Goal: Transaction & Acquisition: Purchase product/service

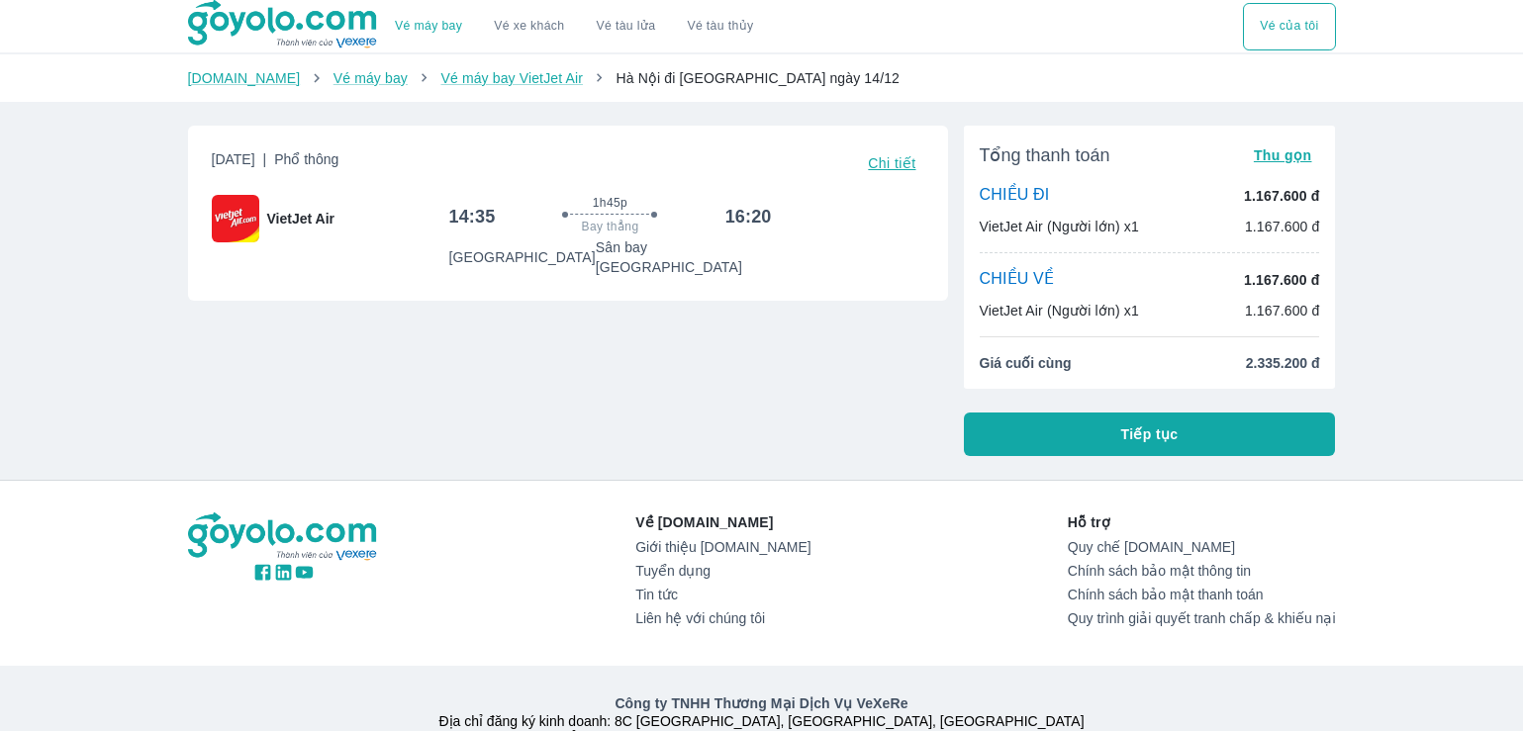
click at [884, 162] on span "Chi tiết" at bounding box center [892, 163] width 48 height 16
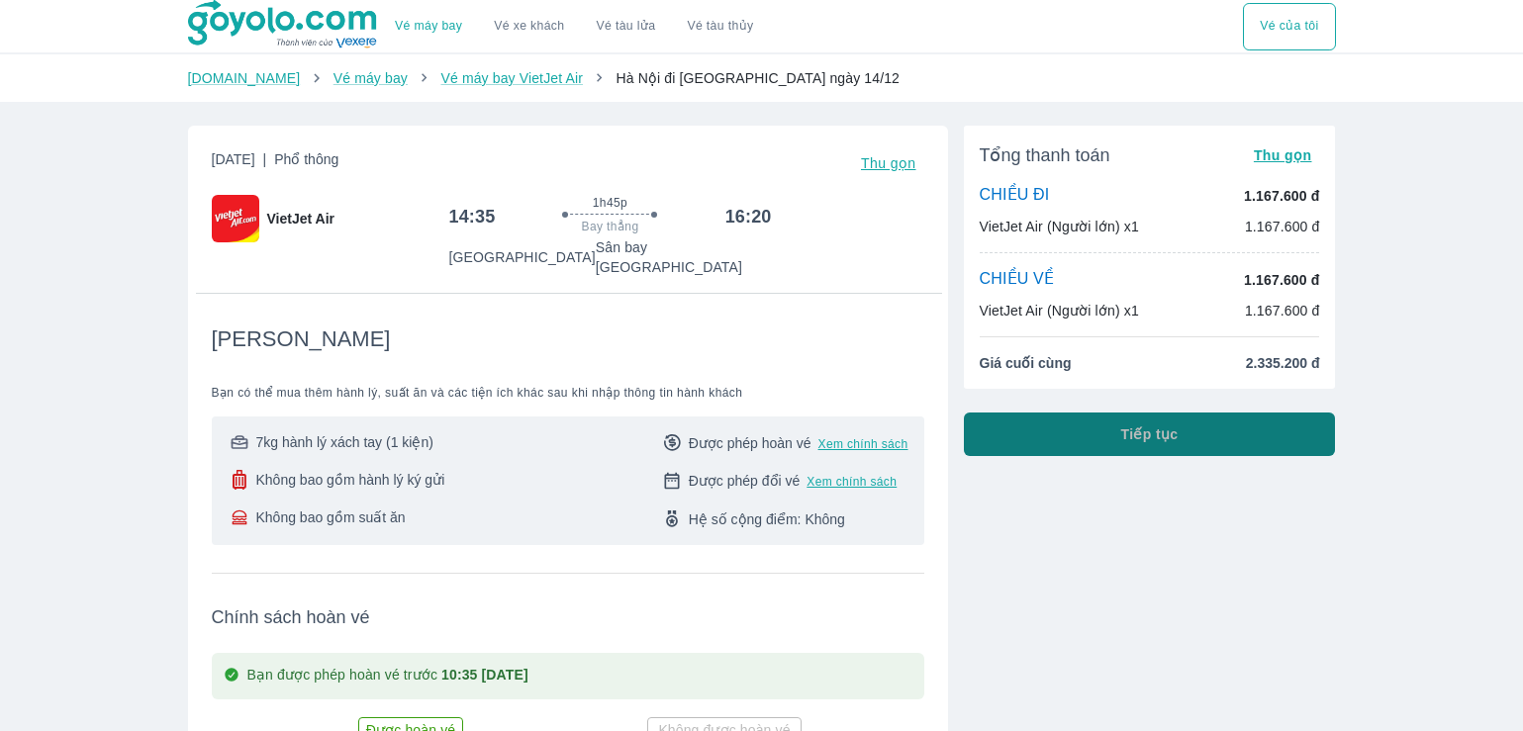
click at [1120, 436] on button "Tiếp tục" at bounding box center [1150, 435] width 372 height 44
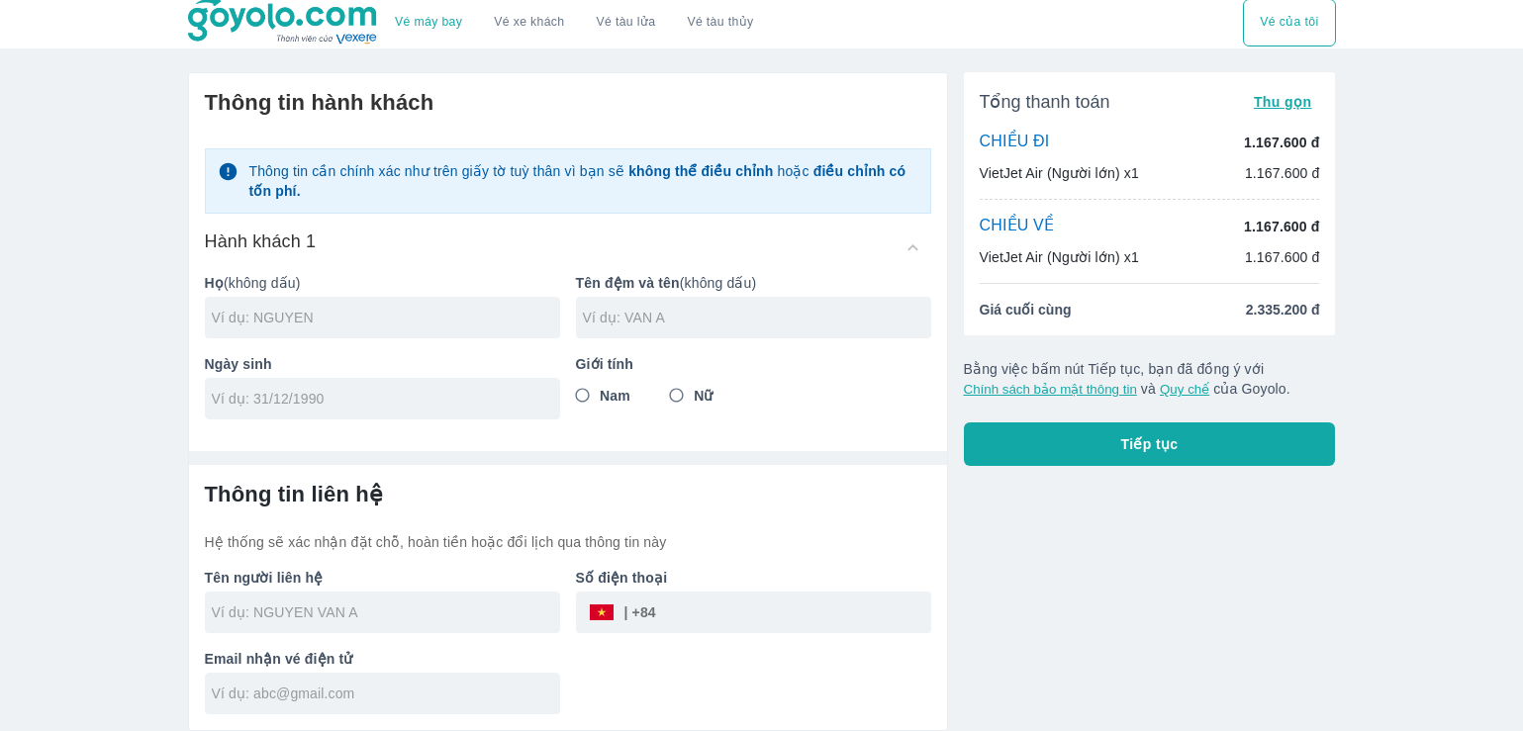
scroll to position [5, 0]
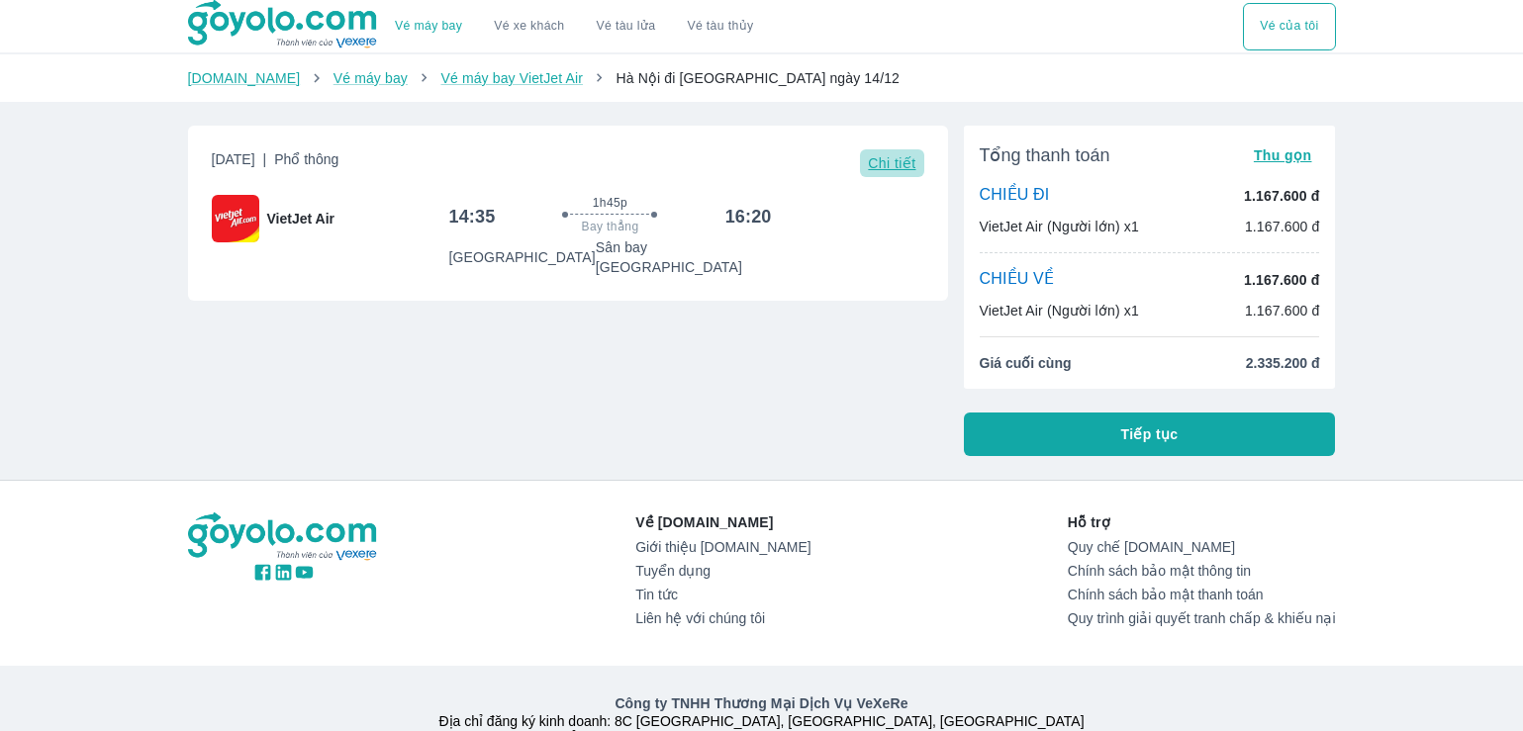
click at [876, 160] on span "Chi tiết" at bounding box center [892, 163] width 48 height 16
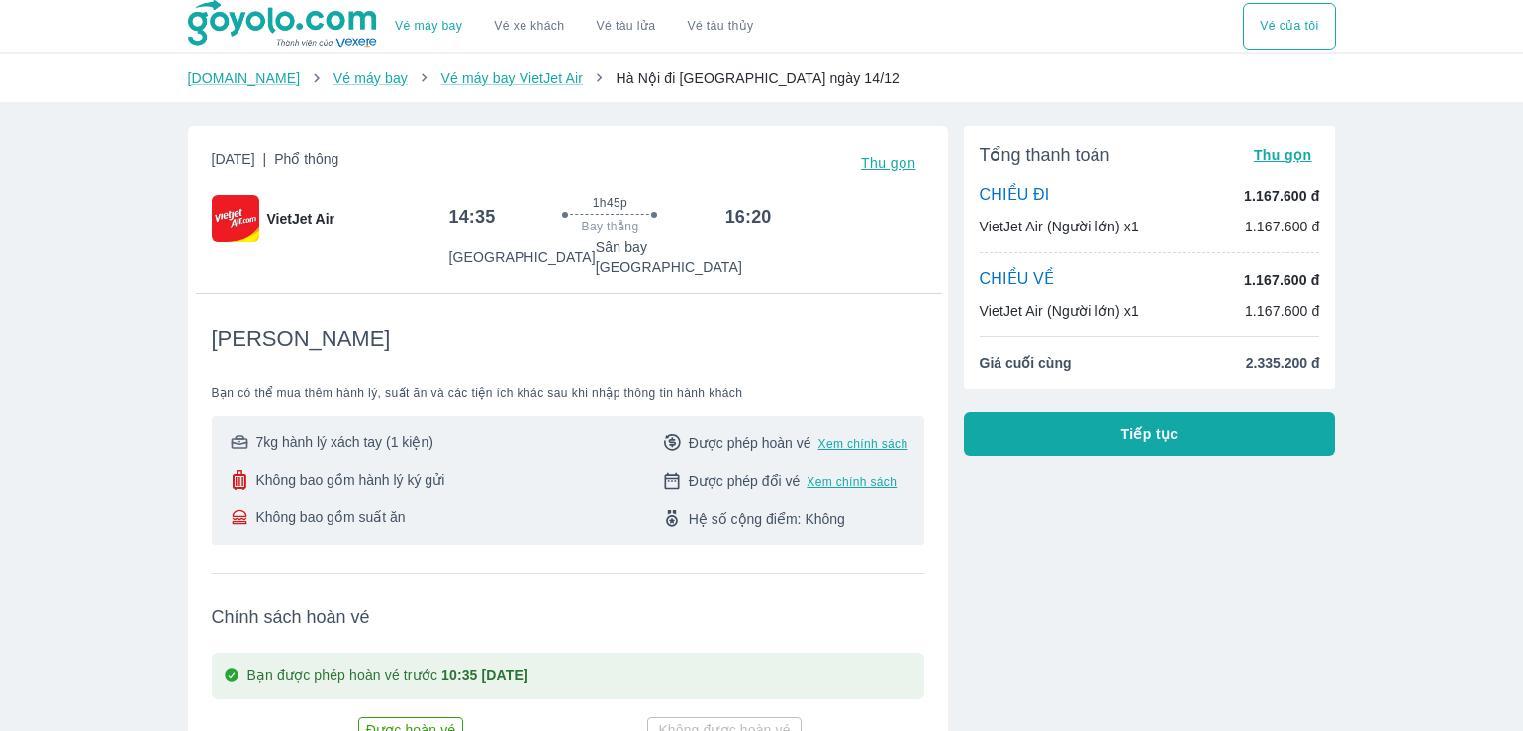
click at [1034, 372] on span "Giá cuối cùng" at bounding box center [1026, 363] width 92 height 20
click at [1279, 32] on button "Vé của tôi" at bounding box center [1289, 27] width 92 height 48
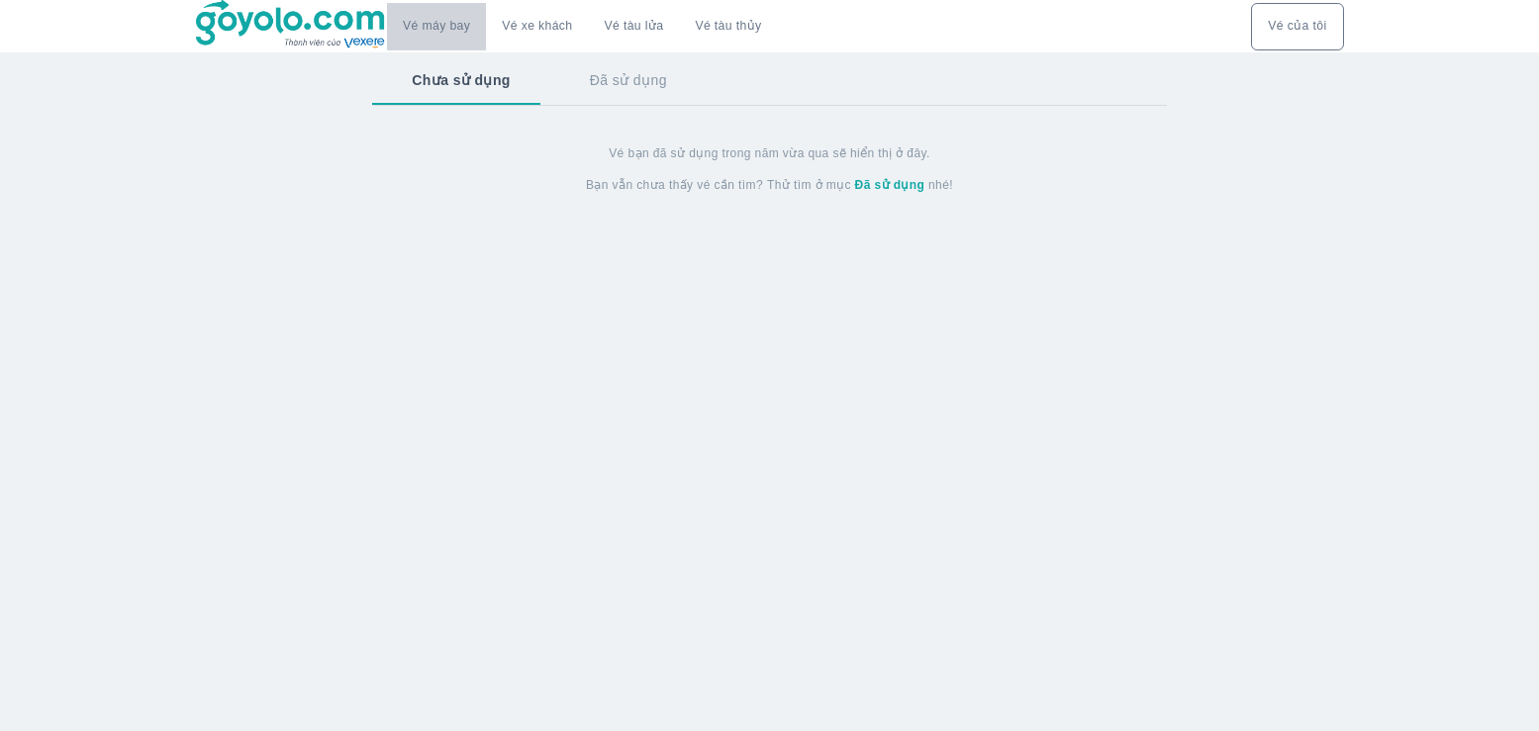
click at [414, 25] on link "Vé máy bay" at bounding box center [436, 26] width 67 height 15
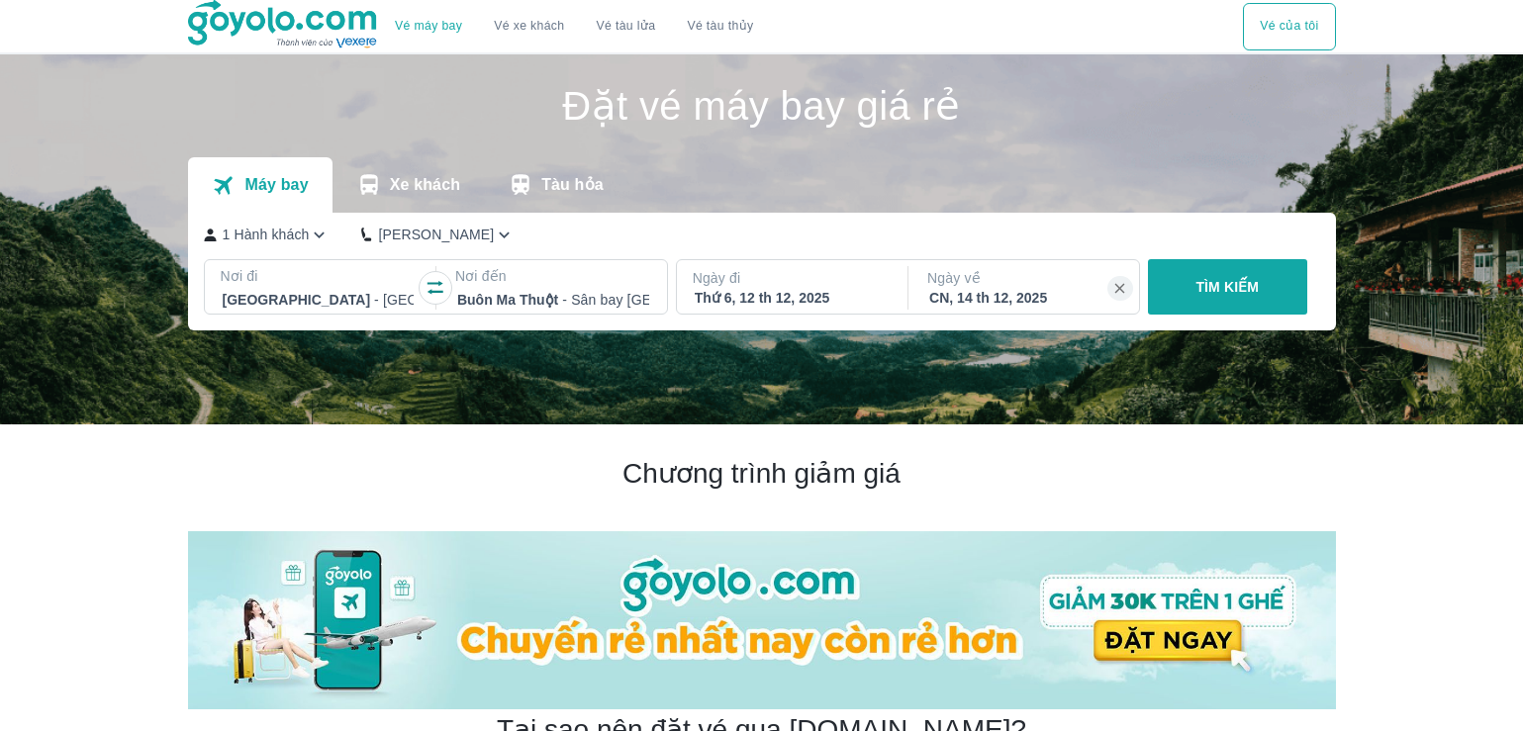
click at [836, 288] on p "Ngày đi" at bounding box center [791, 278] width 196 height 20
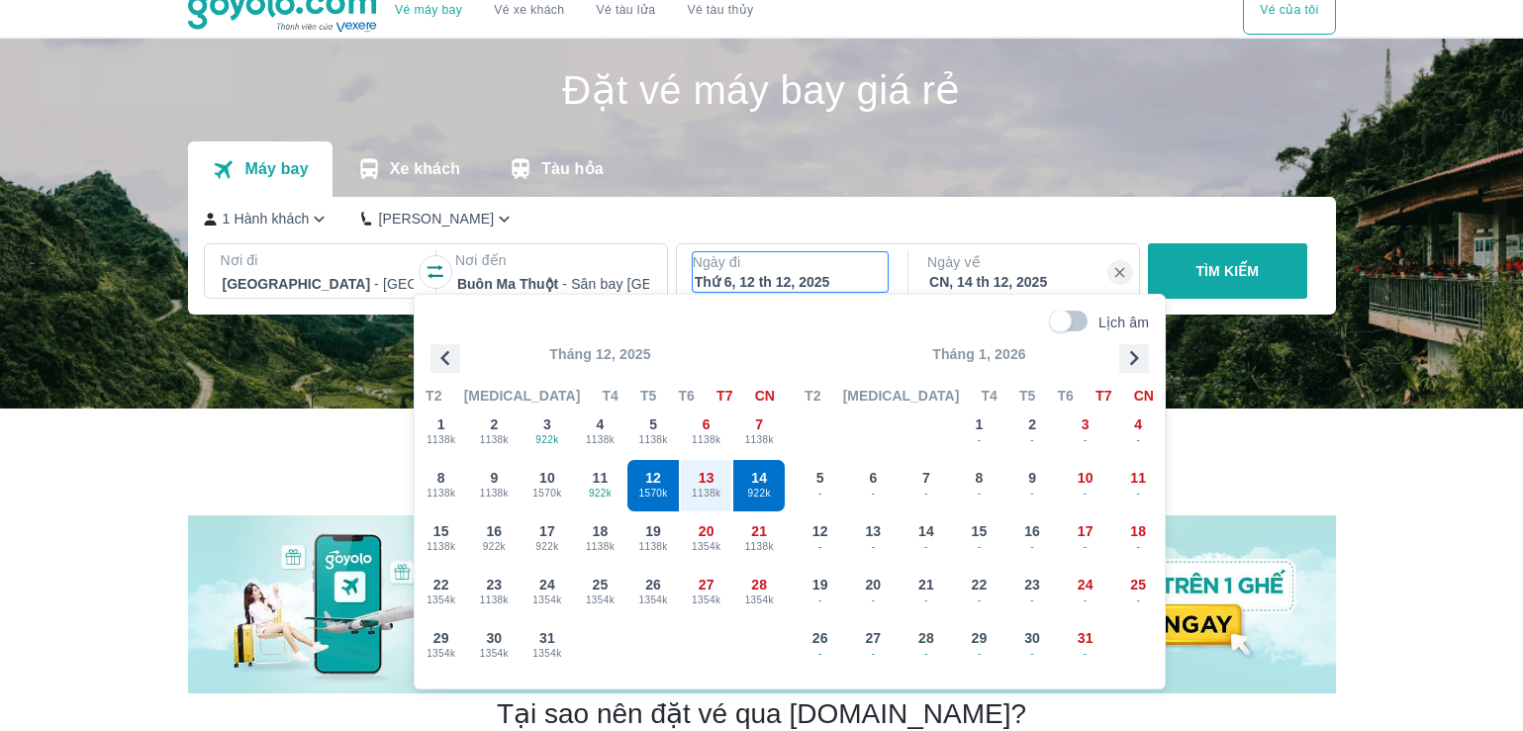
scroll to position [15, 0]
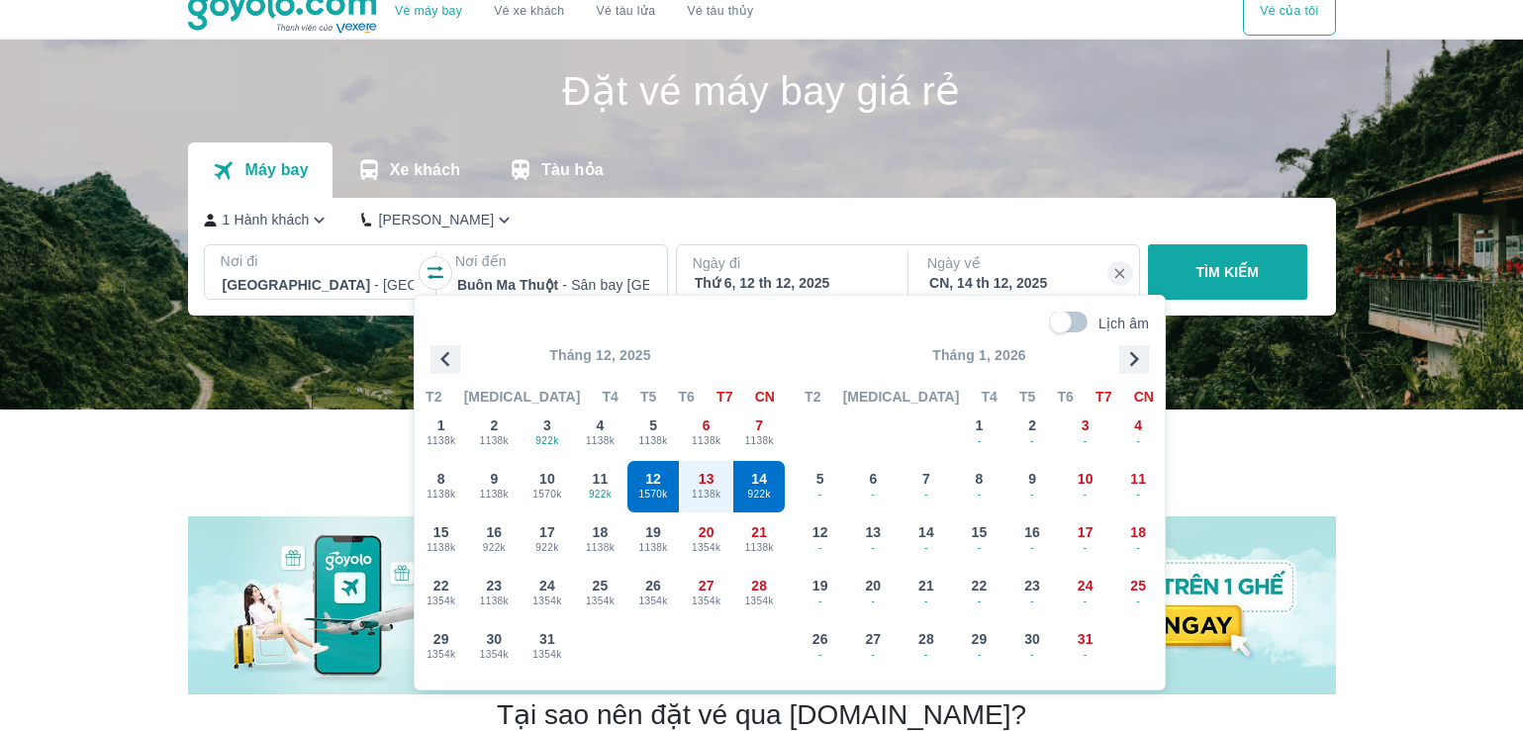
click at [885, 167] on div "Máy bay Xe khách Tàu hỏa" at bounding box center [762, 170] width 1148 height 55
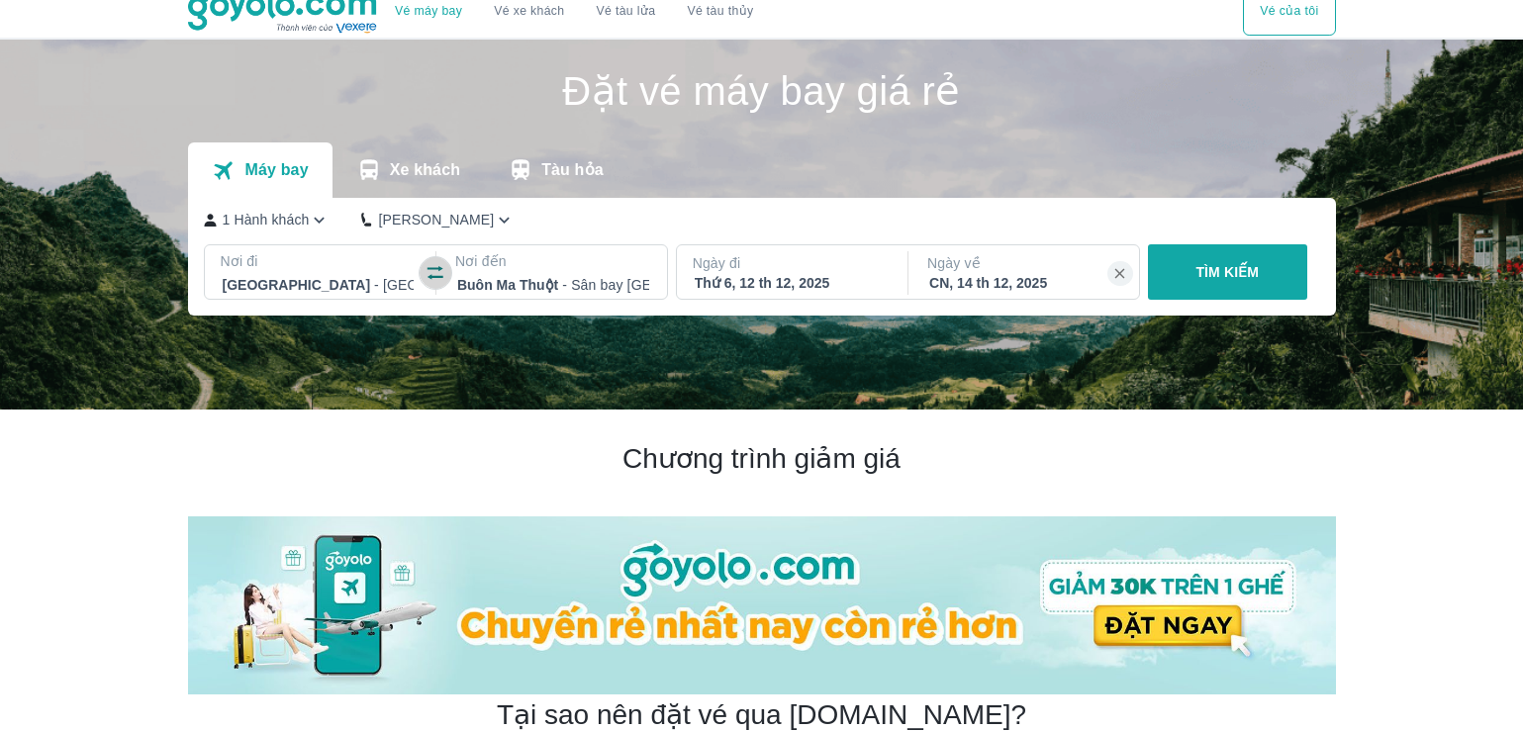
click at [441, 274] on icon "button" at bounding box center [436, 273] width 20 height 20
click at [322, 221] on icon "button" at bounding box center [320, 220] width 11 height 6
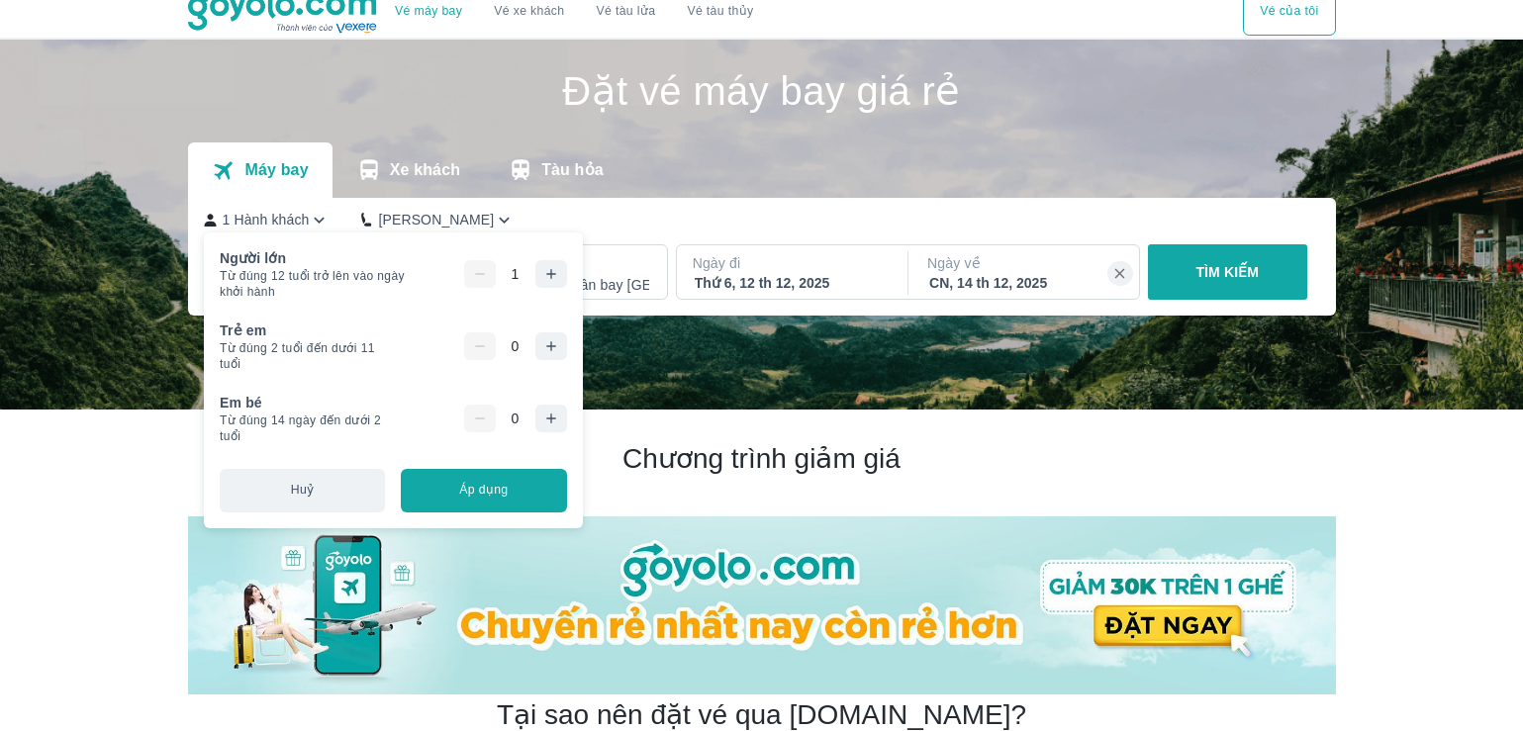
click at [424, 120] on div "Đặt vé máy bay giá rẻ Máy bay Xe khách Tàu hỏa 1 Hành khách Phổ Thông Nơi đi [G…" at bounding box center [762, 119] width 1148 height 158
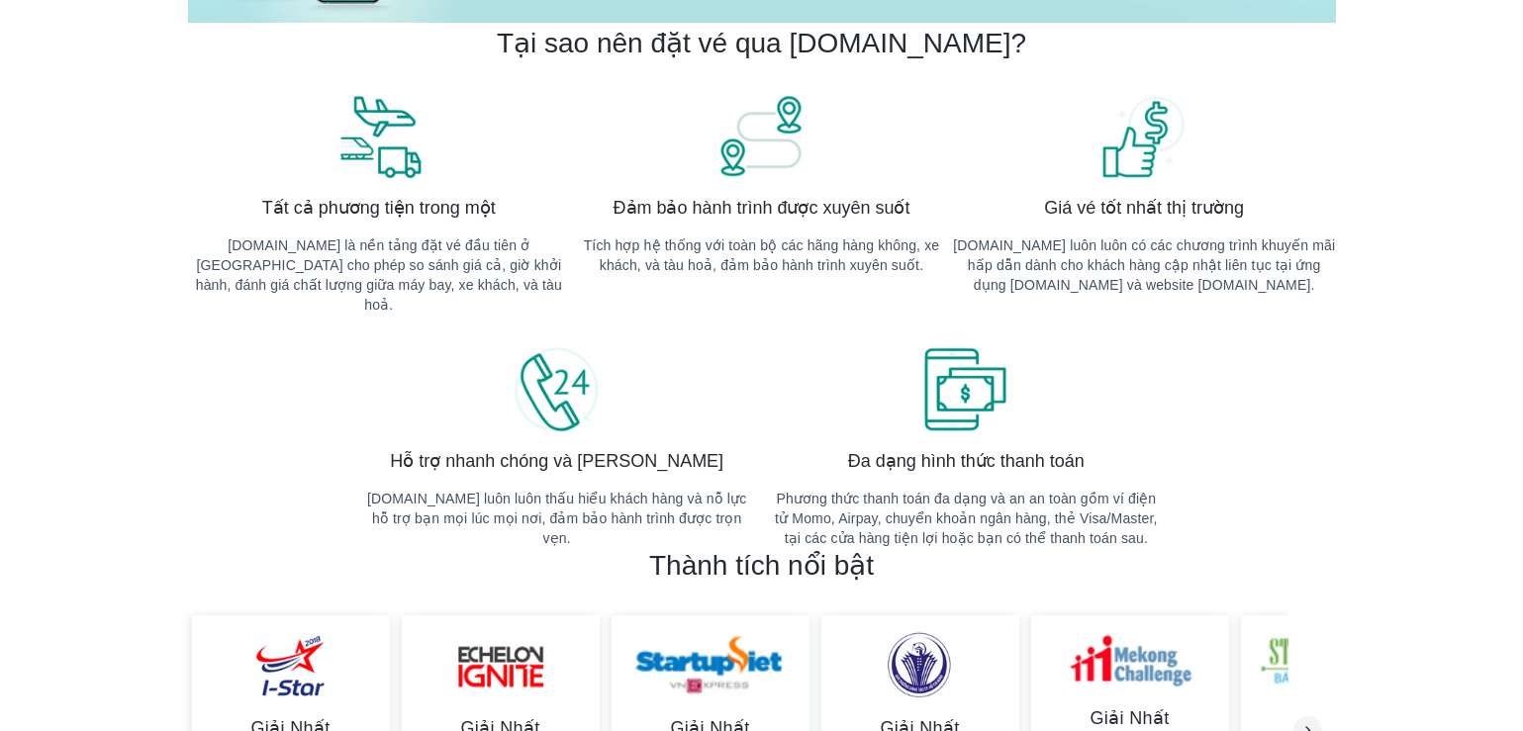
scroll to position [99, 0]
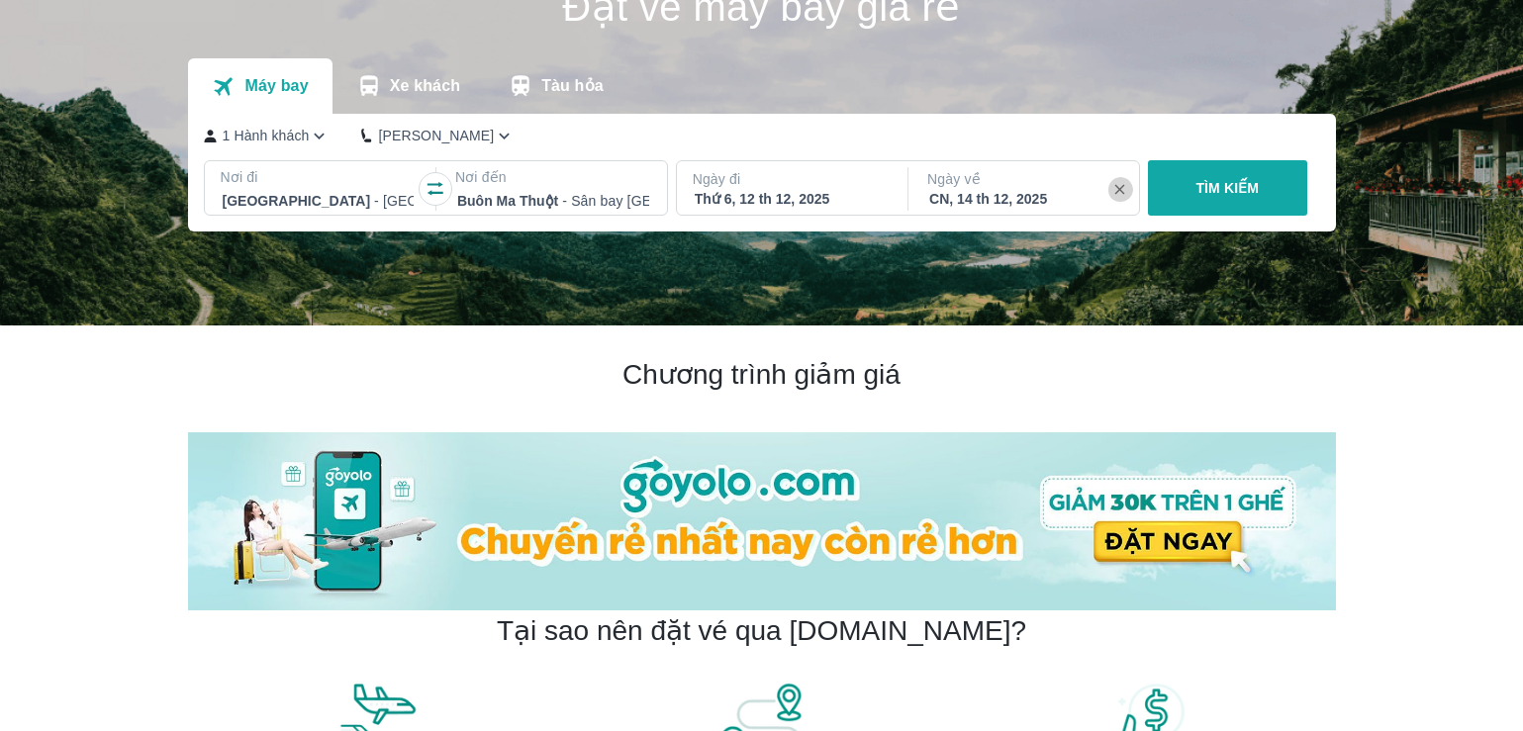
click at [1122, 194] on icon "button" at bounding box center [1120, 190] width 10 height 10
click at [843, 196] on div "Thứ 6, 12 th 12, 2025" at bounding box center [791, 199] width 192 height 20
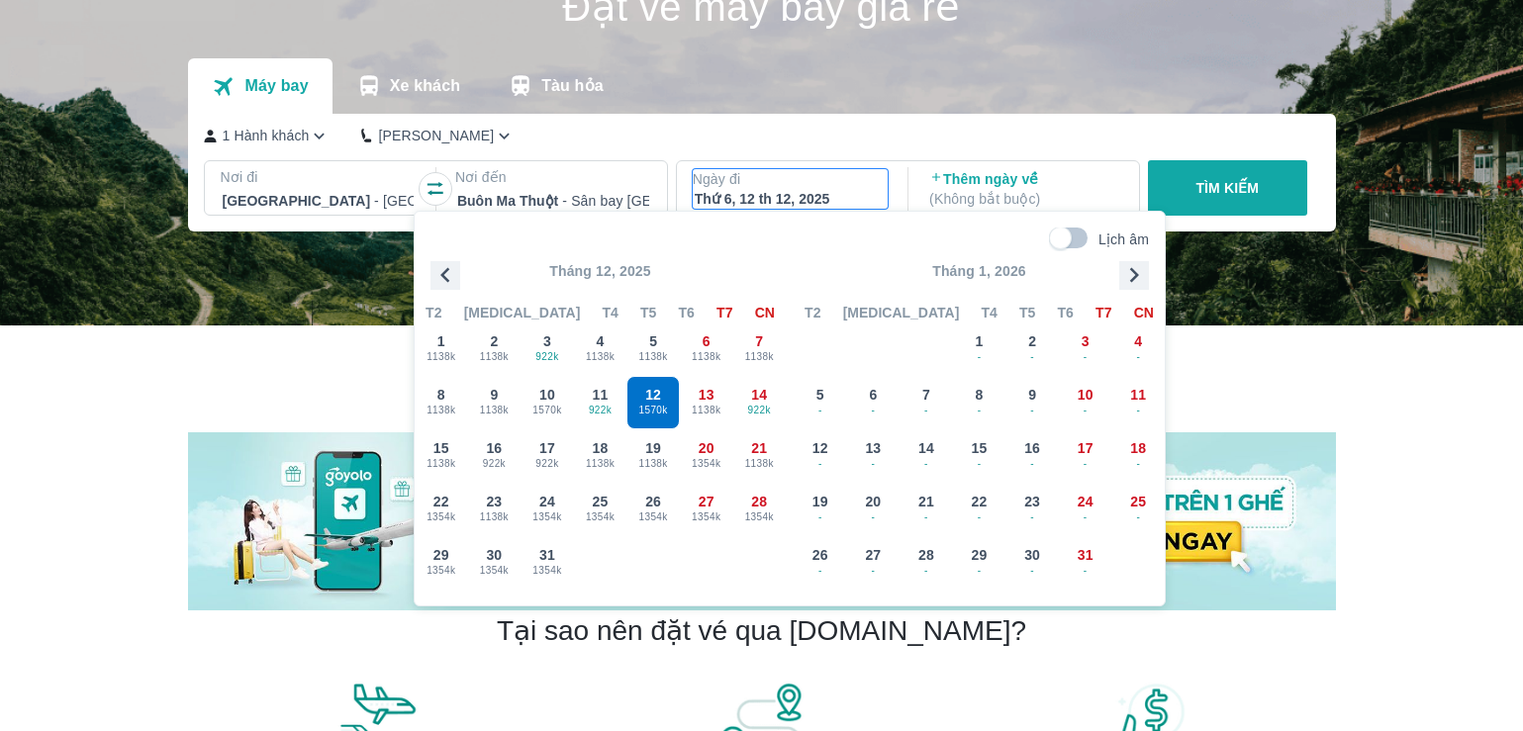
scroll to position [114, 0]
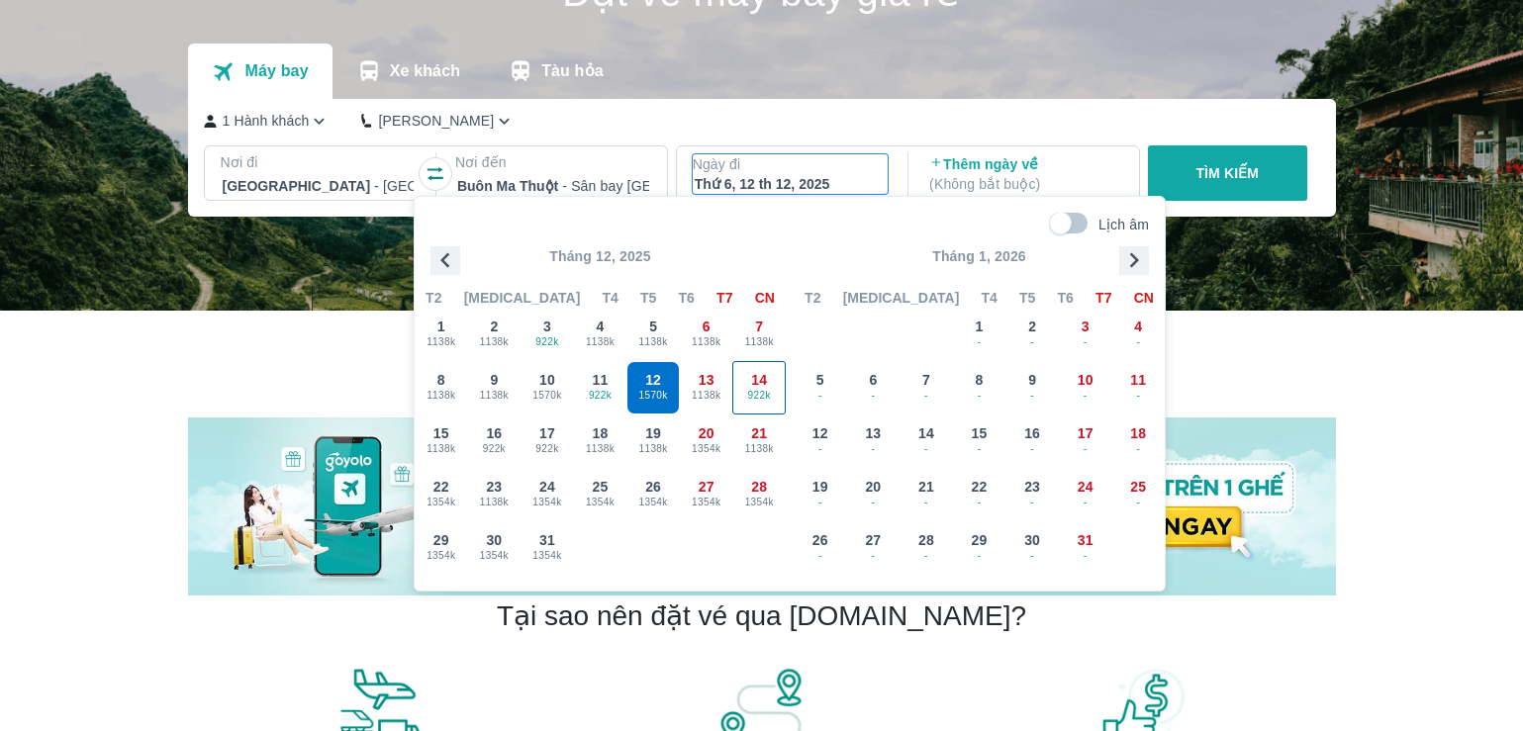
click at [761, 392] on span "922k" at bounding box center [758, 396] width 51 height 16
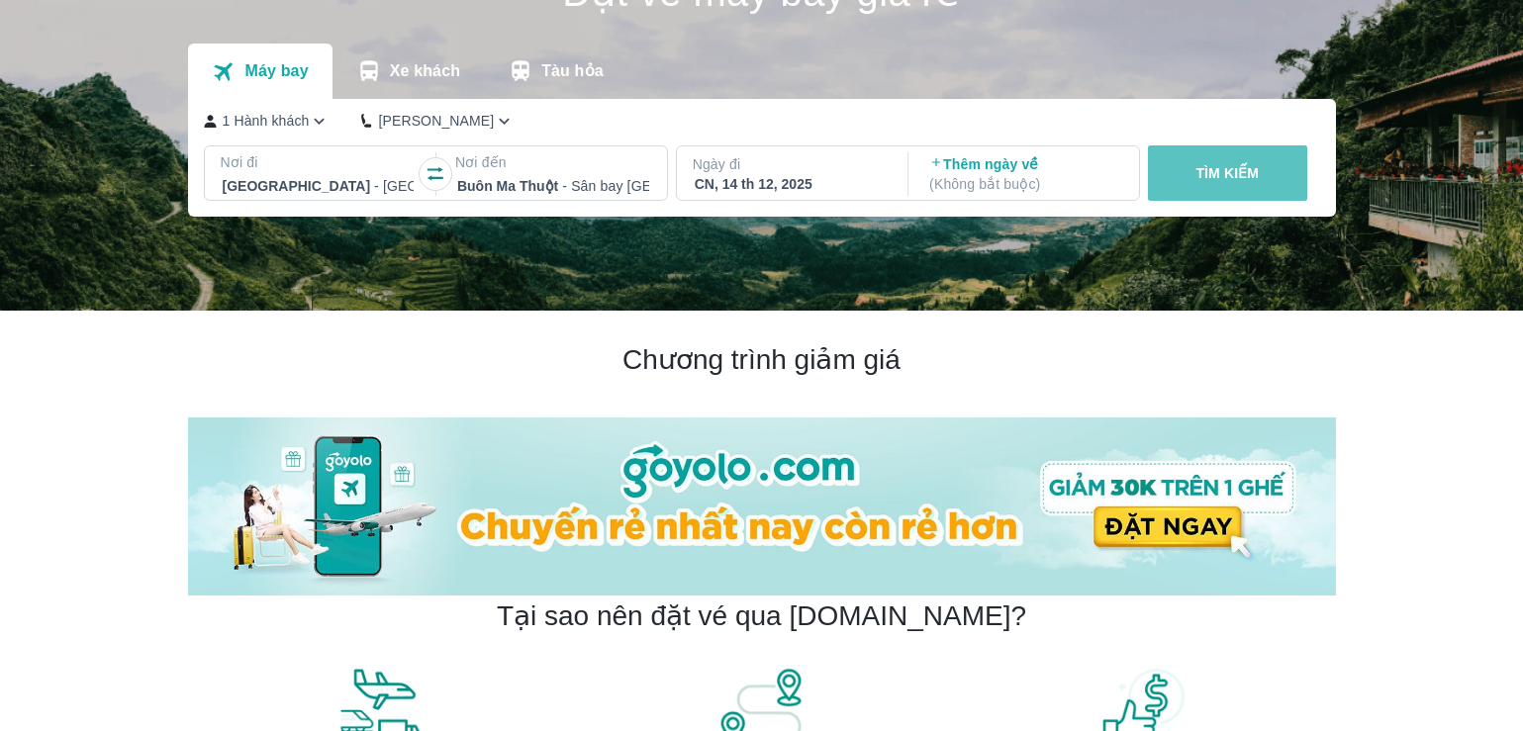
click at [1235, 173] on p "TÌM KIẾM" at bounding box center [1227, 173] width 63 height 20
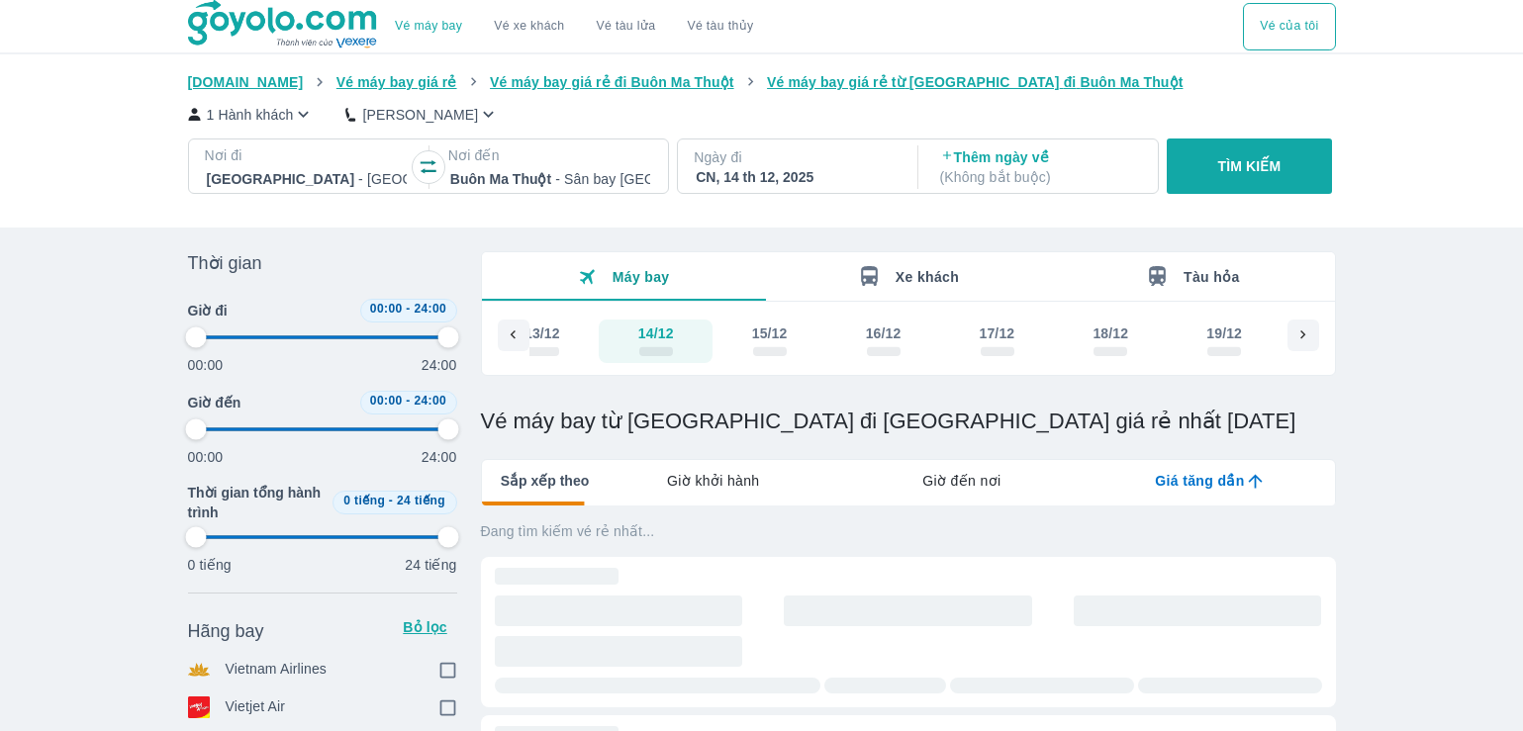
type input "97.9166666666667"
checkbox input "true"
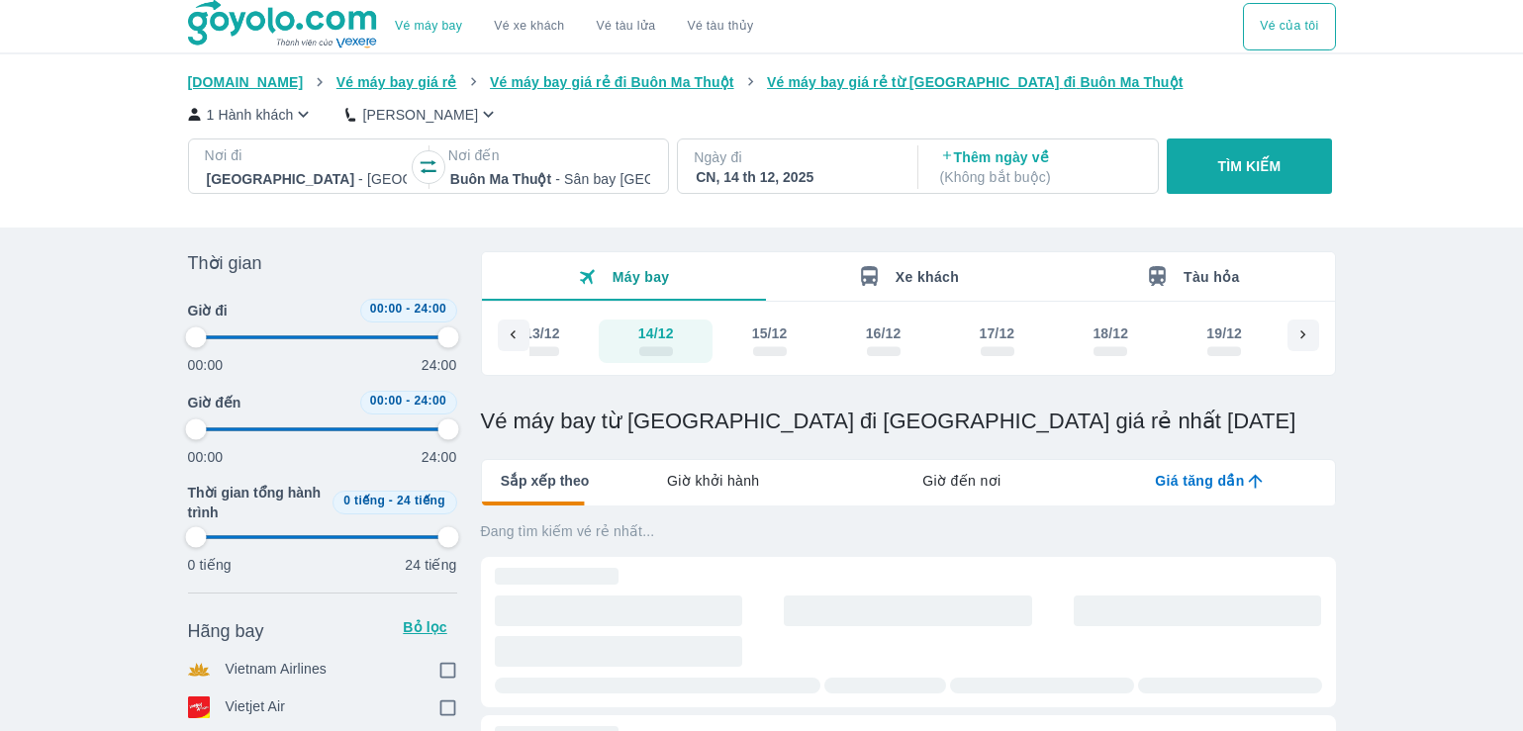
type input "97.9166666666667"
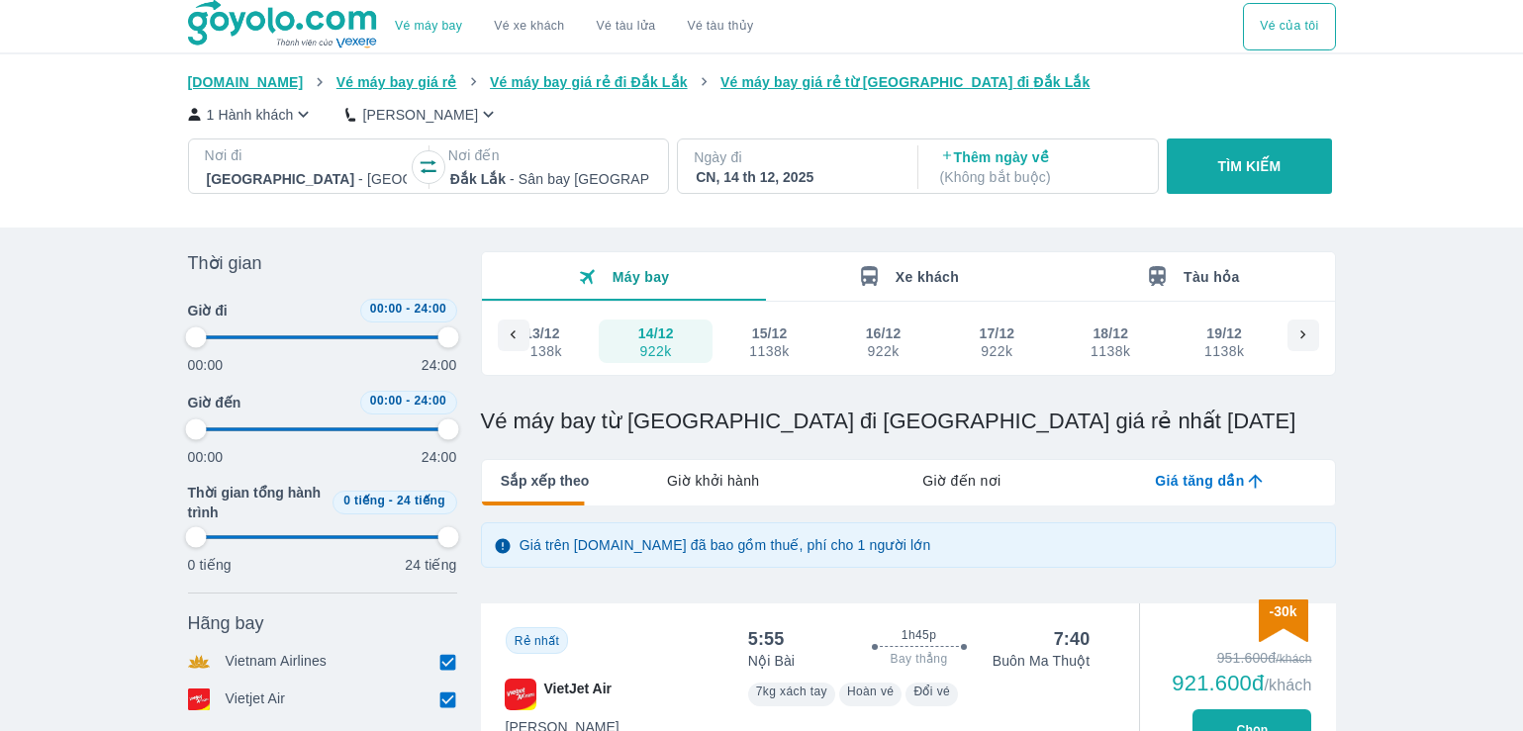
type input "97.9166666666667"
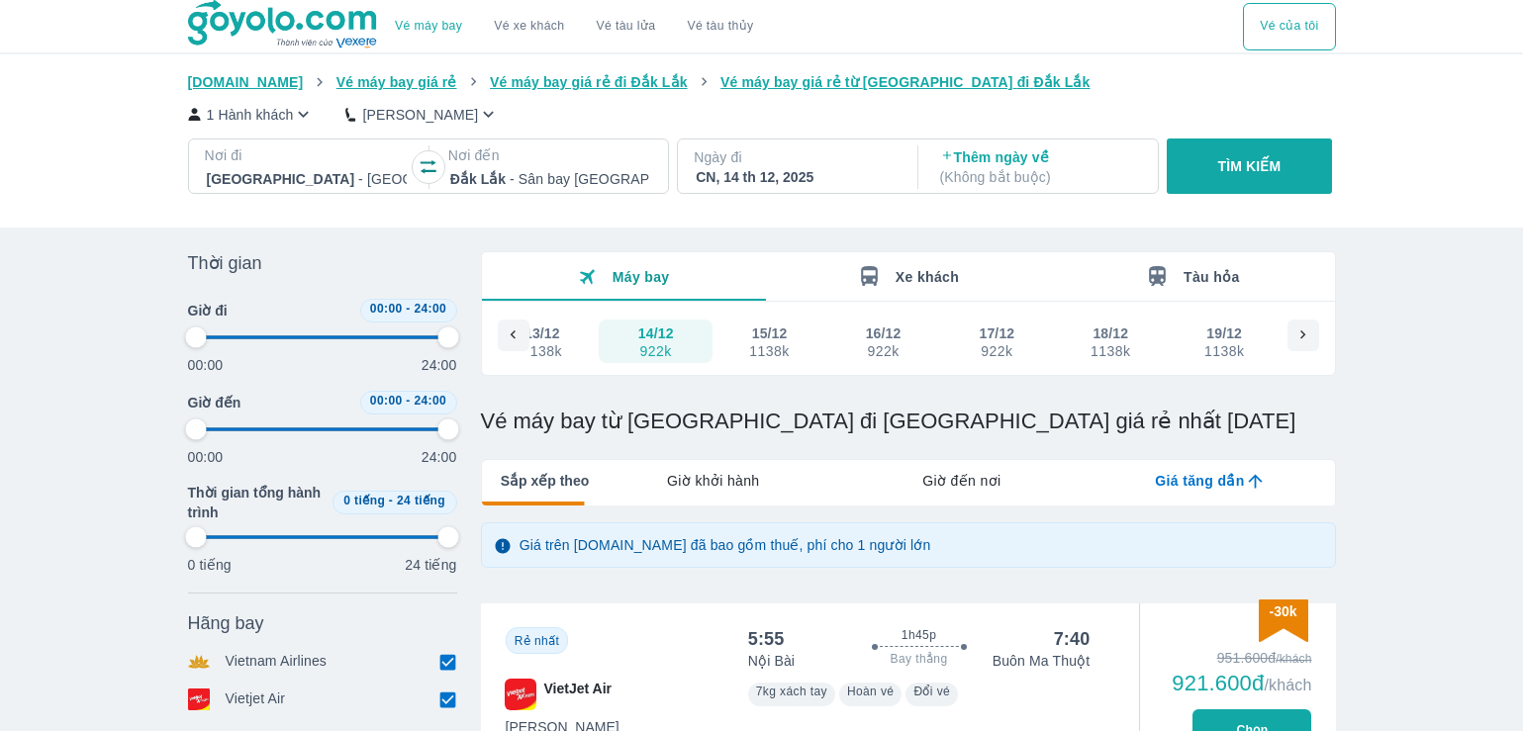
type input "97.9166666666667"
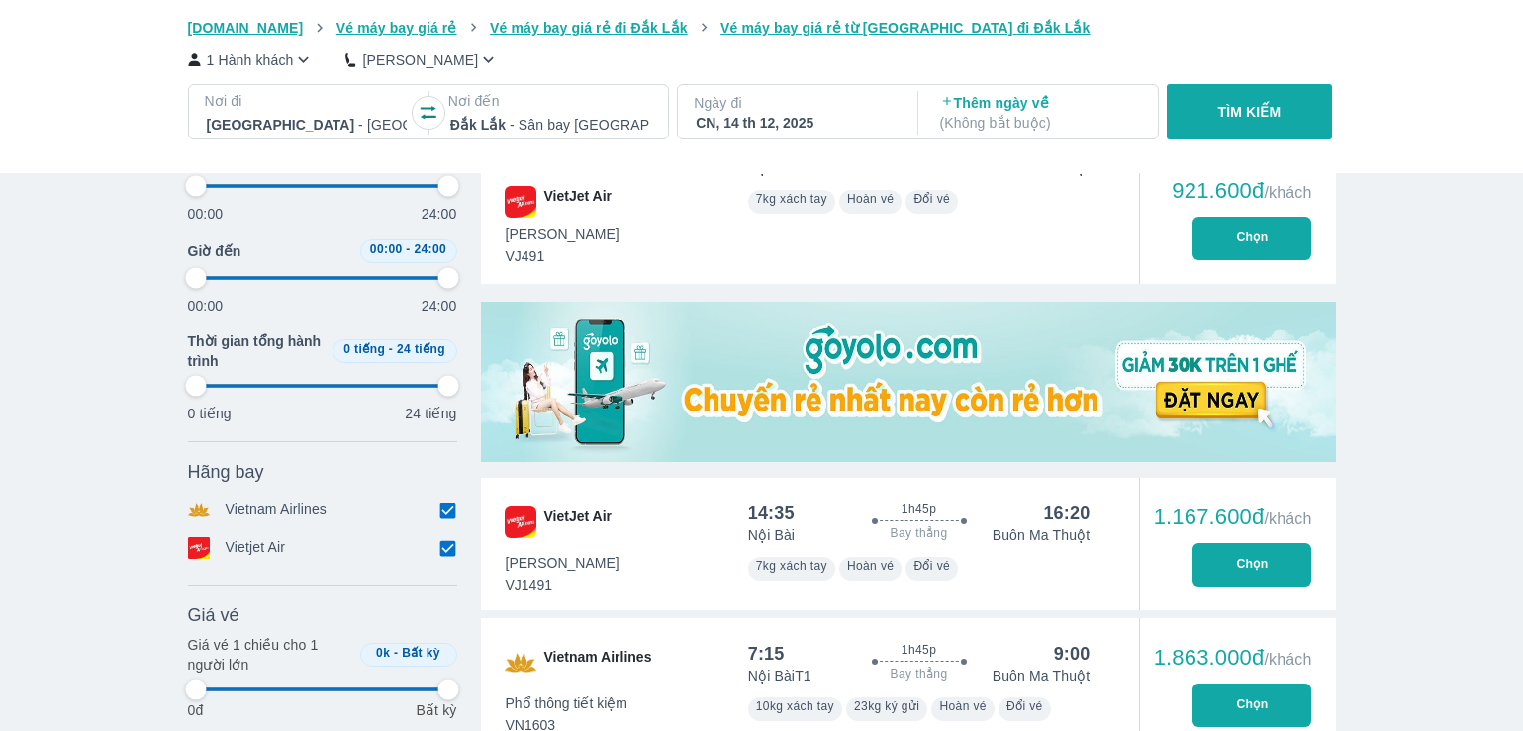
scroll to position [495, 0]
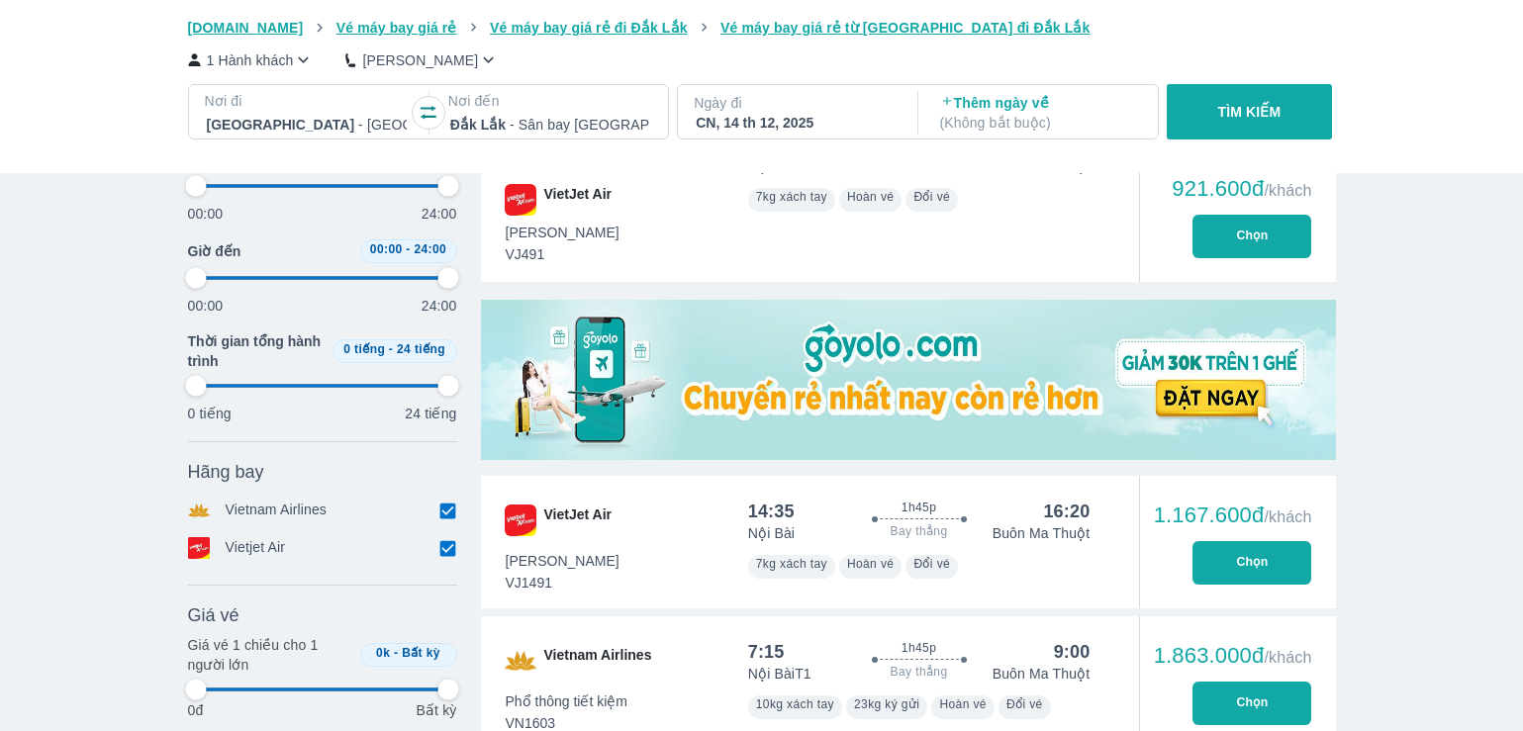
type input "97.9166666666667"
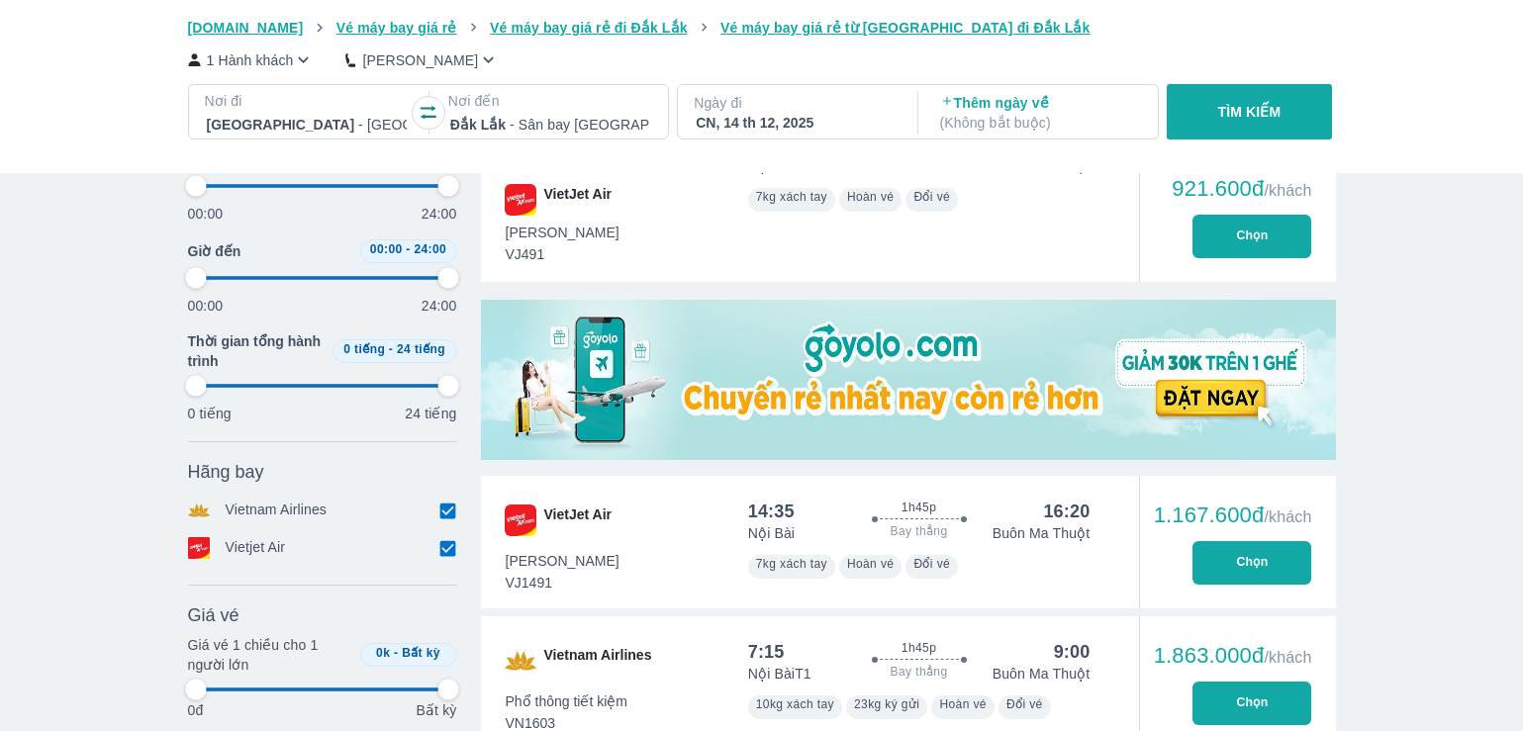
type input "97.9166666666667"
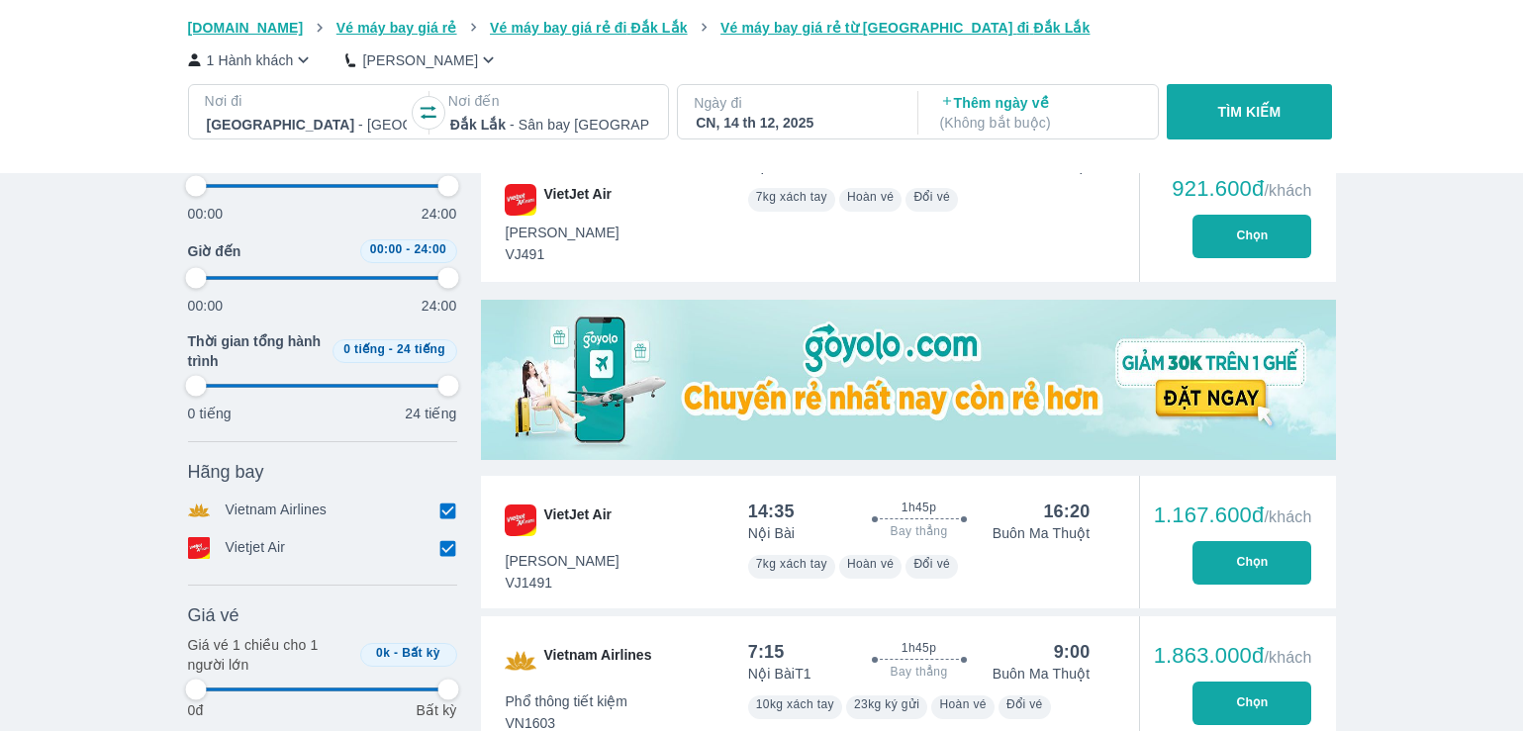
type input "97.9166666666667"
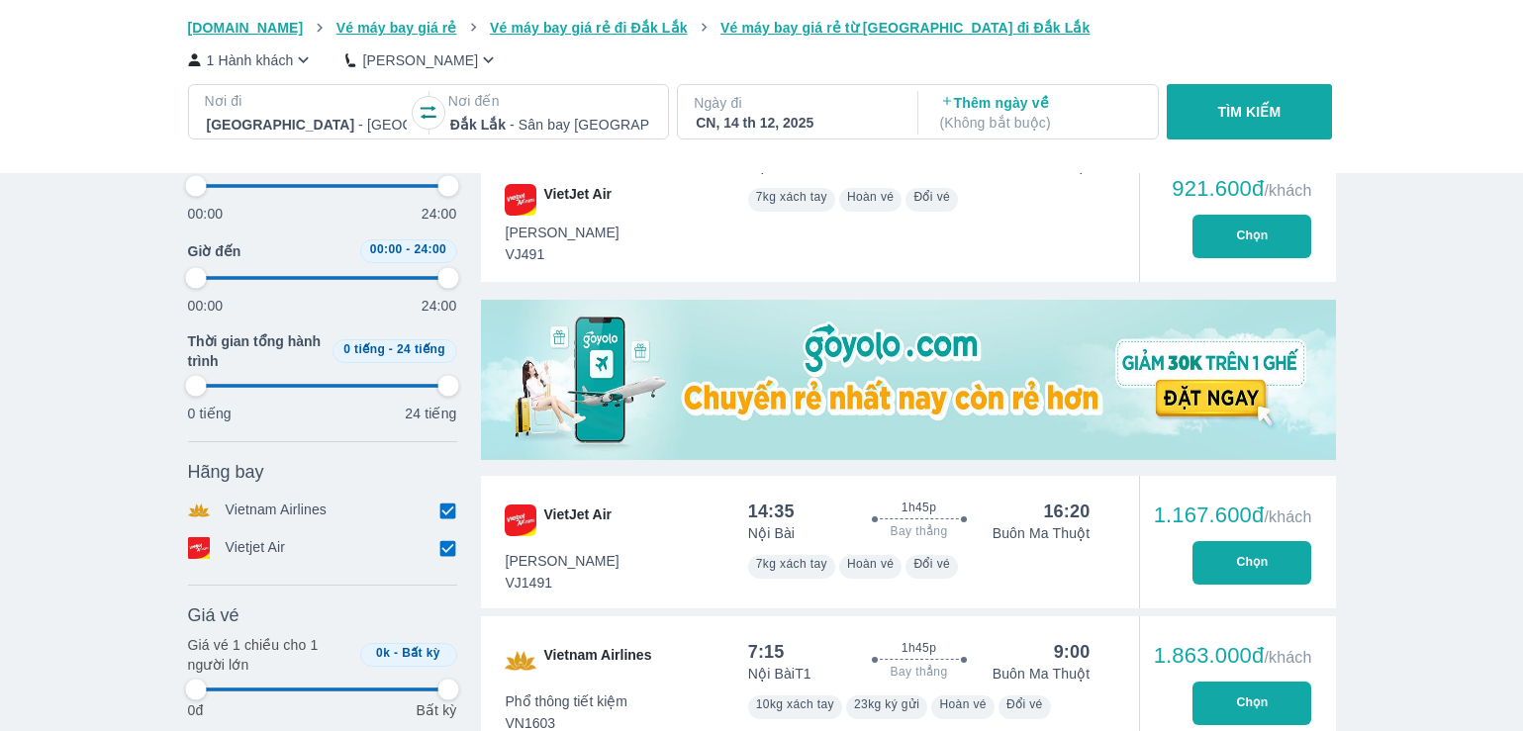
click at [1264, 570] on button "Chọn" at bounding box center [1252, 563] width 119 height 44
type input "97.9166666666667"
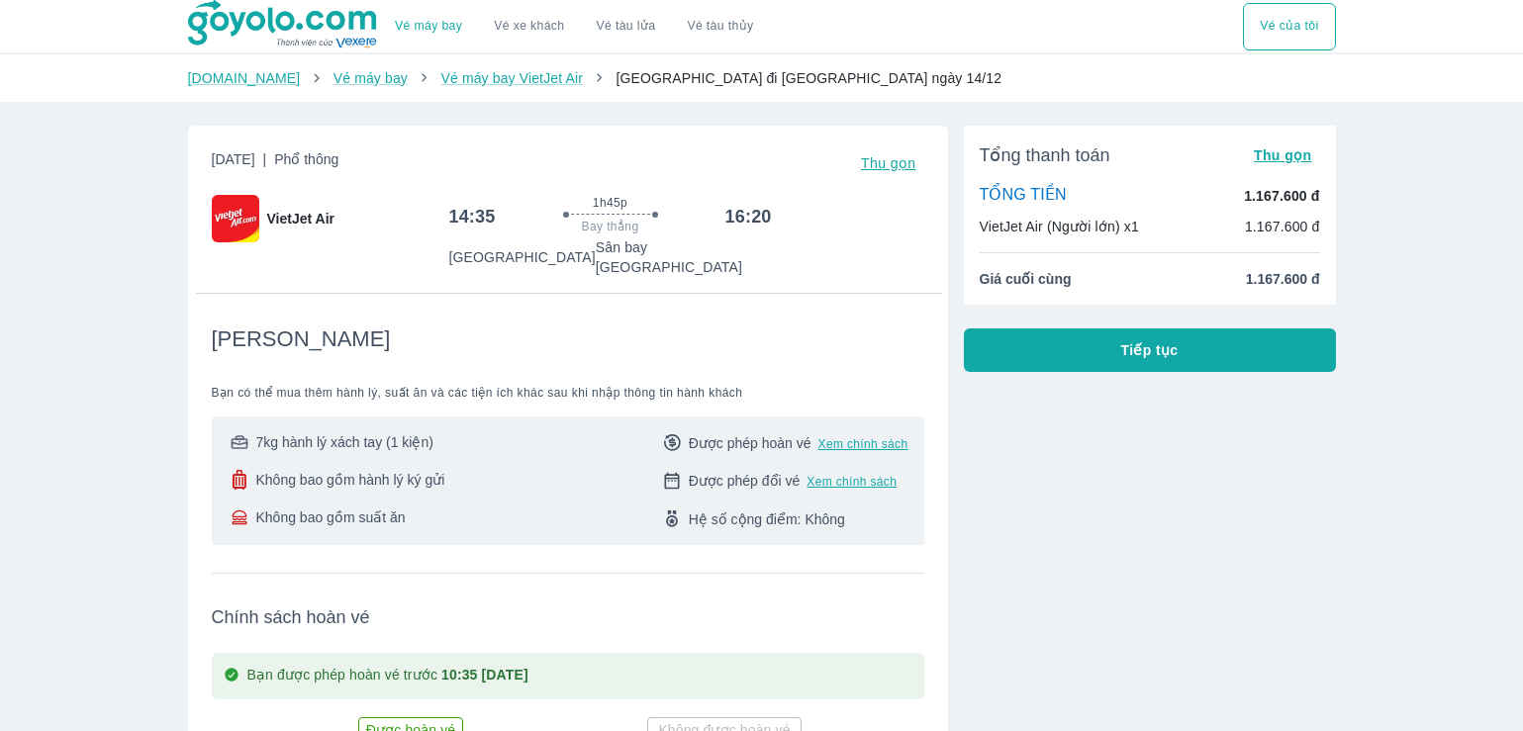
click at [1131, 350] on span "Tiếp tục" at bounding box center [1149, 350] width 57 height 20
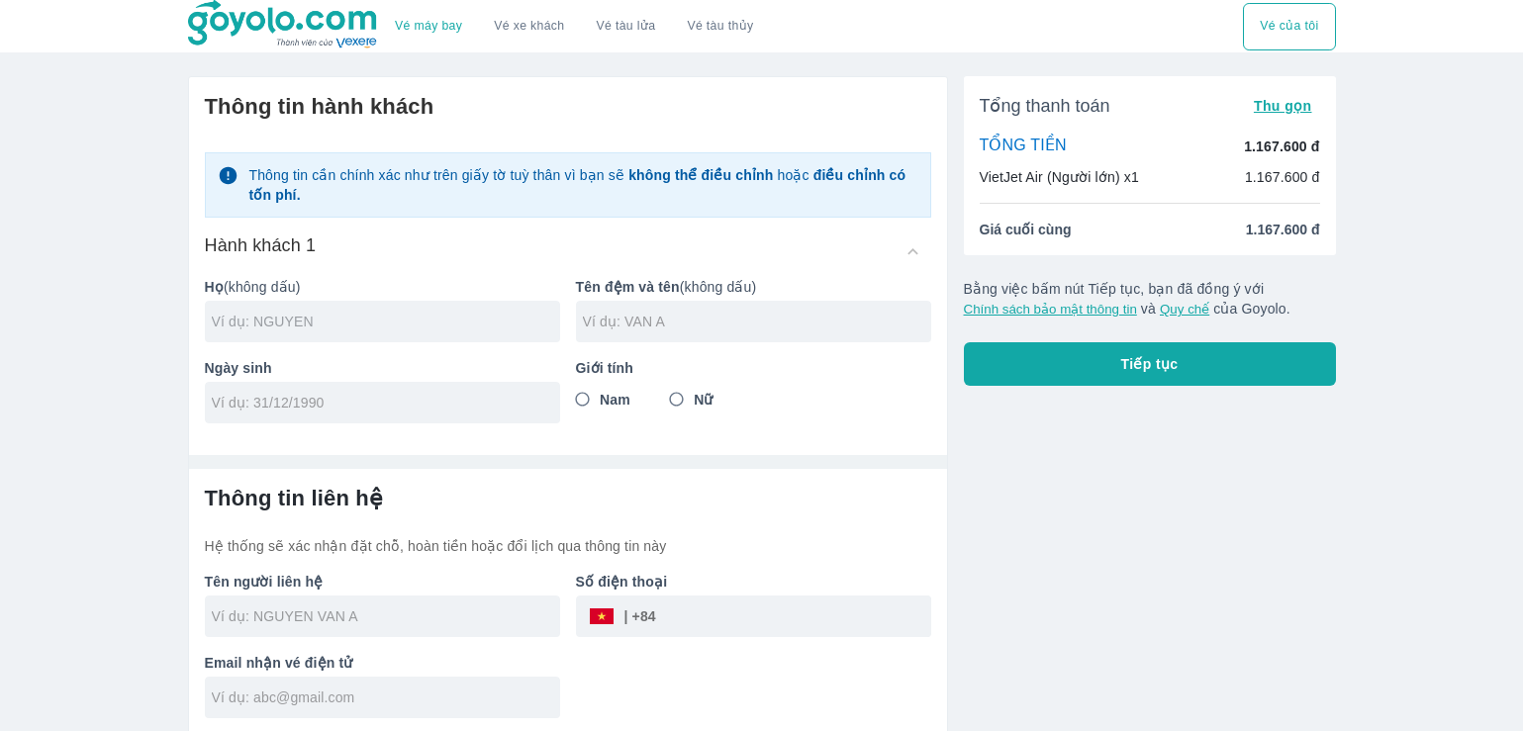
click at [411, 321] on input "text" at bounding box center [386, 322] width 348 height 20
click at [639, 315] on input "text" at bounding box center [757, 322] width 348 height 20
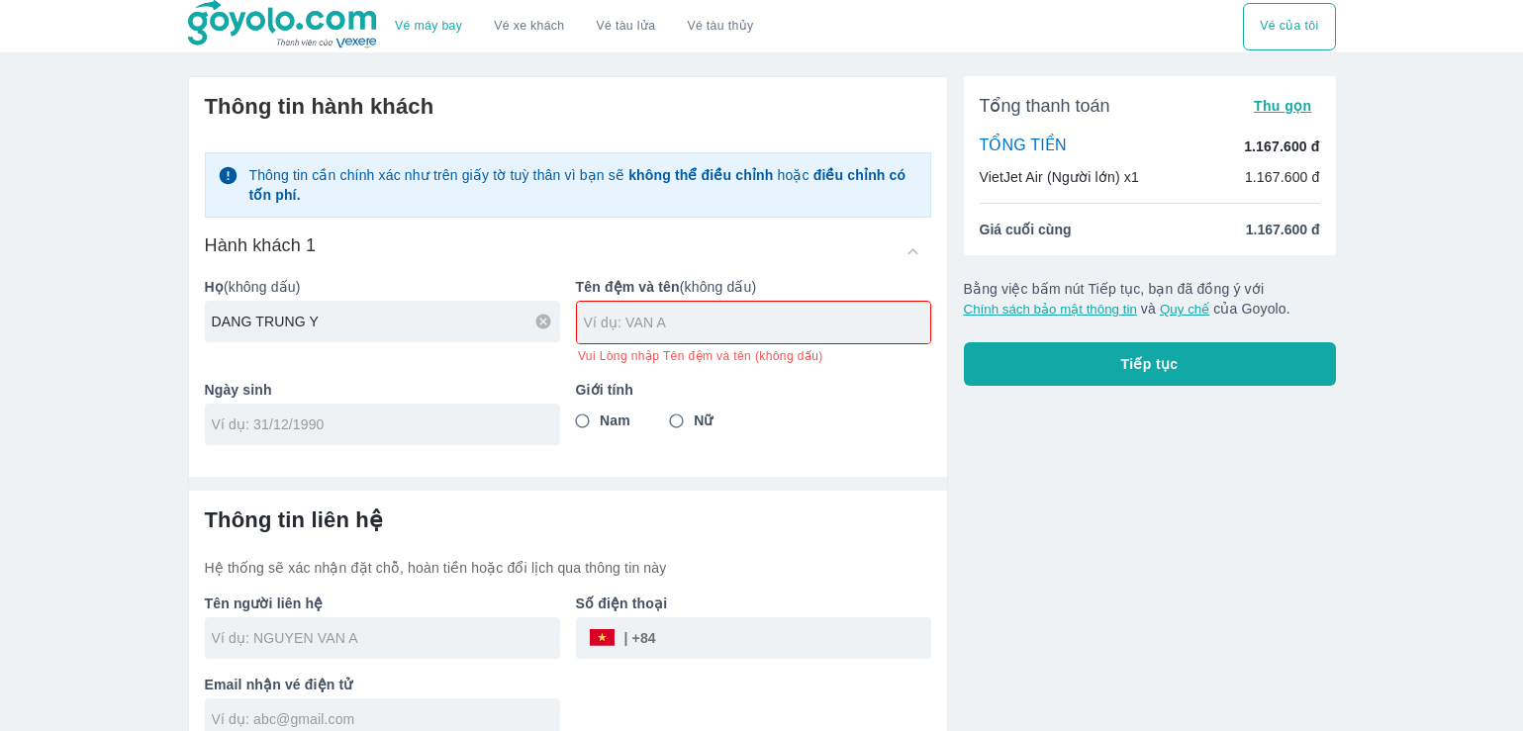
drag, startPoint x: 328, startPoint y: 319, endPoint x: 252, endPoint y: 320, distance: 75.2
click at [252, 320] on input "DANG TRUNG Y" at bounding box center [386, 322] width 348 height 20
type input "DANG"
click at [665, 316] on input "text" at bounding box center [757, 323] width 346 height 20
type input "TRUNG Y"
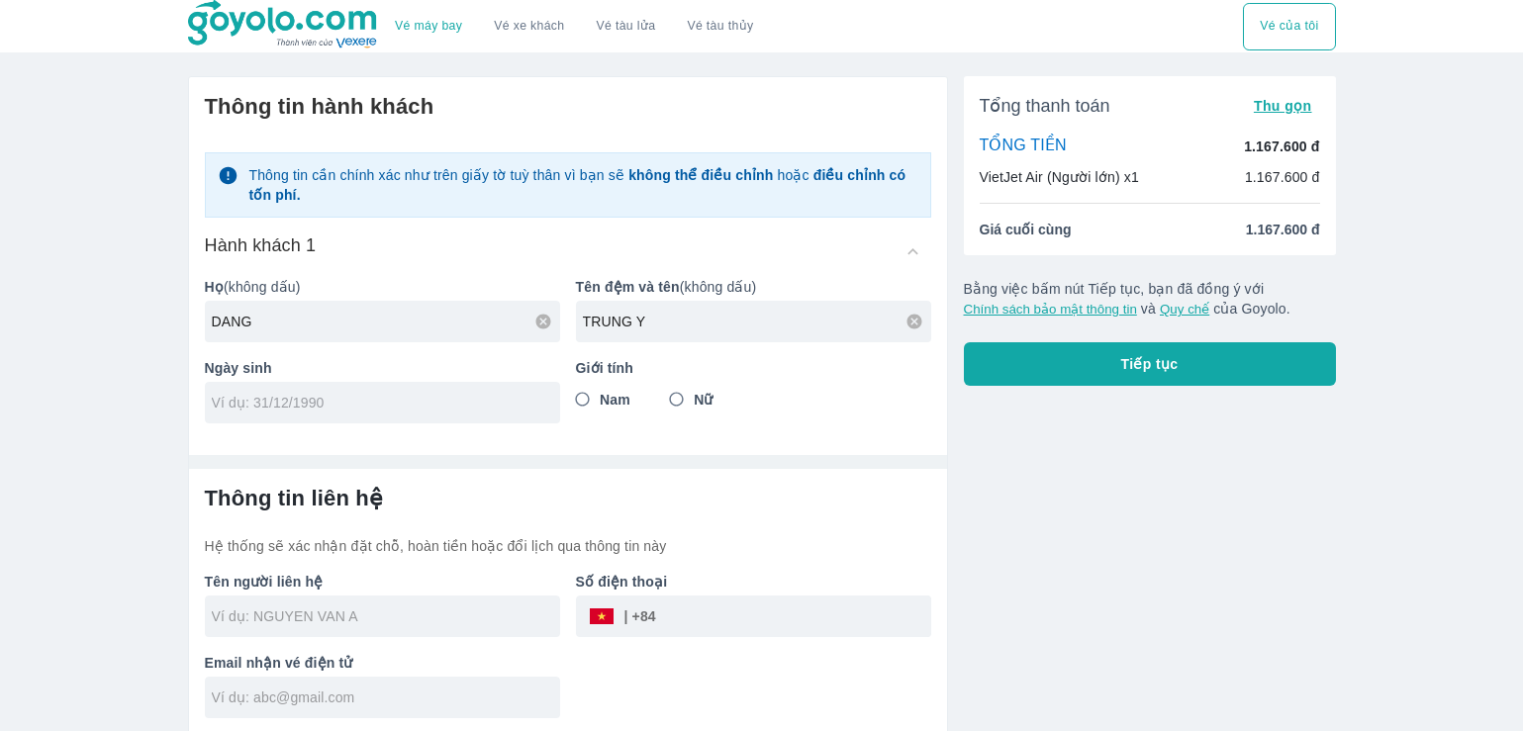
click at [434, 402] on input "tel" at bounding box center [376, 403] width 329 height 20
type input "1"
type input "[DATE]"
click at [590, 398] on input "Nam" at bounding box center [583, 400] width 36 height 36
radio input "true"
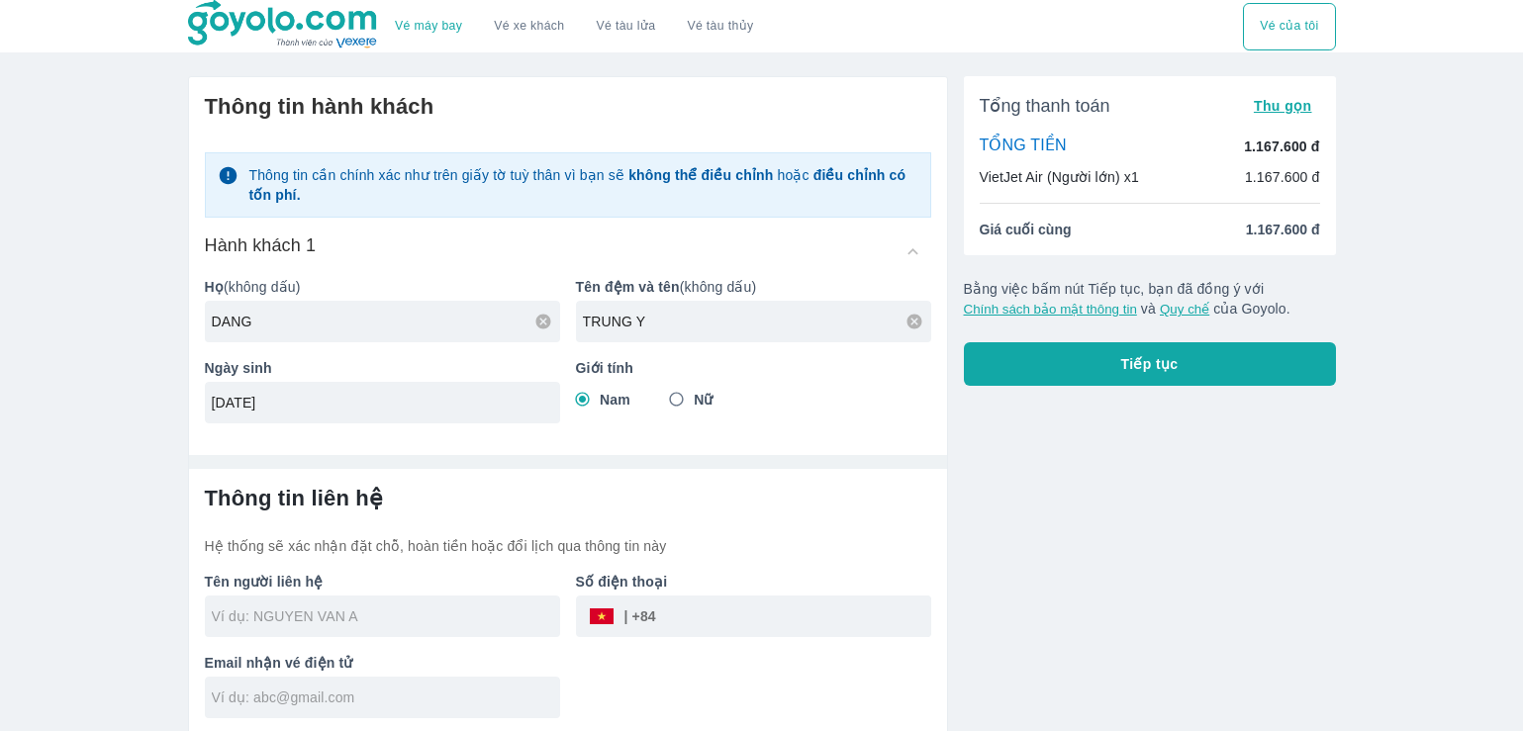
scroll to position [5, 0]
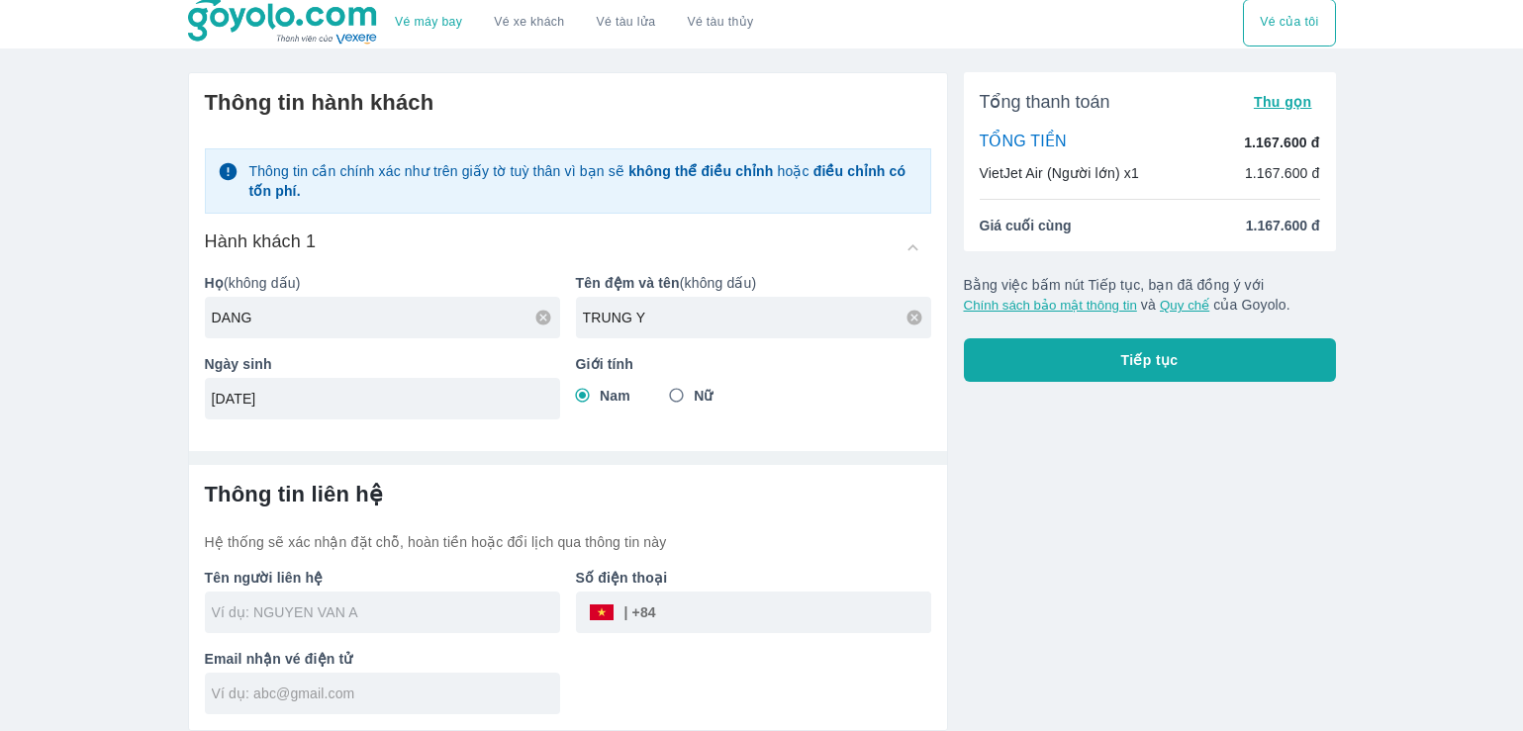
click at [444, 615] on input "text" at bounding box center [386, 613] width 348 height 20
type input "DANG TRUNG Y"
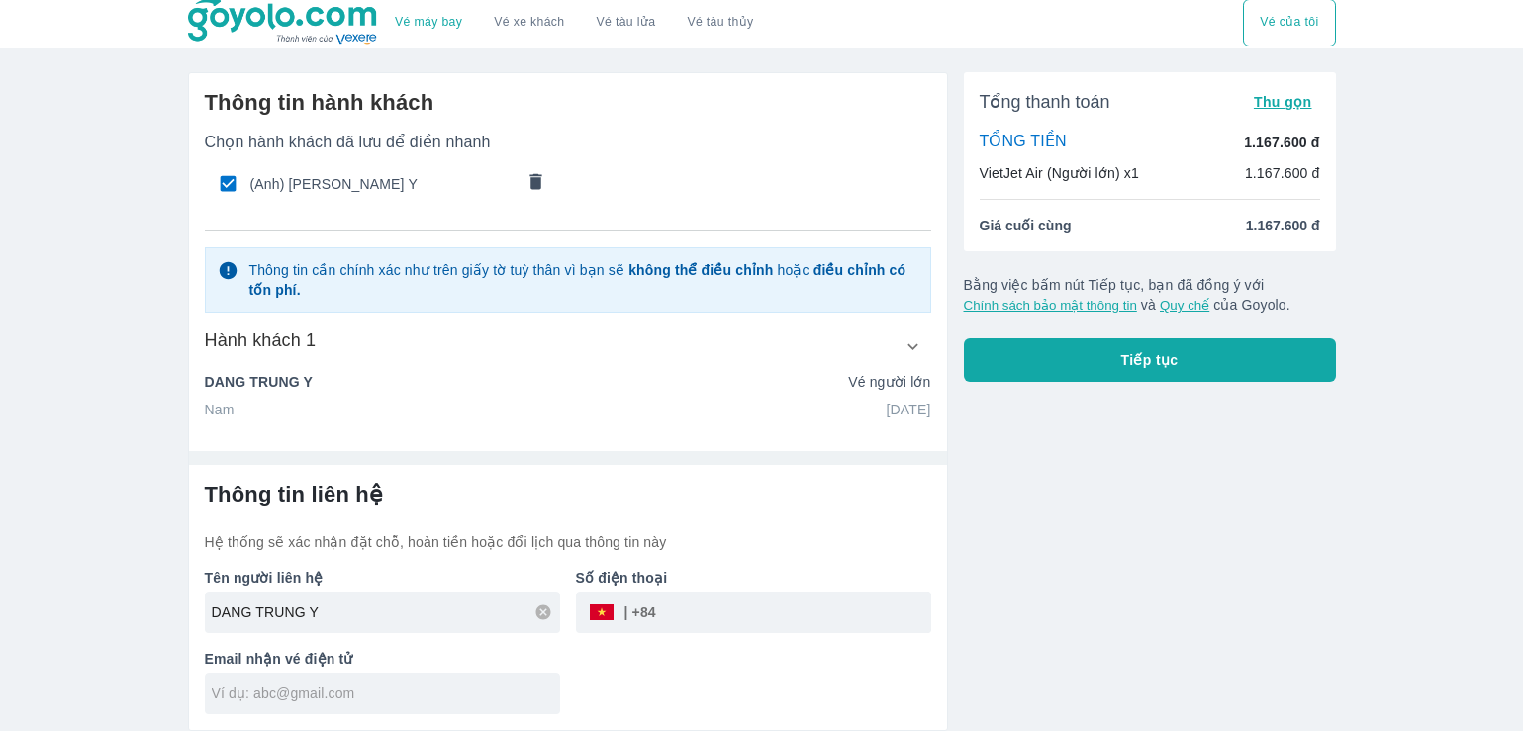
click at [687, 608] on input "tel" at bounding box center [793, 613] width 275 height 48
type input "0778911118"
click at [704, 530] on div "Thông tin liên hệ Hệ thống sẽ xác nhận đặt chỗ, hoàn tiền hoặc đổi lịch qua thô…" at bounding box center [568, 516] width 726 height 71
click at [772, 665] on div "Tên người liên hệ DANG TRUNG Y Số điện thoại ​ 0778911118 Email nhận vé điện tử" at bounding box center [560, 633] width 742 height 162
click at [336, 707] on div at bounding box center [382, 694] width 355 height 42
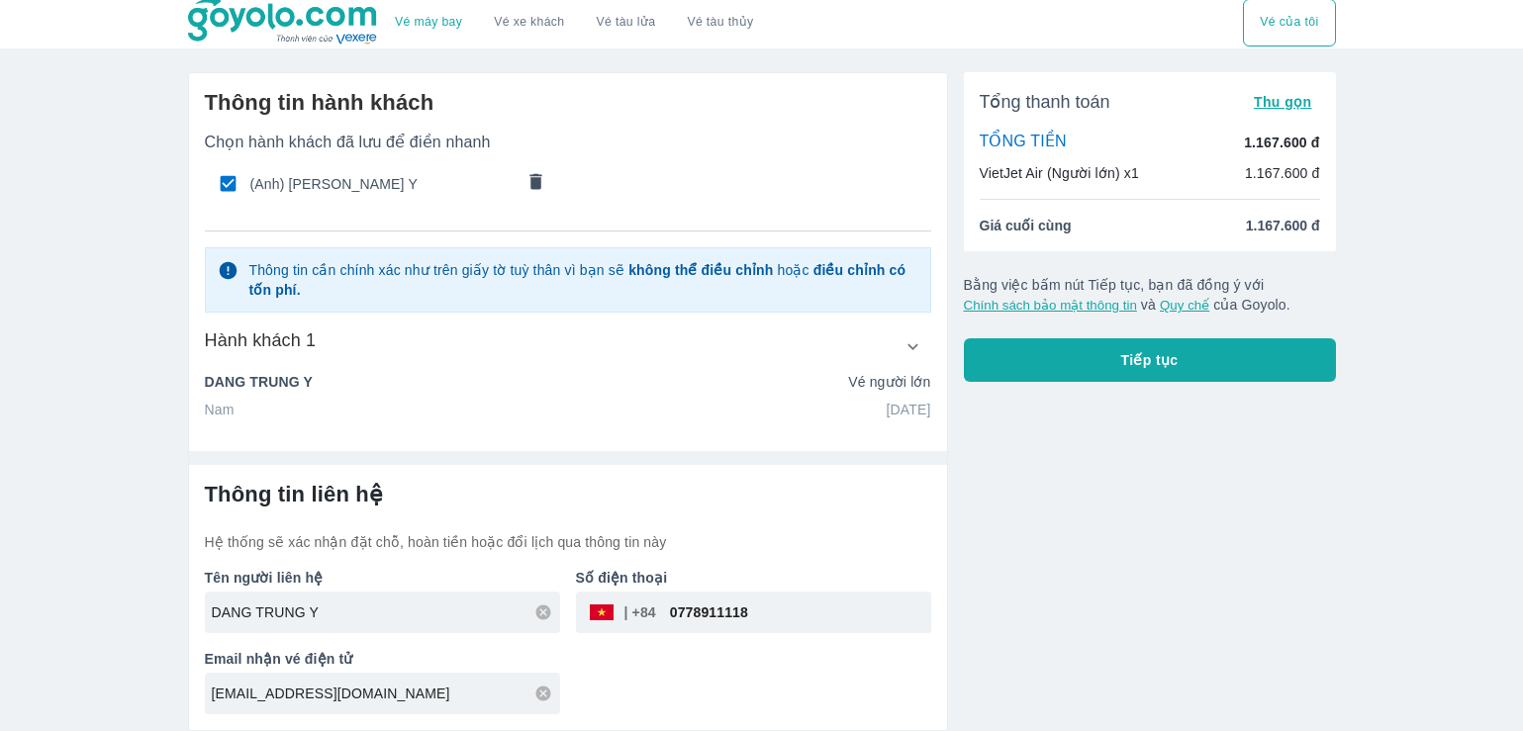
type input "[EMAIL_ADDRESS][DOMAIN_NAME]"
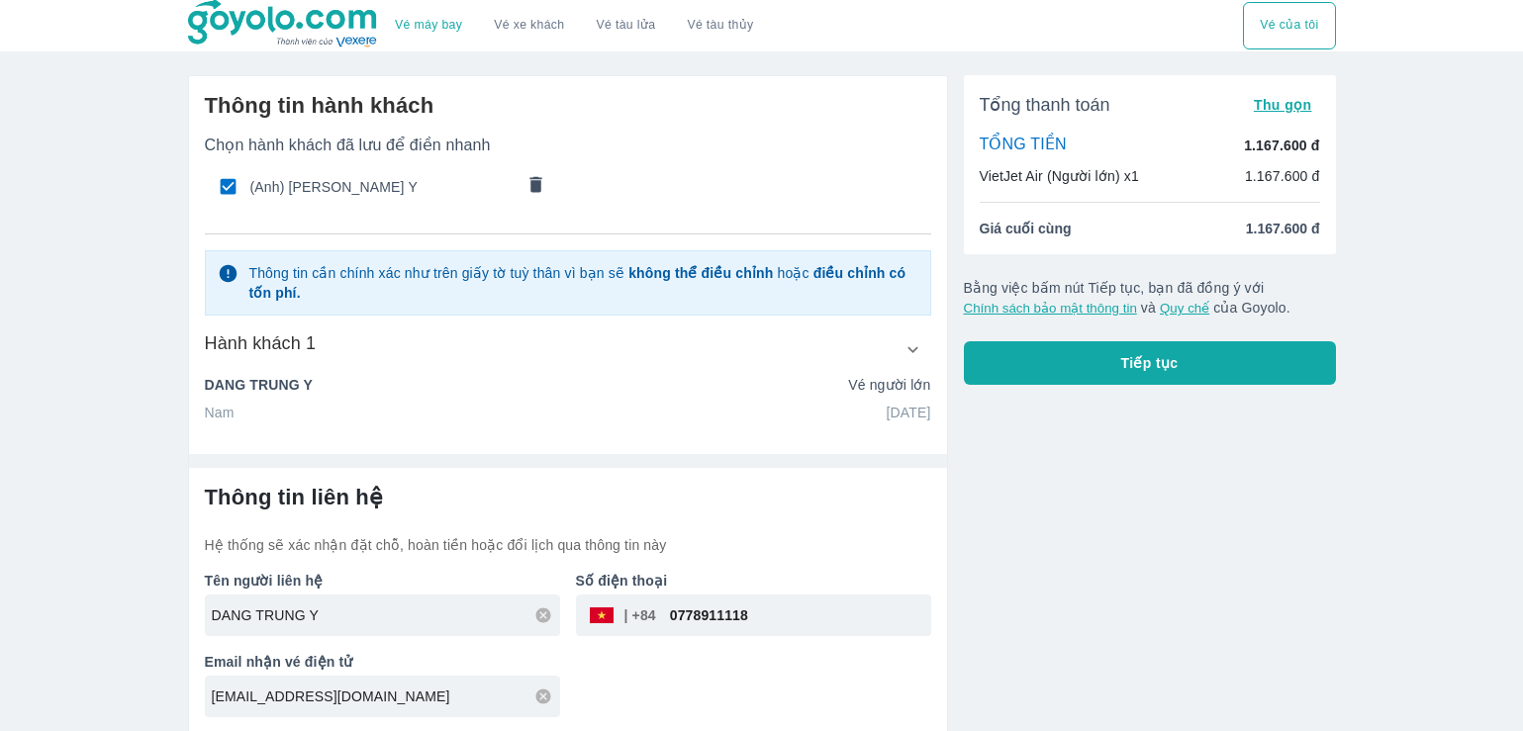
scroll to position [0, 0]
click at [1197, 369] on button "Tiếp tục" at bounding box center [1150, 364] width 372 height 44
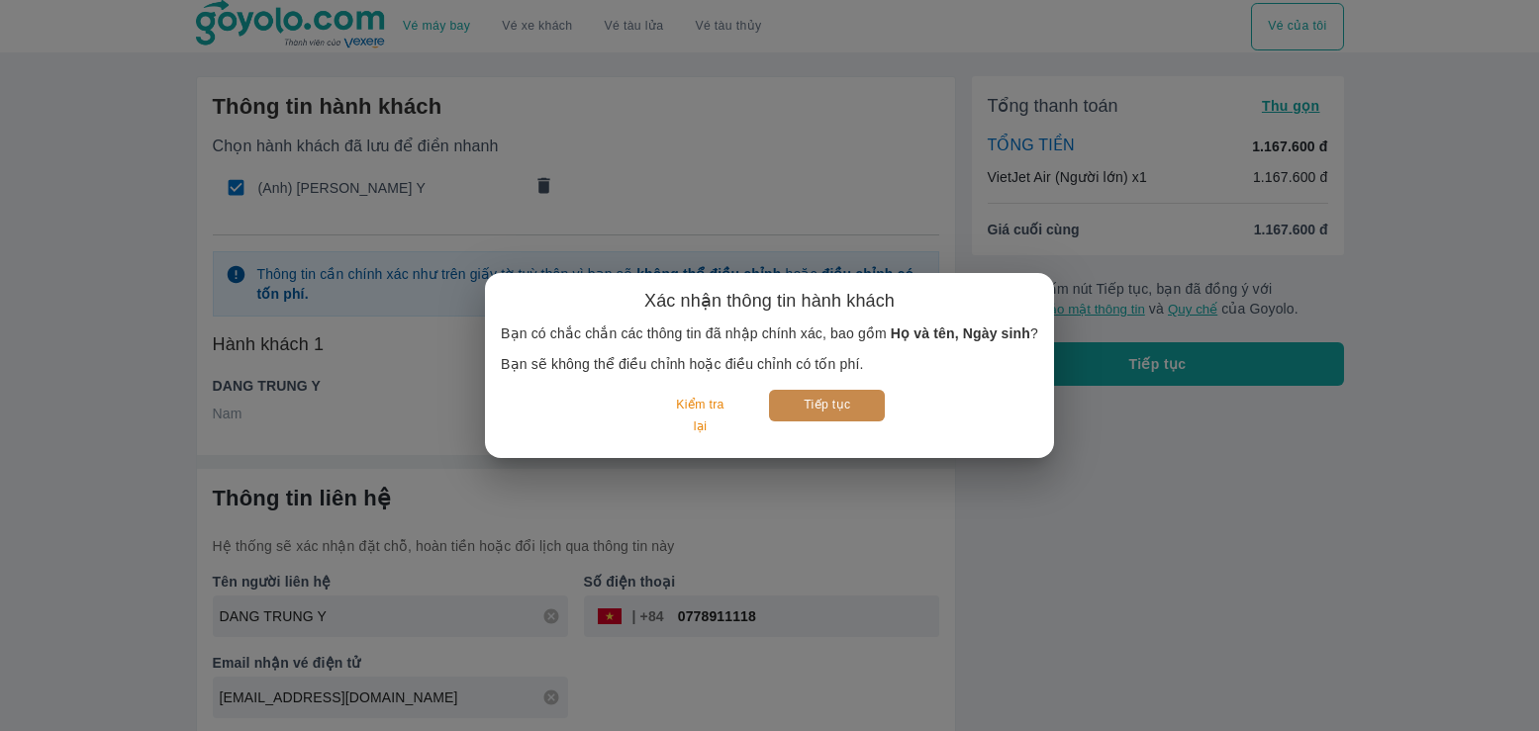
click at [828, 400] on button "Tiếp tục" at bounding box center [827, 405] width 116 height 31
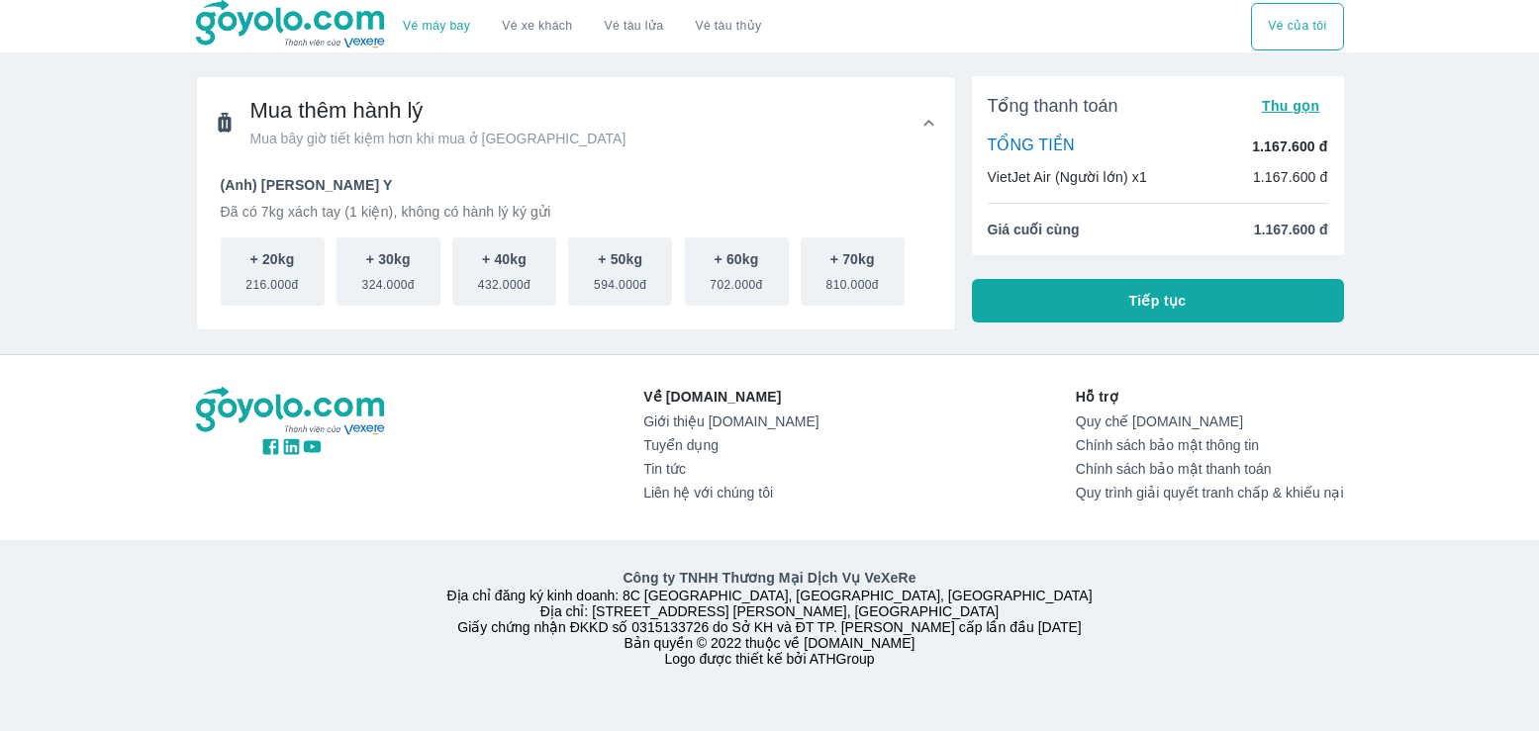
click at [1142, 301] on span "Tiếp tục" at bounding box center [1157, 301] width 57 height 20
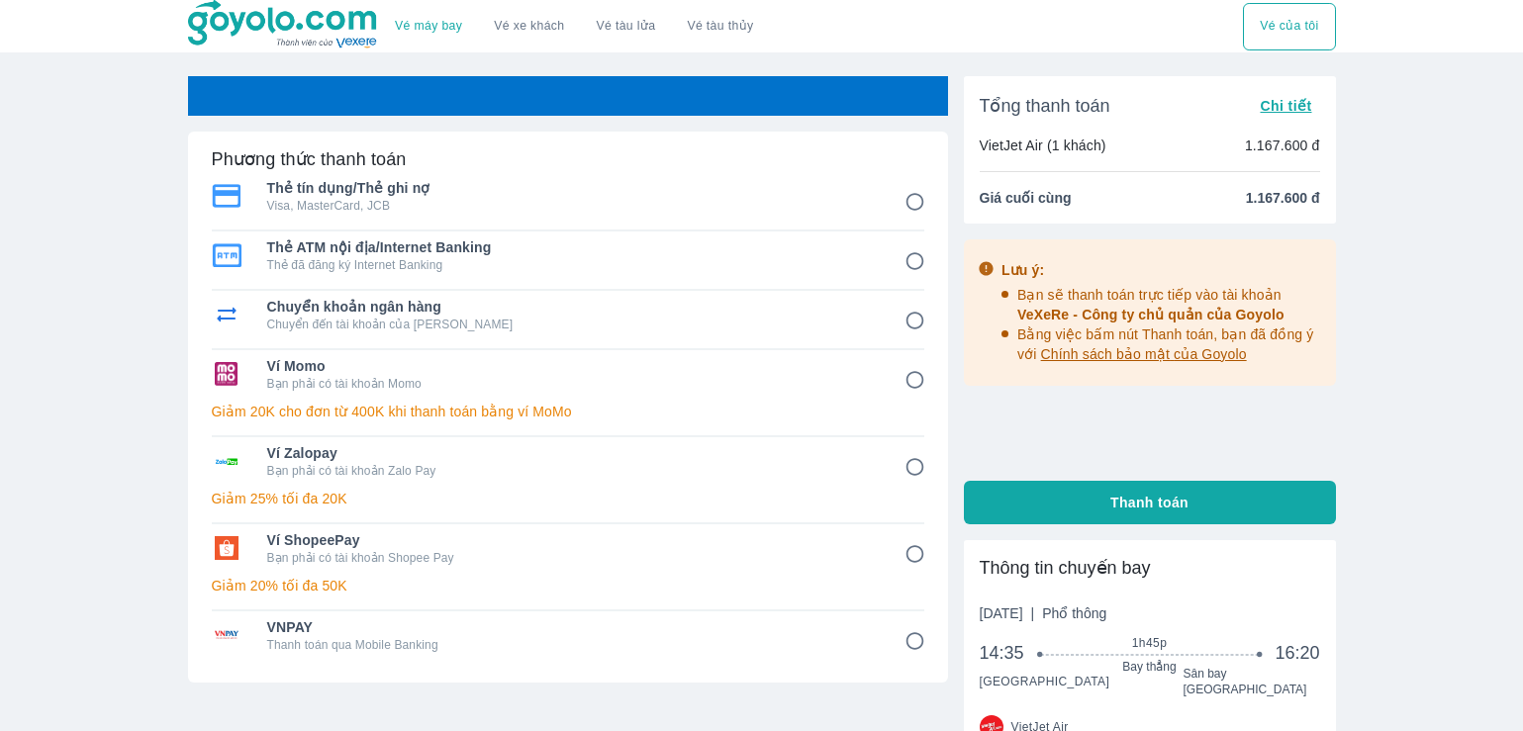
click at [1289, 481] on body "Vé máy bay Vé xe khách Vé tàu lửa Vé tàu thủy Vé của tôi Phương thức thanh toán…" at bounding box center [761, 365] width 1523 height 731
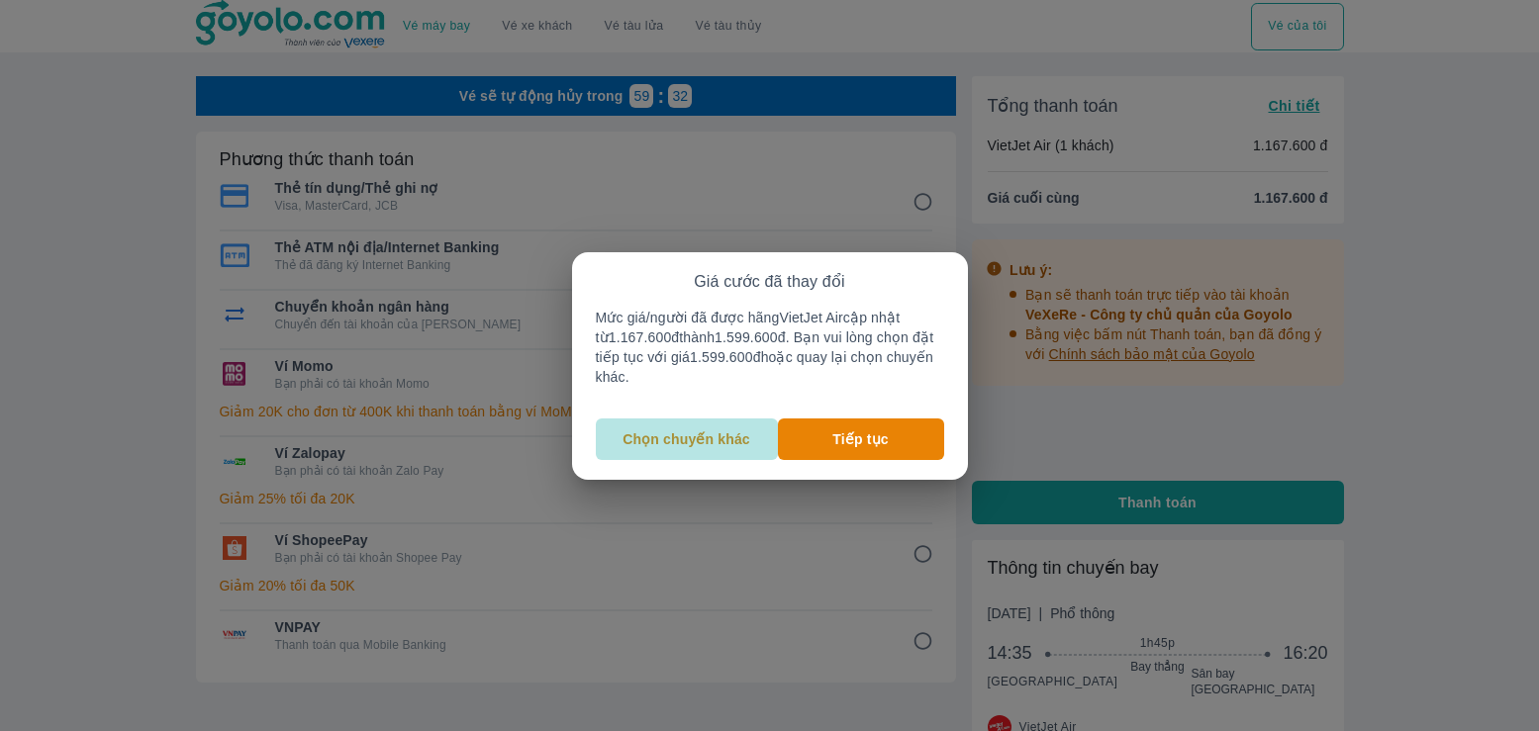
click at [727, 439] on p "Chọn chuyến khác" at bounding box center [687, 440] width 128 height 20
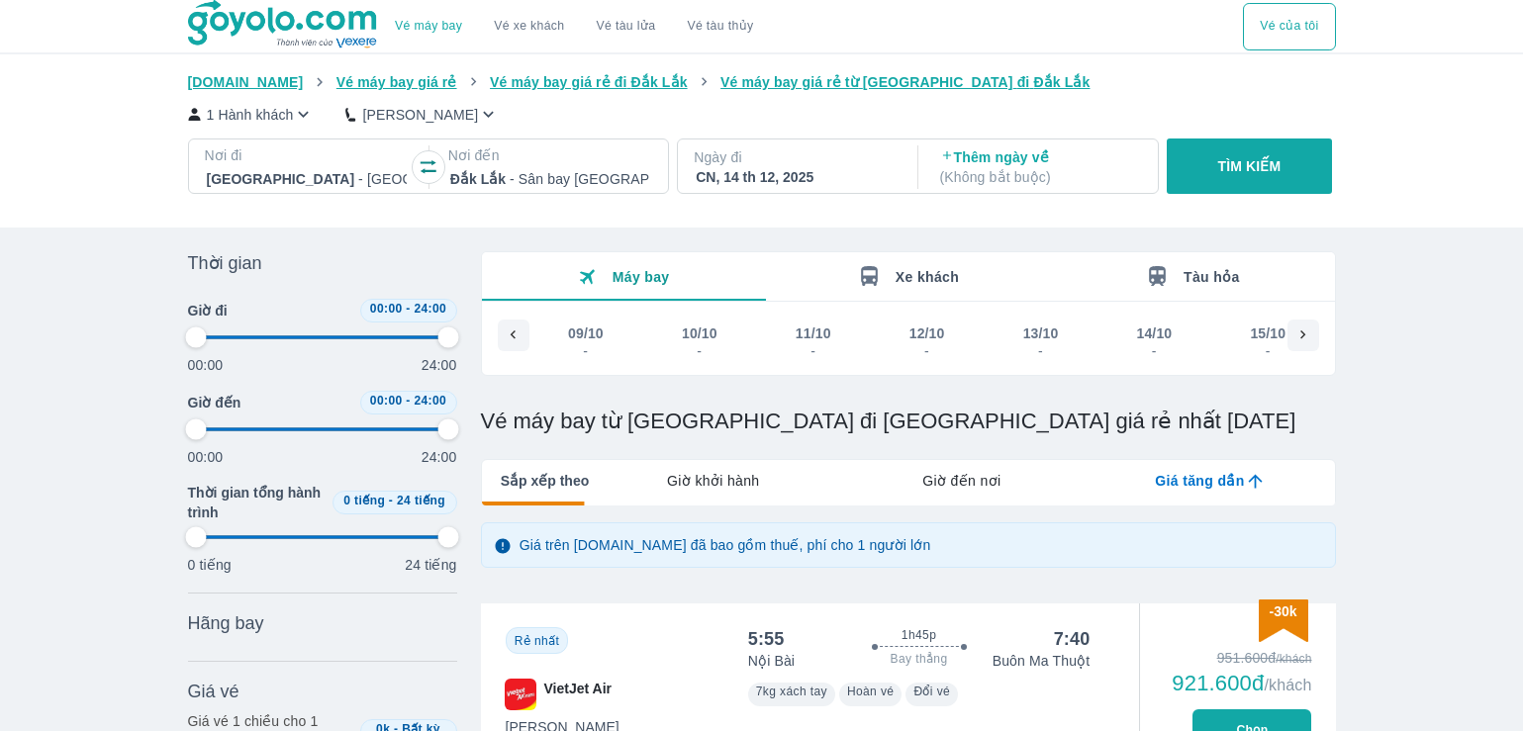
scroll to position [0, 7435]
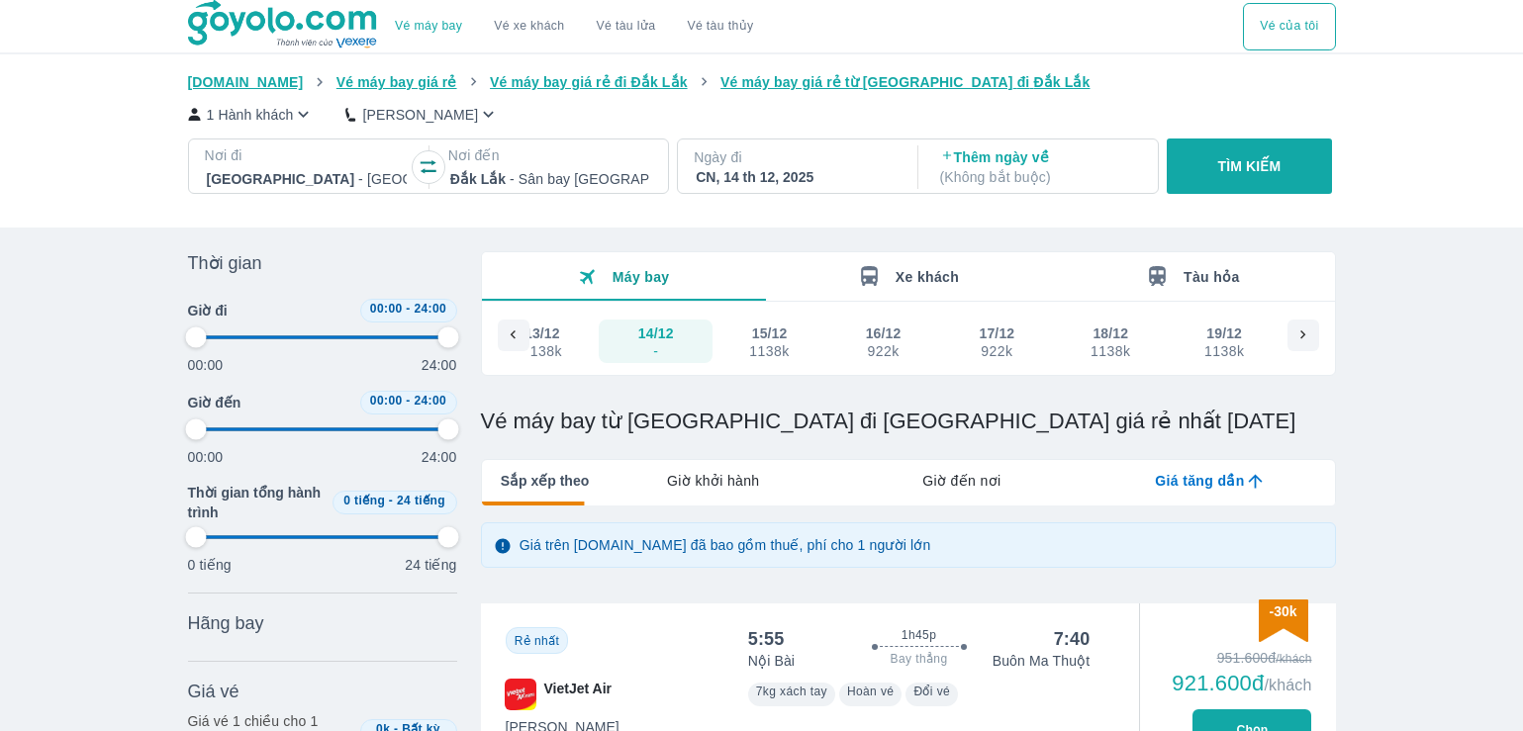
type input "97.9166666666667"
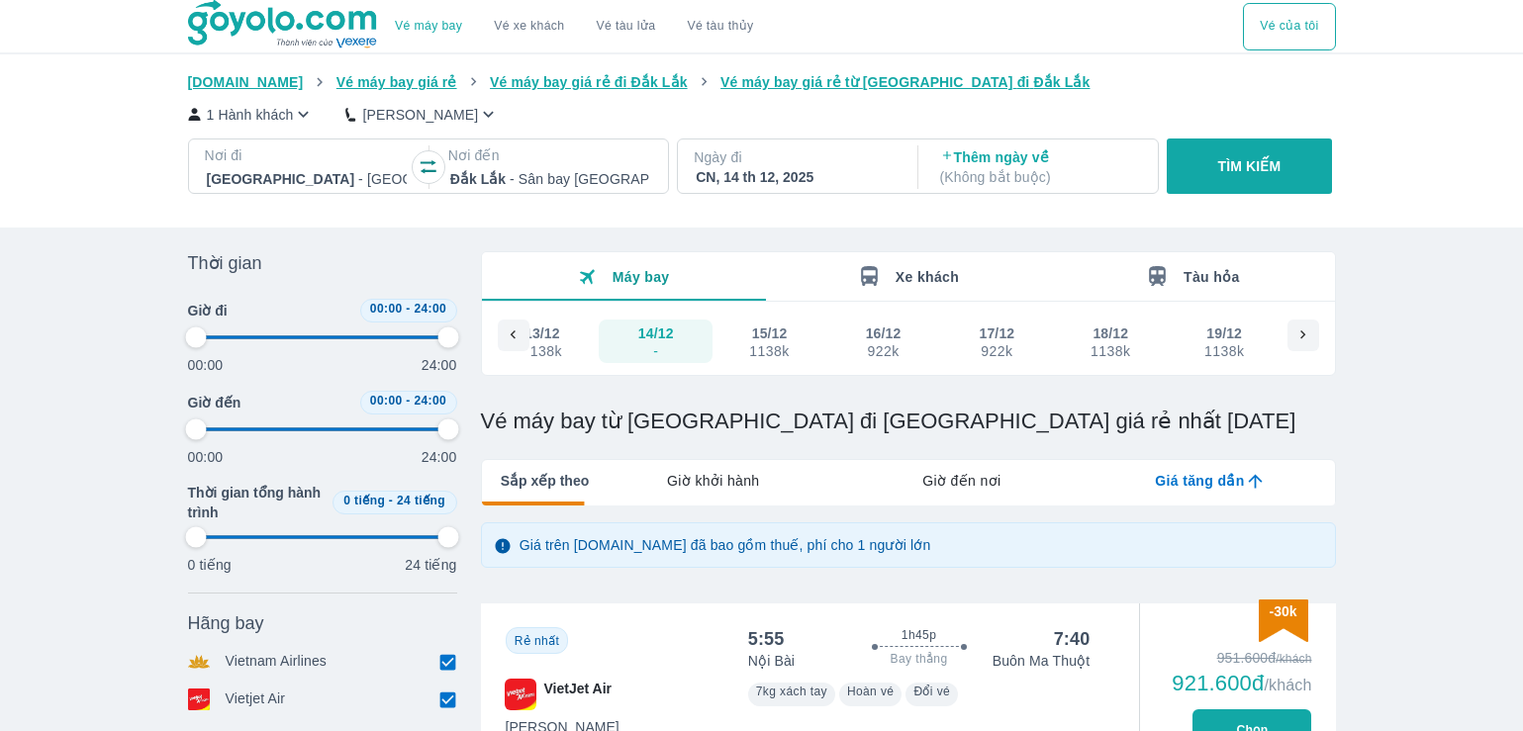
type input "97.9166666666667"
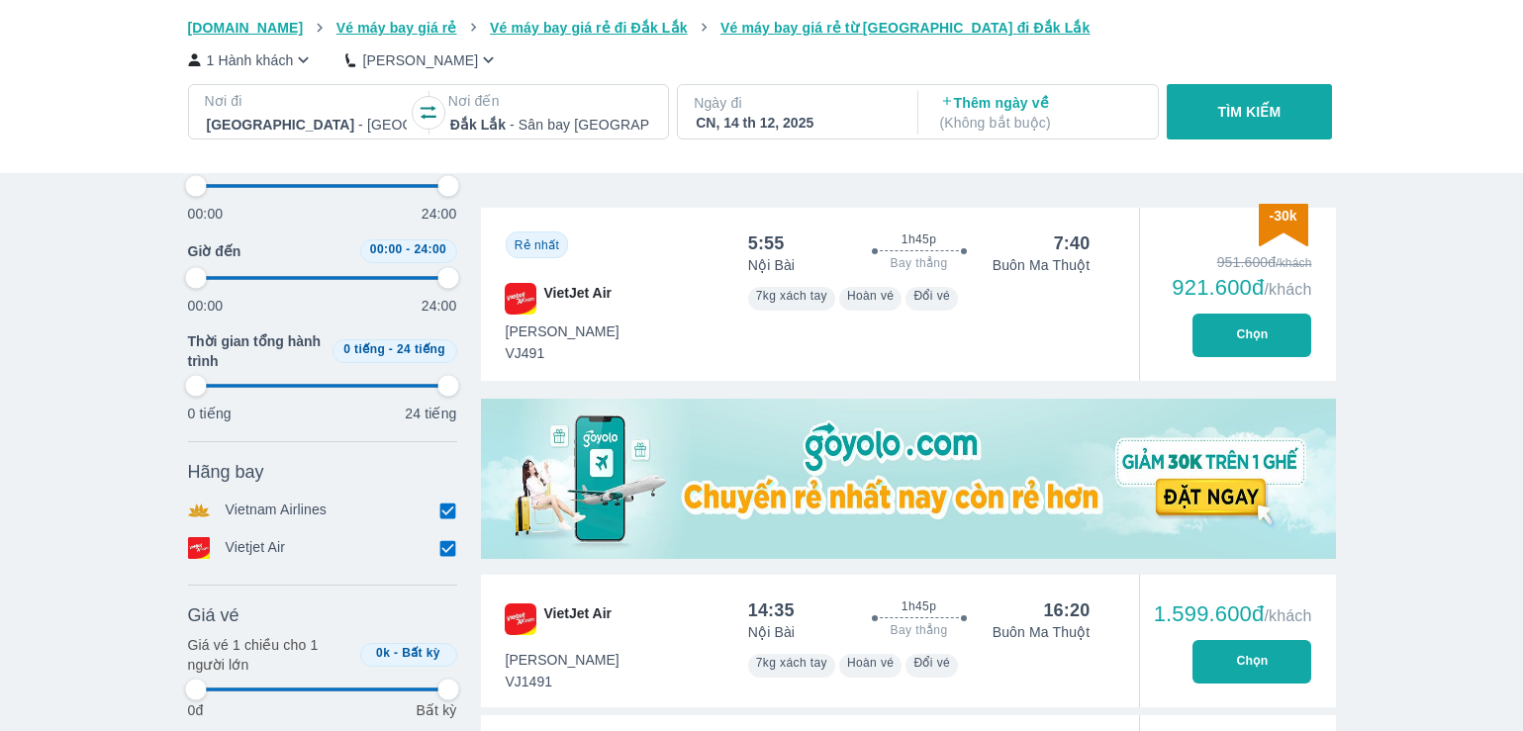
type input "97.9166666666667"
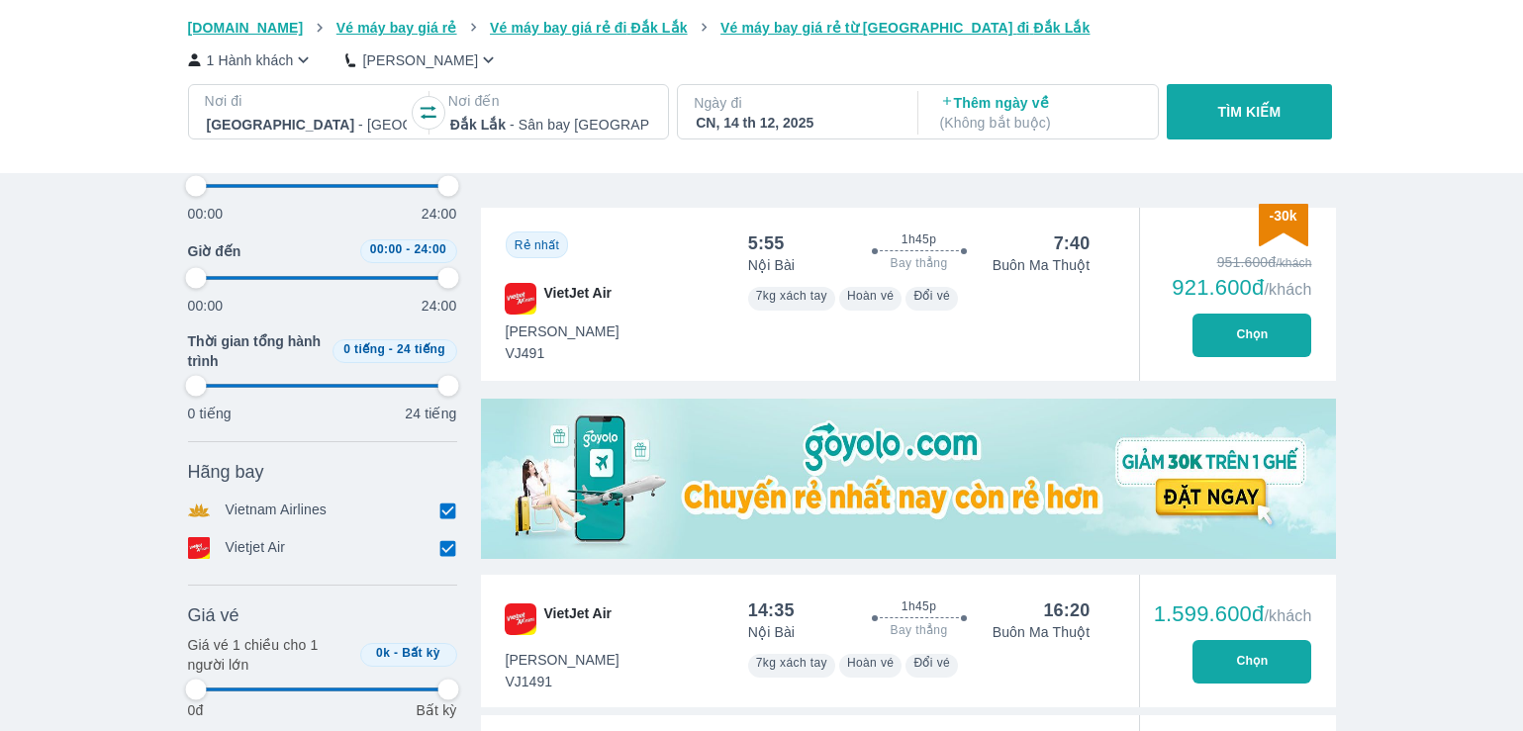
type input "97.9166666666667"
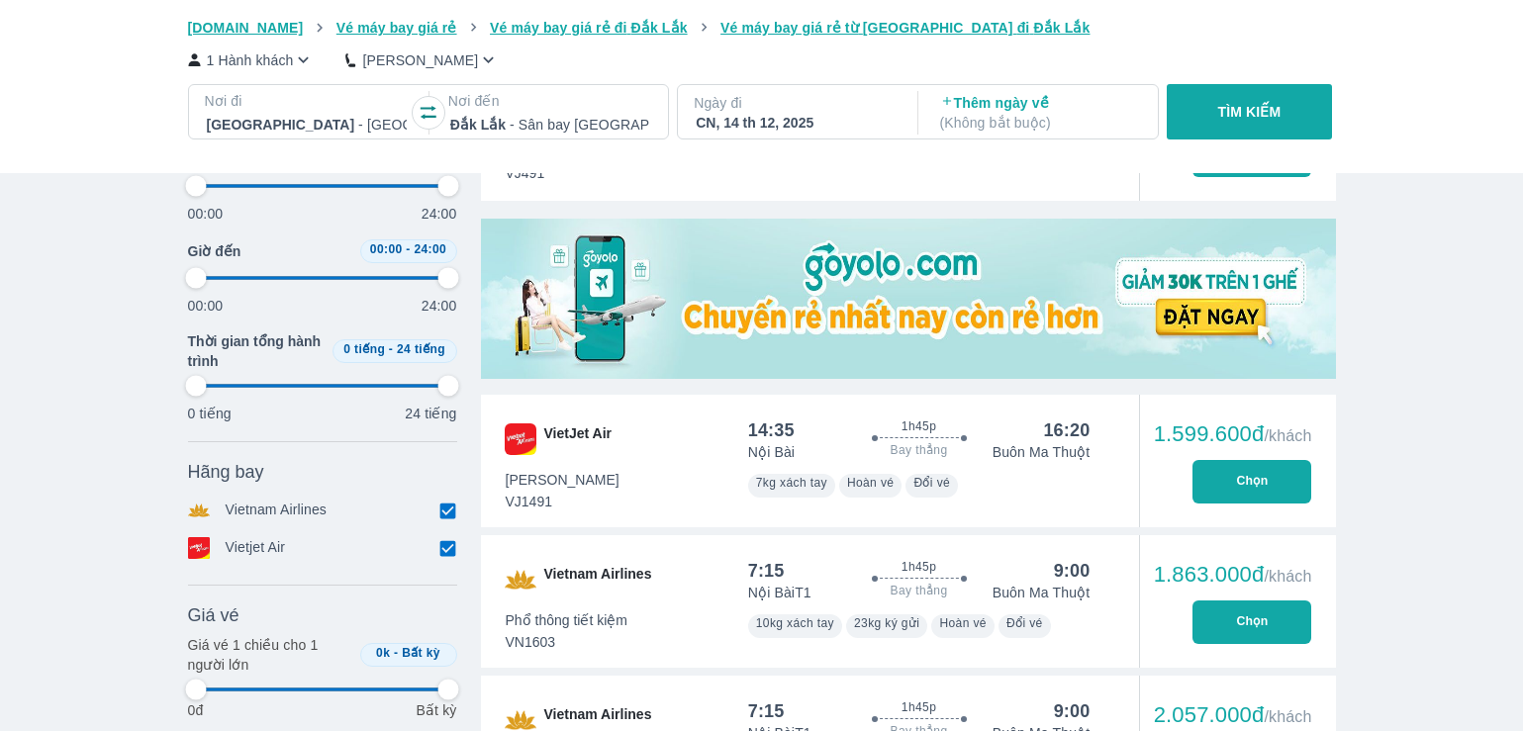
scroll to position [594, 0]
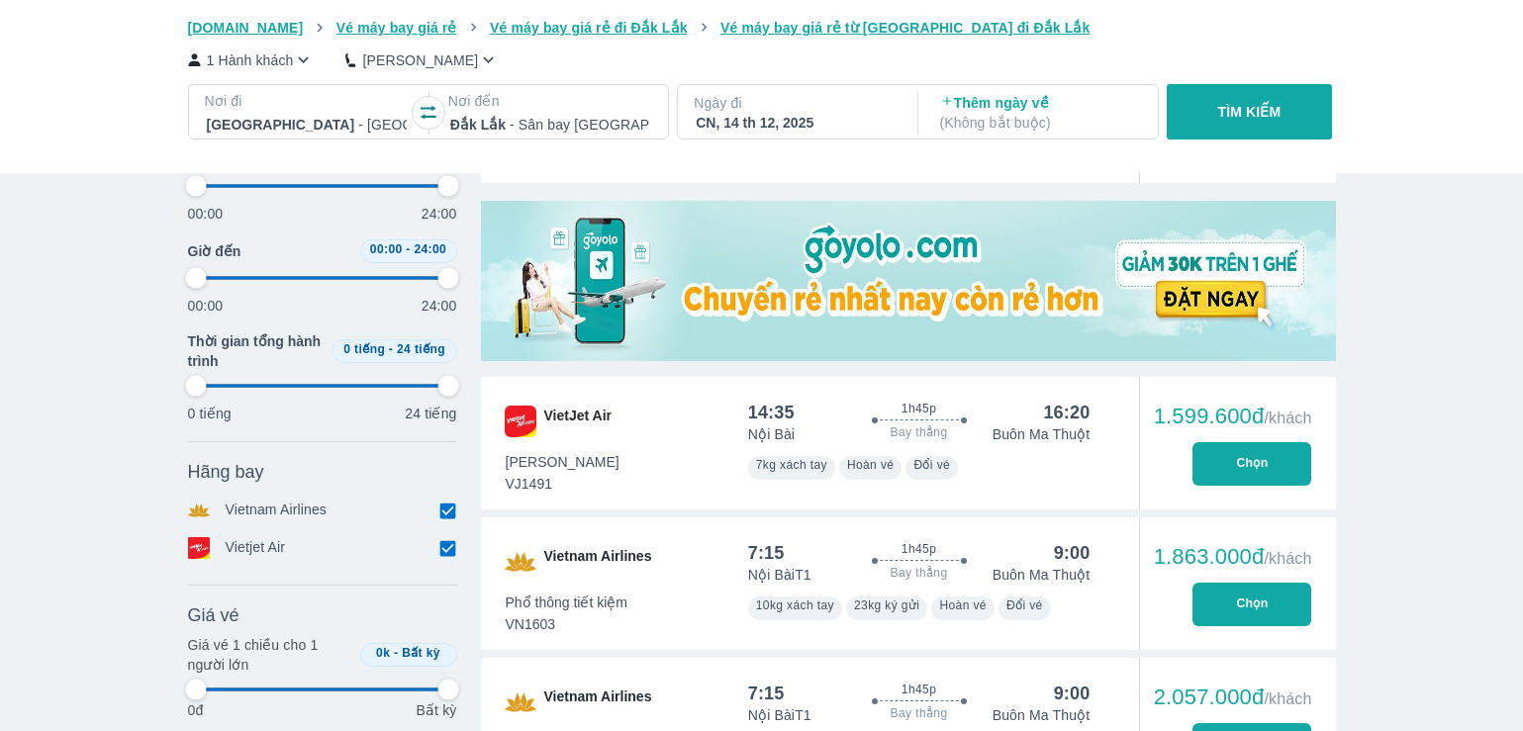
type input "97.9166666666667"
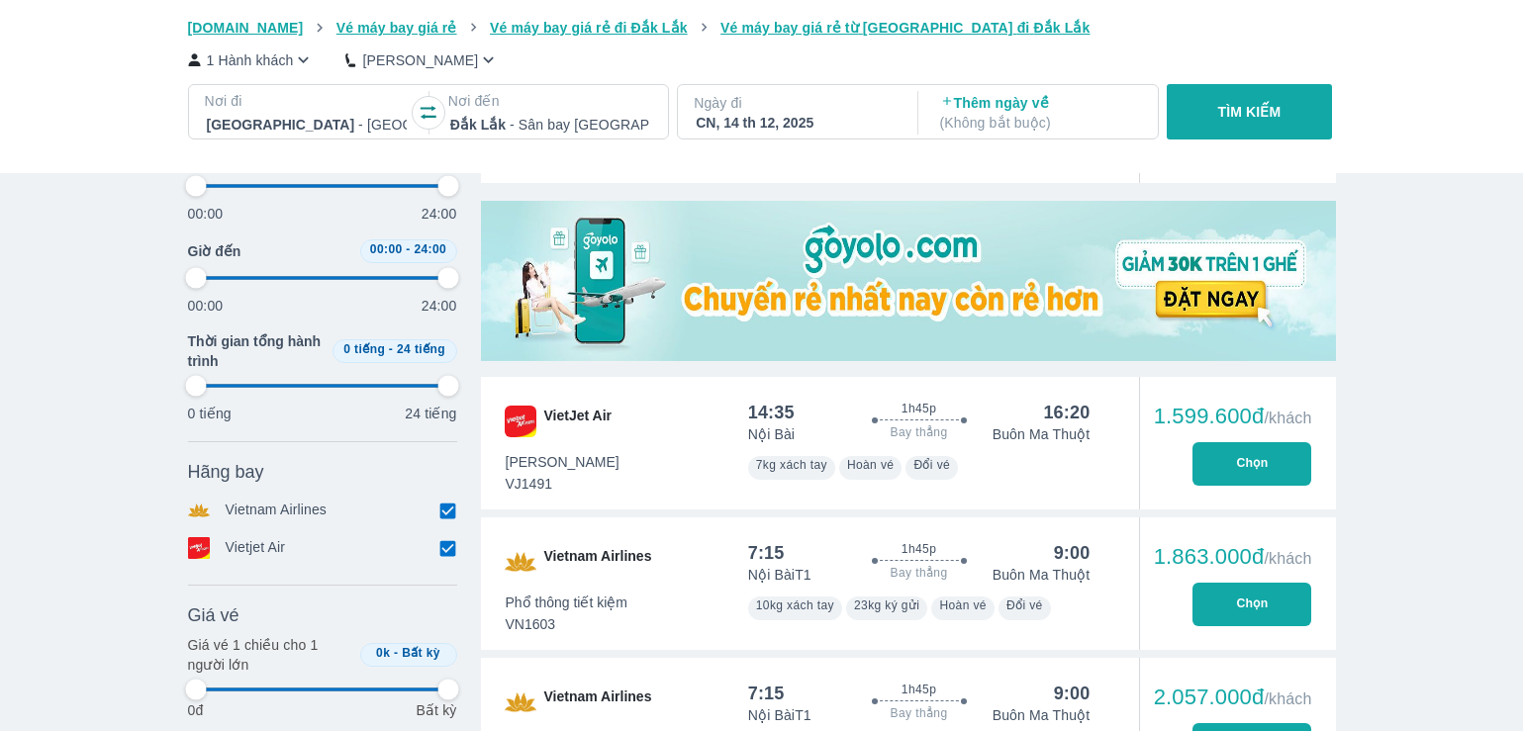
type input "97.9166666666667"
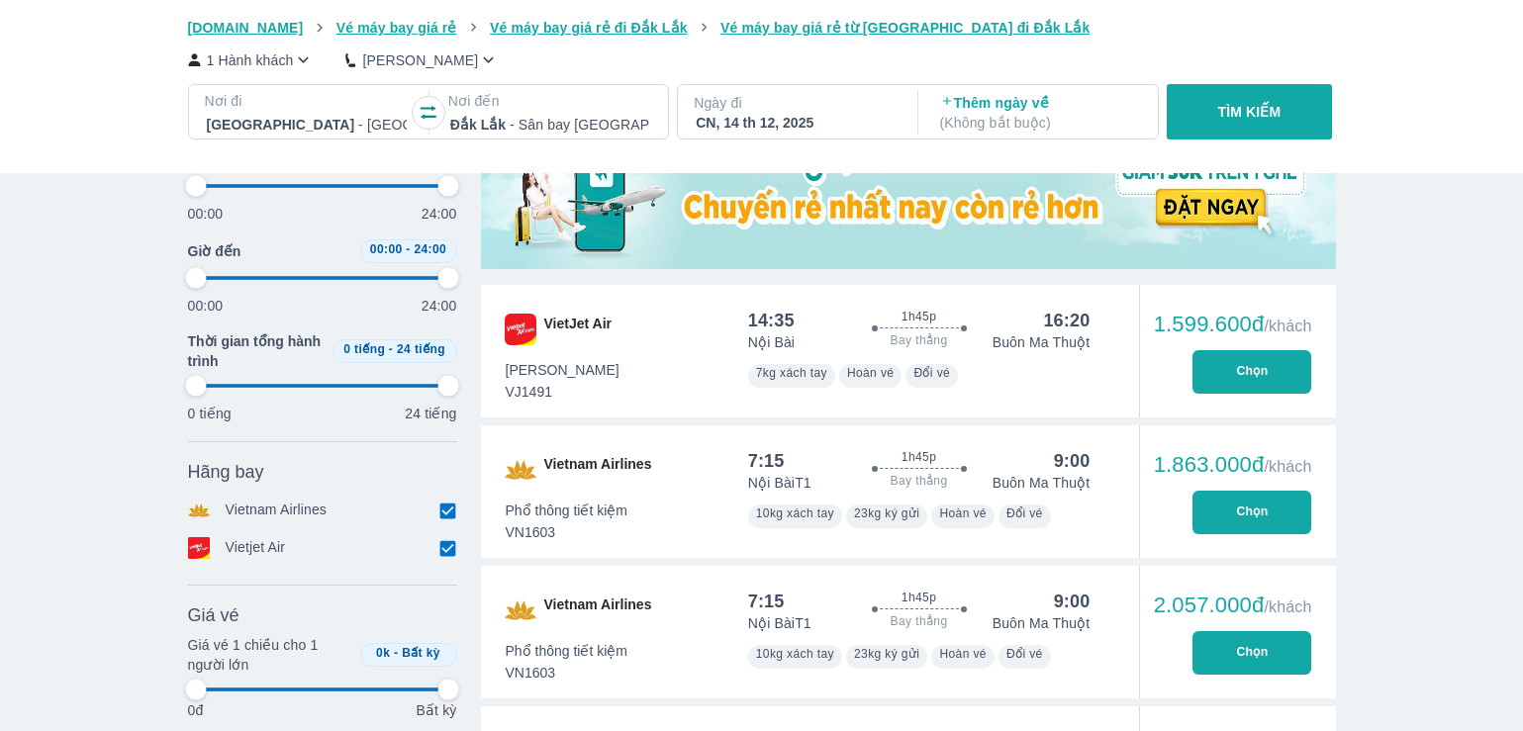
type input "97.9166666666667"
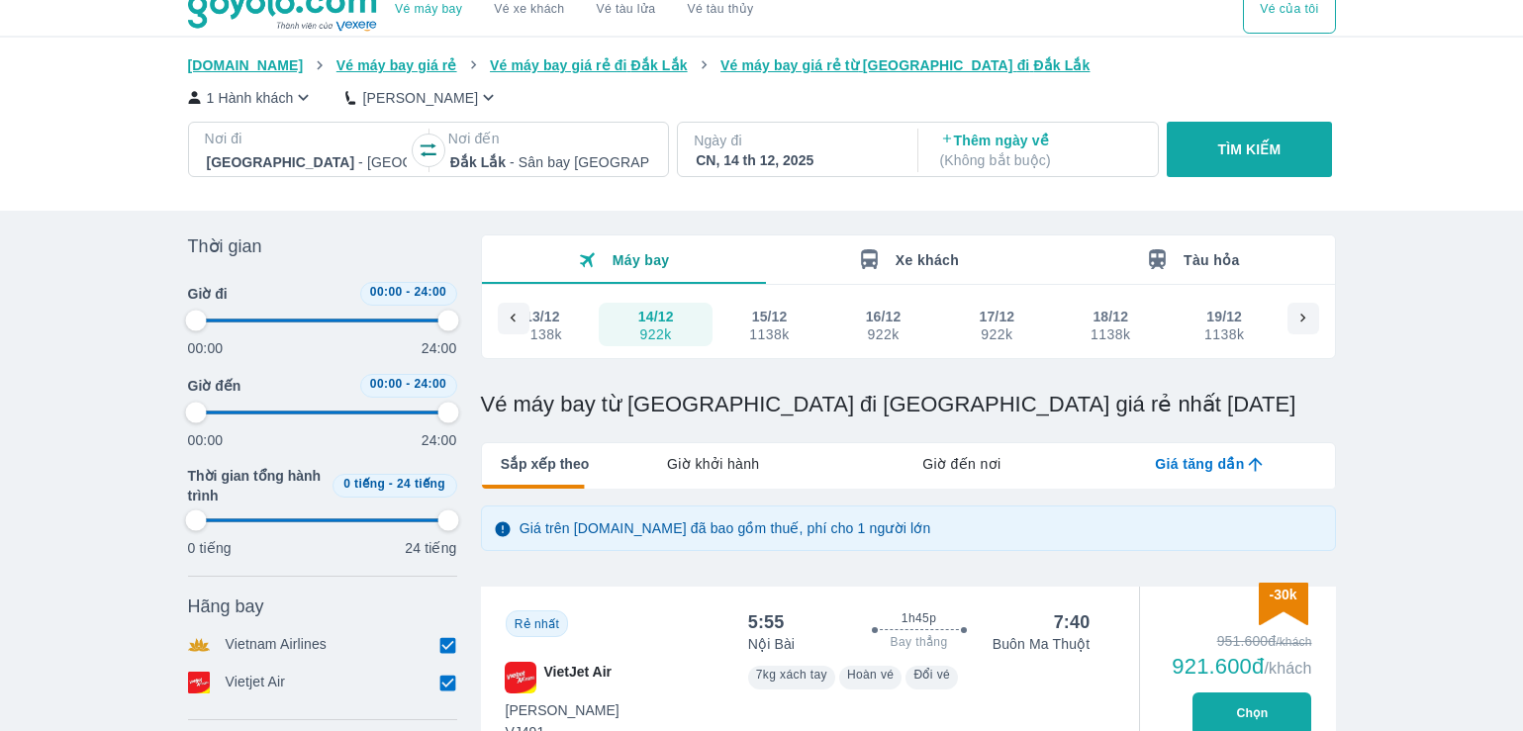
scroll to position [0, 0]
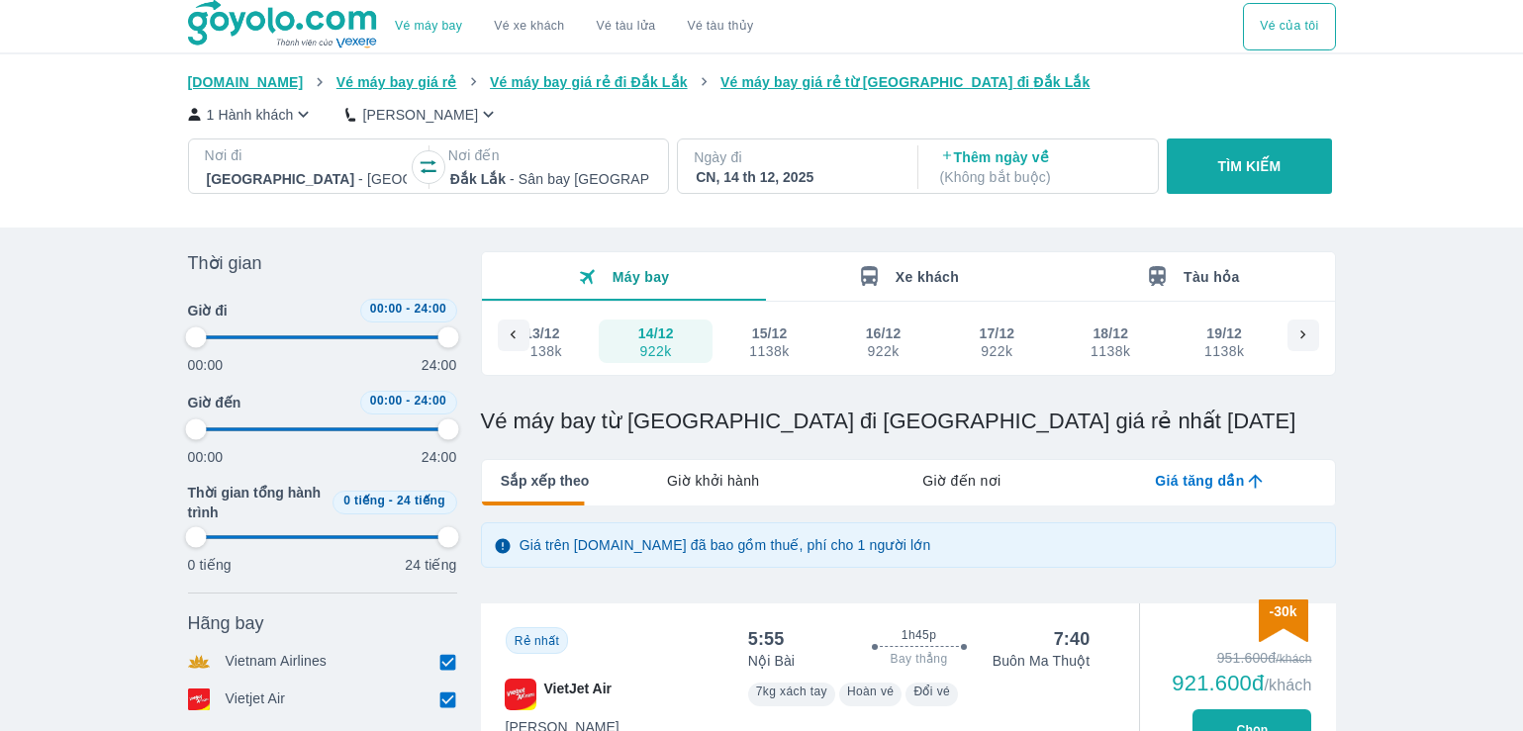
type input "97.9166666666667"
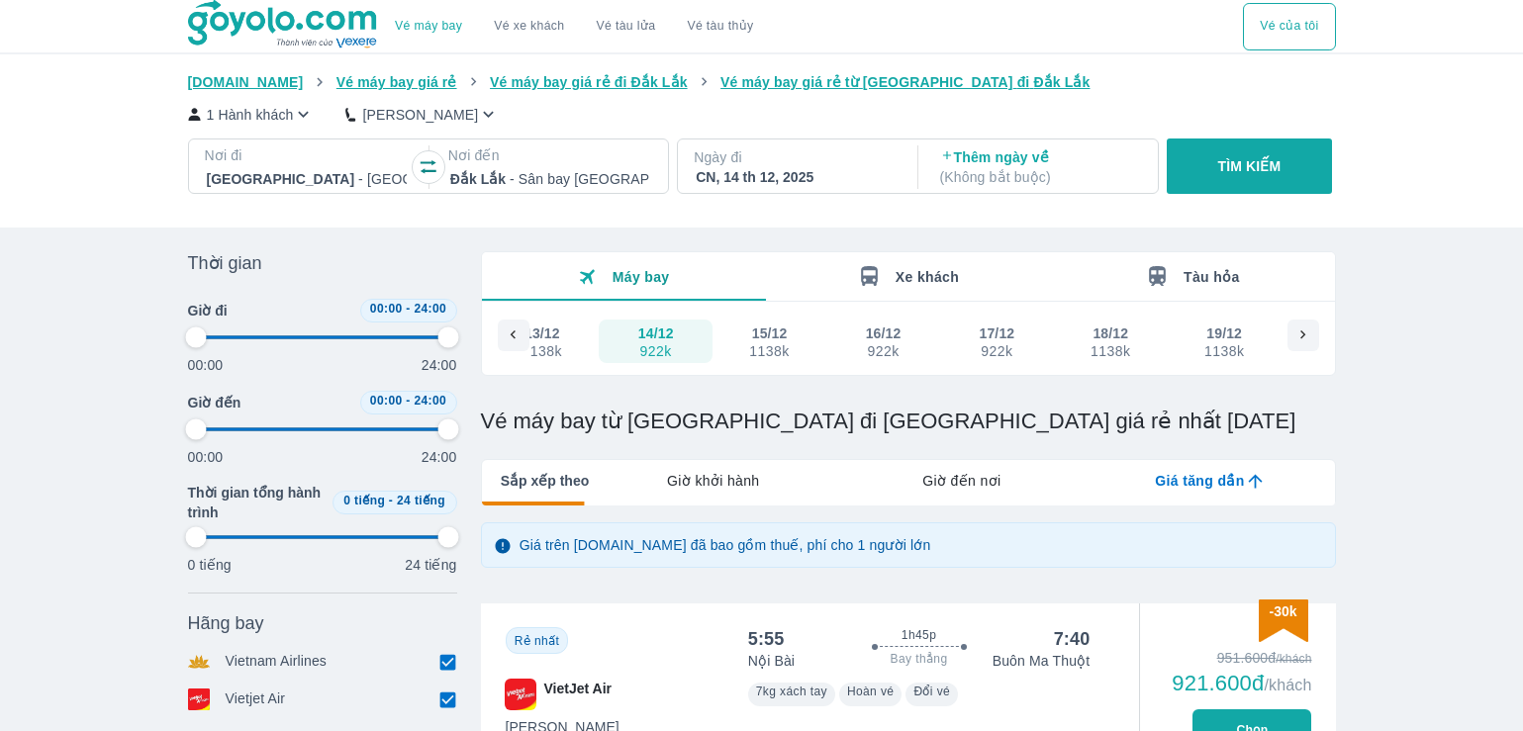
type input "97.9166666666667"
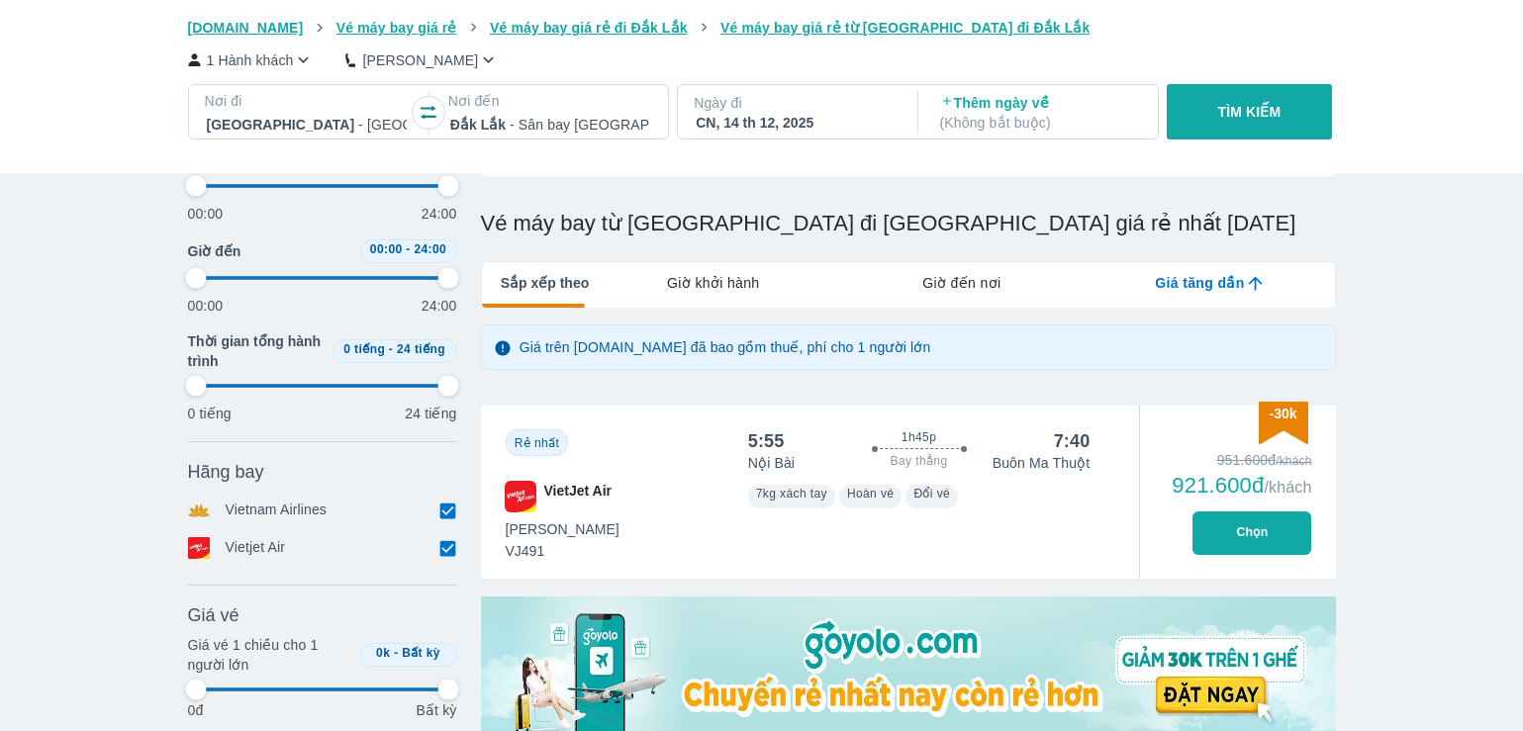
type input "97.9166666666667"
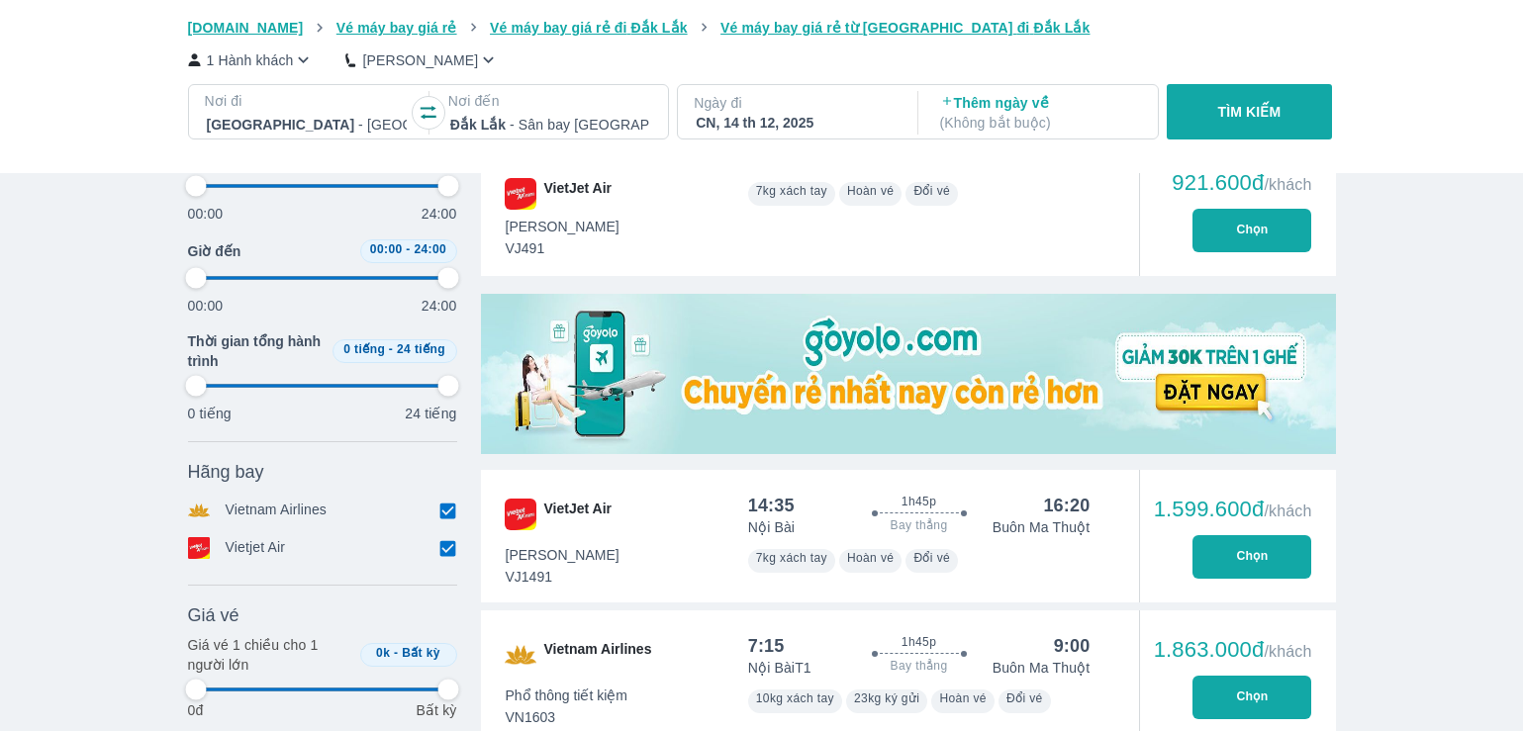
type input "97.9166666666667"
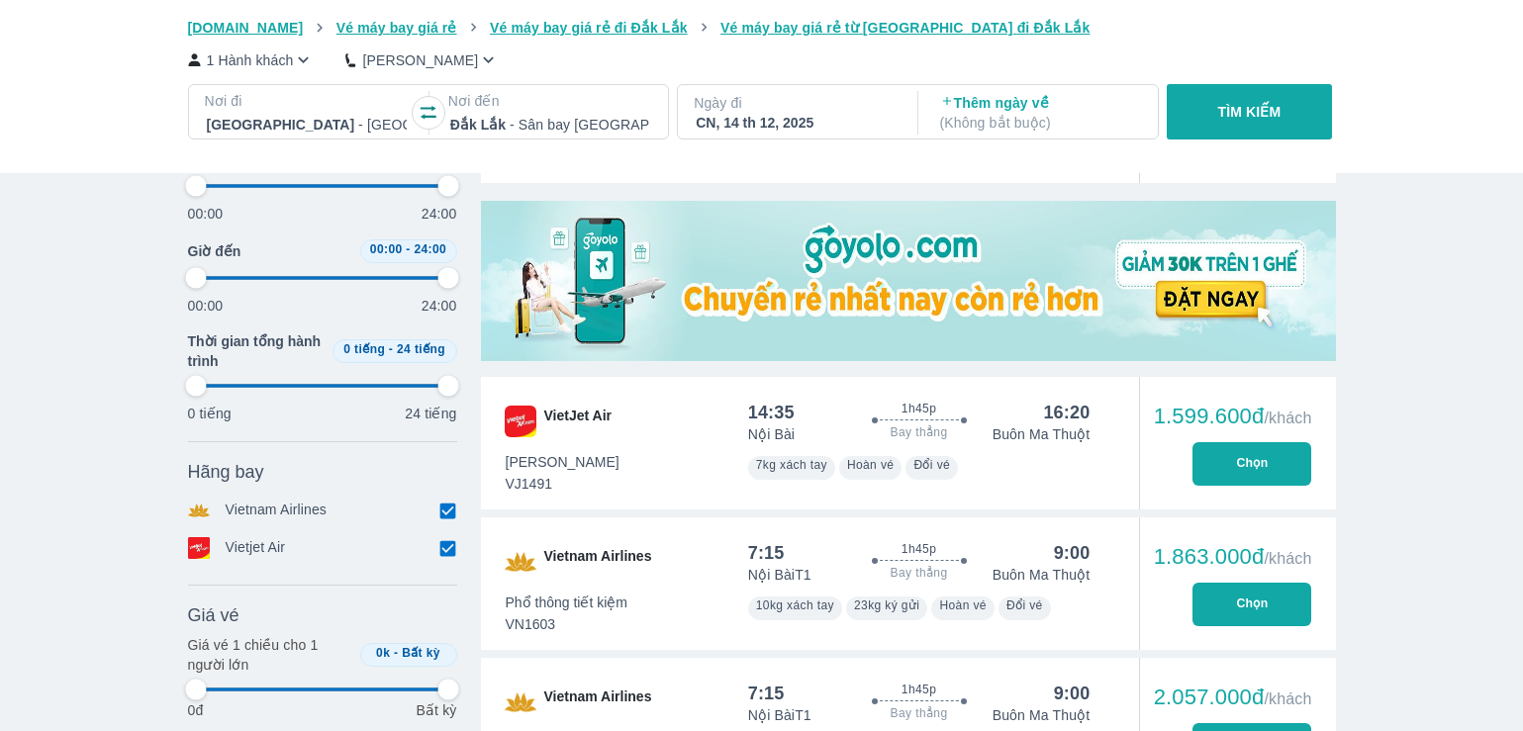
type input "97.9166666666667"
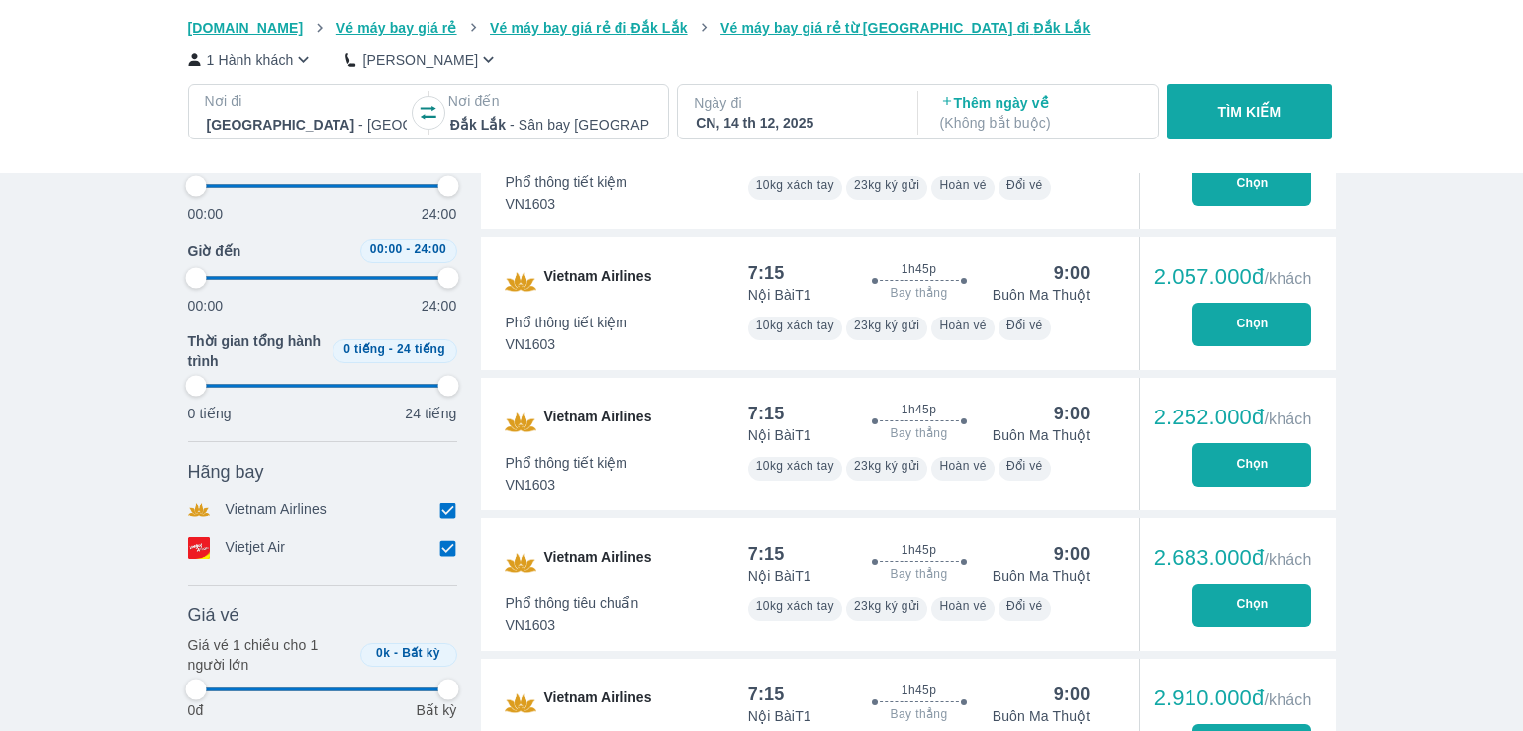
type input "97.9166666666667"
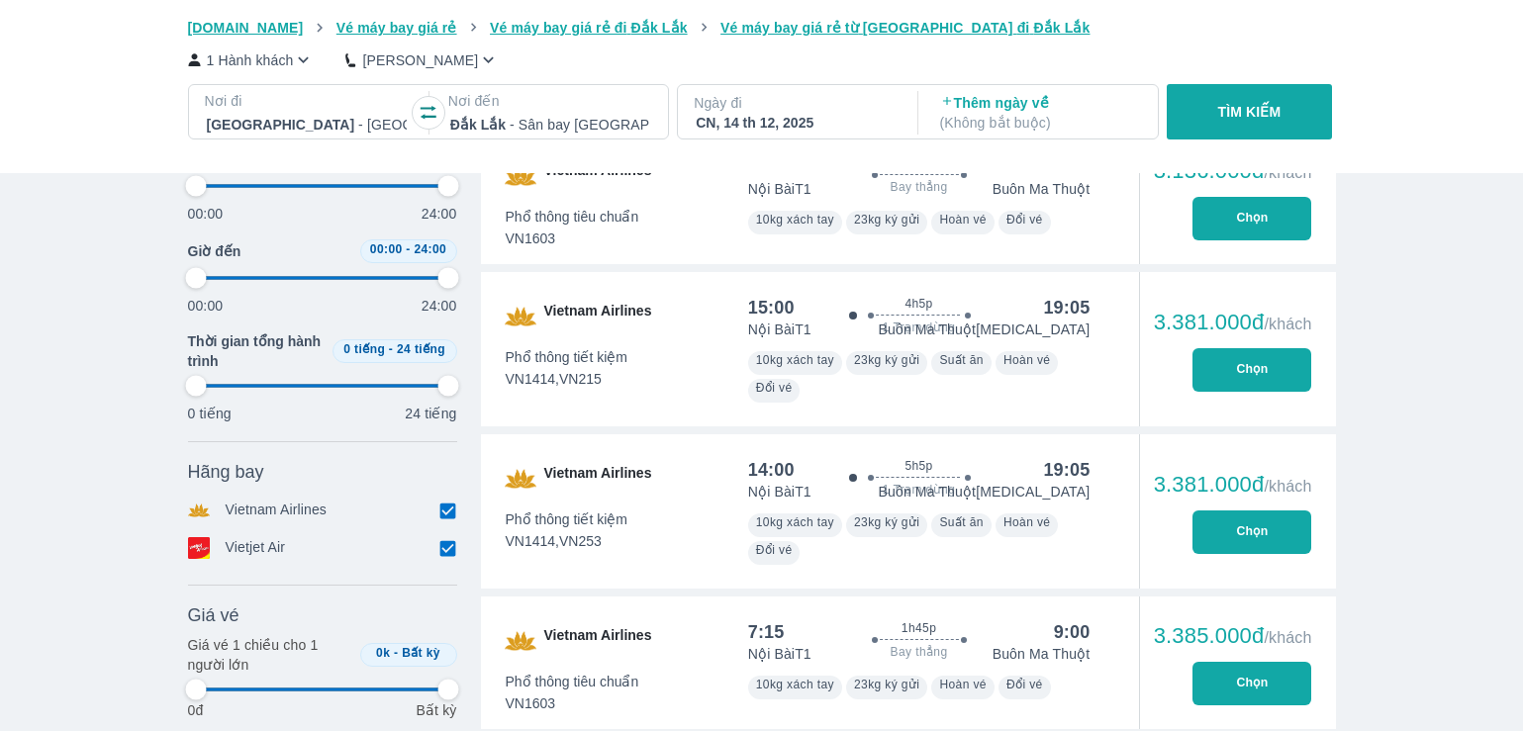
type input "97.9166666666667"
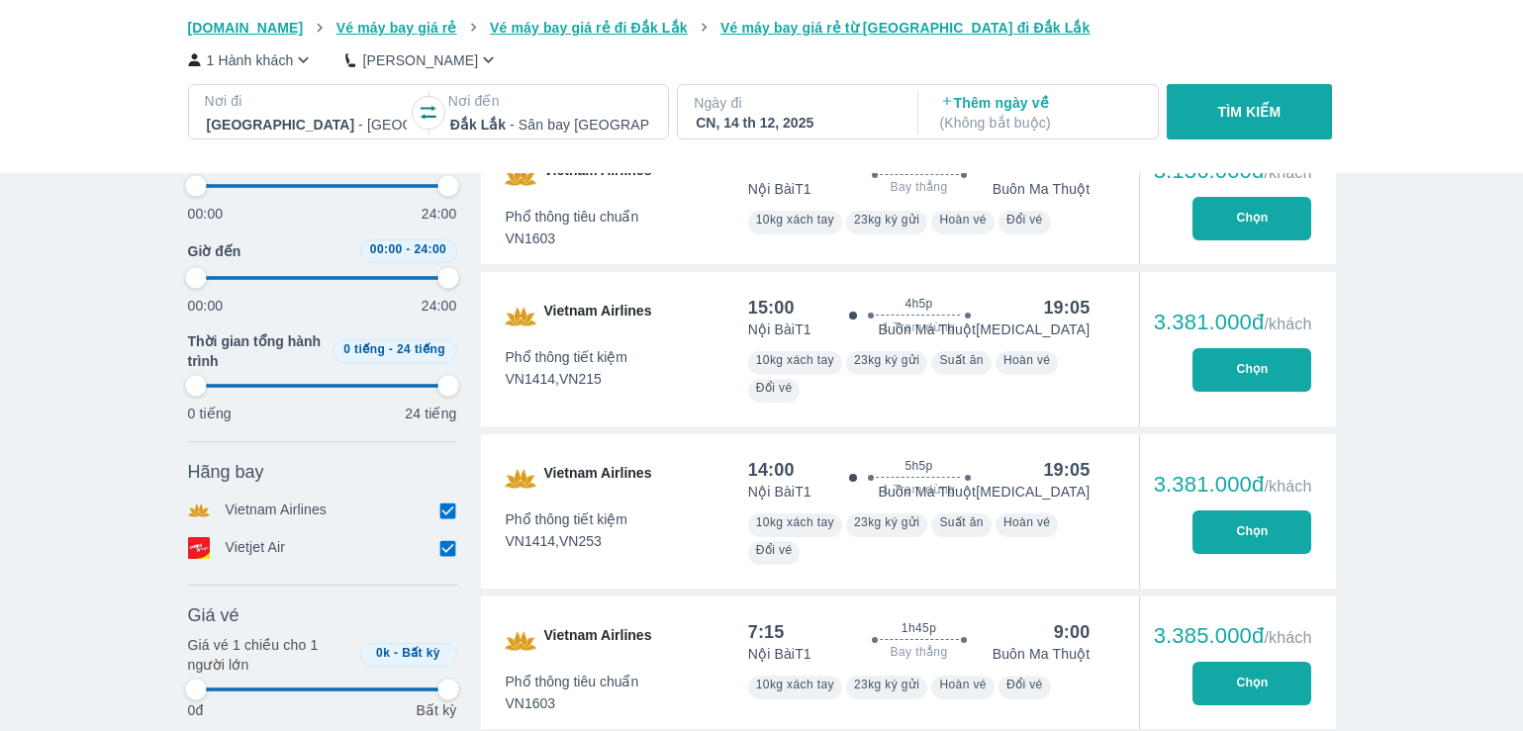
type input "97.9166666666667"
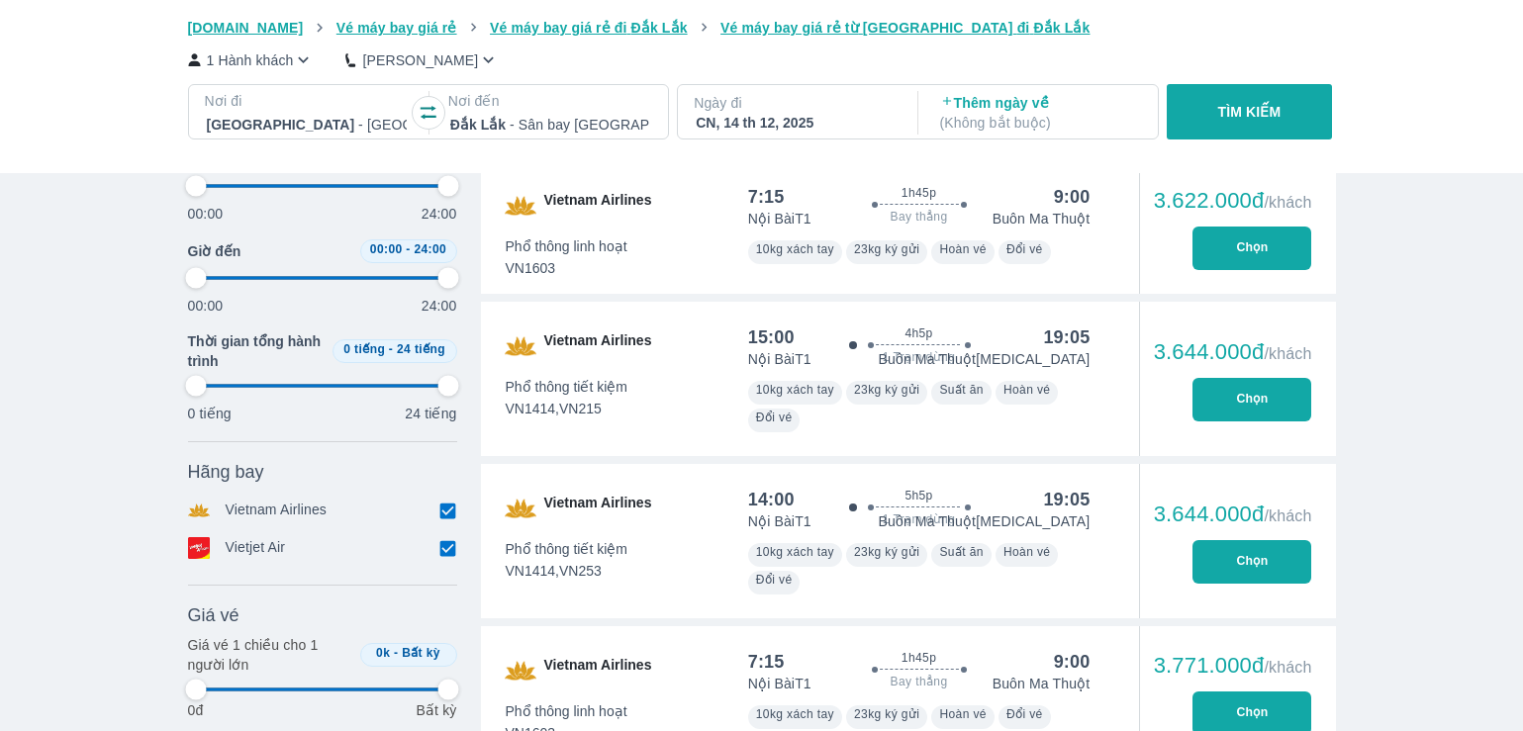
scroll to position [2474, 0]
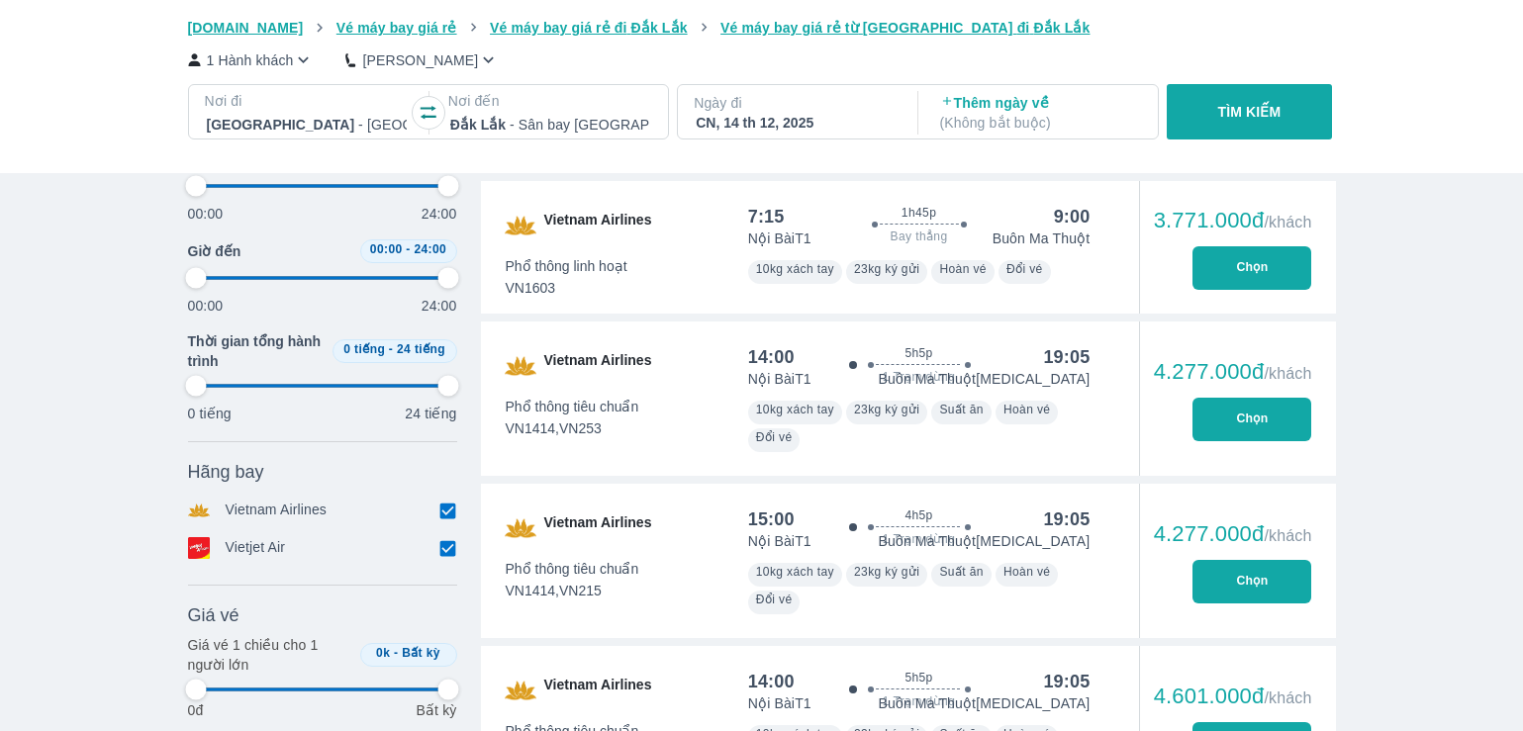
type input "97.9166666666667"
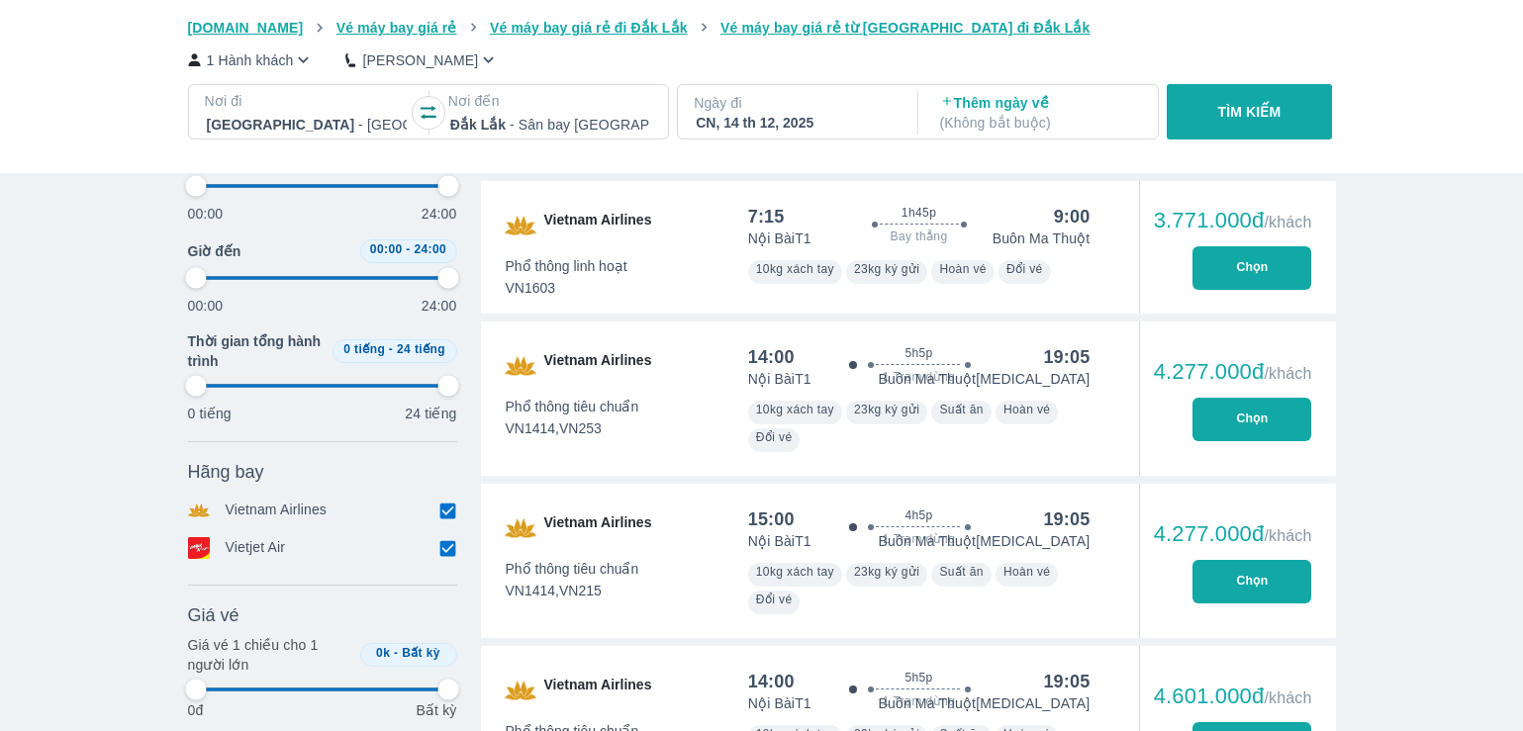
type input "97.9166666666667"
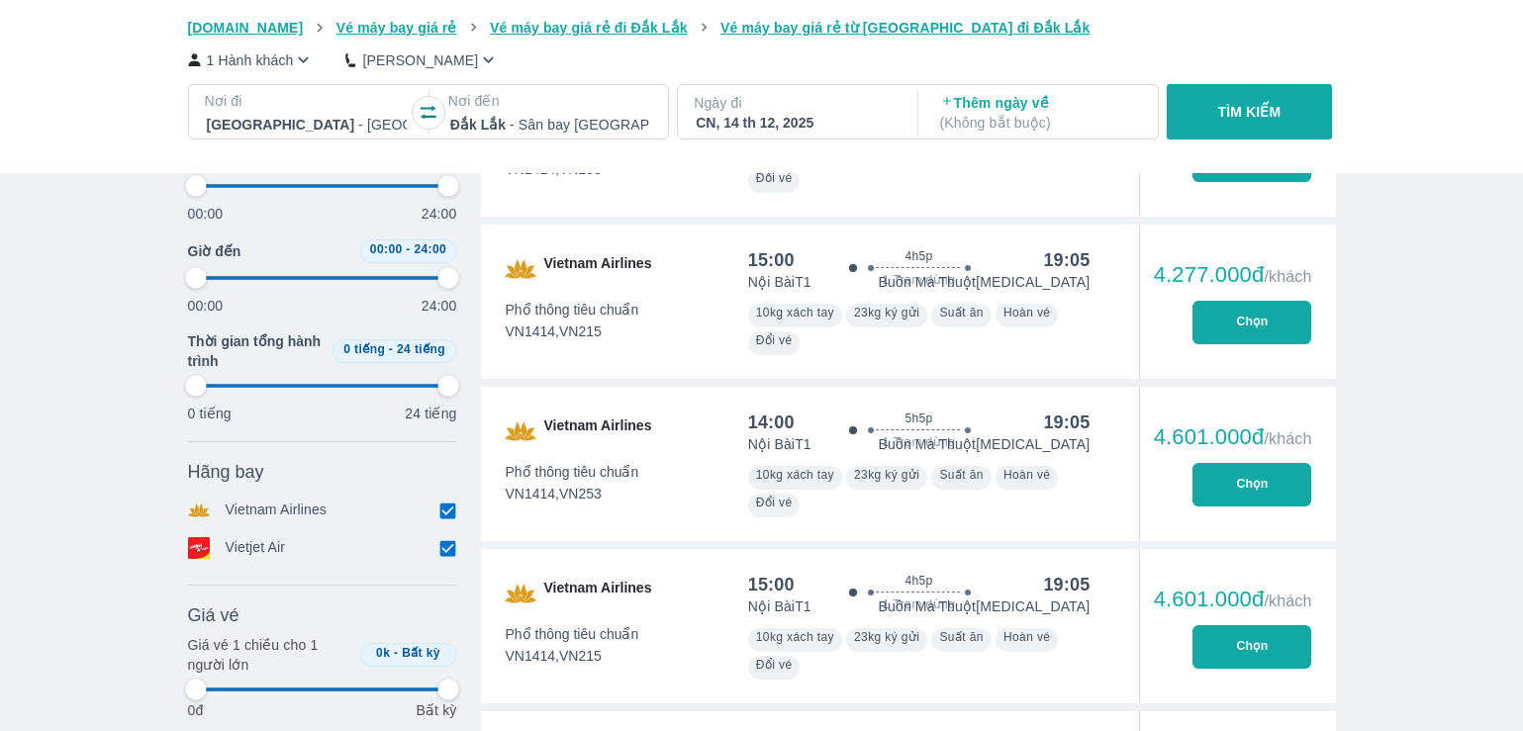
scroll to position [3167, 0]
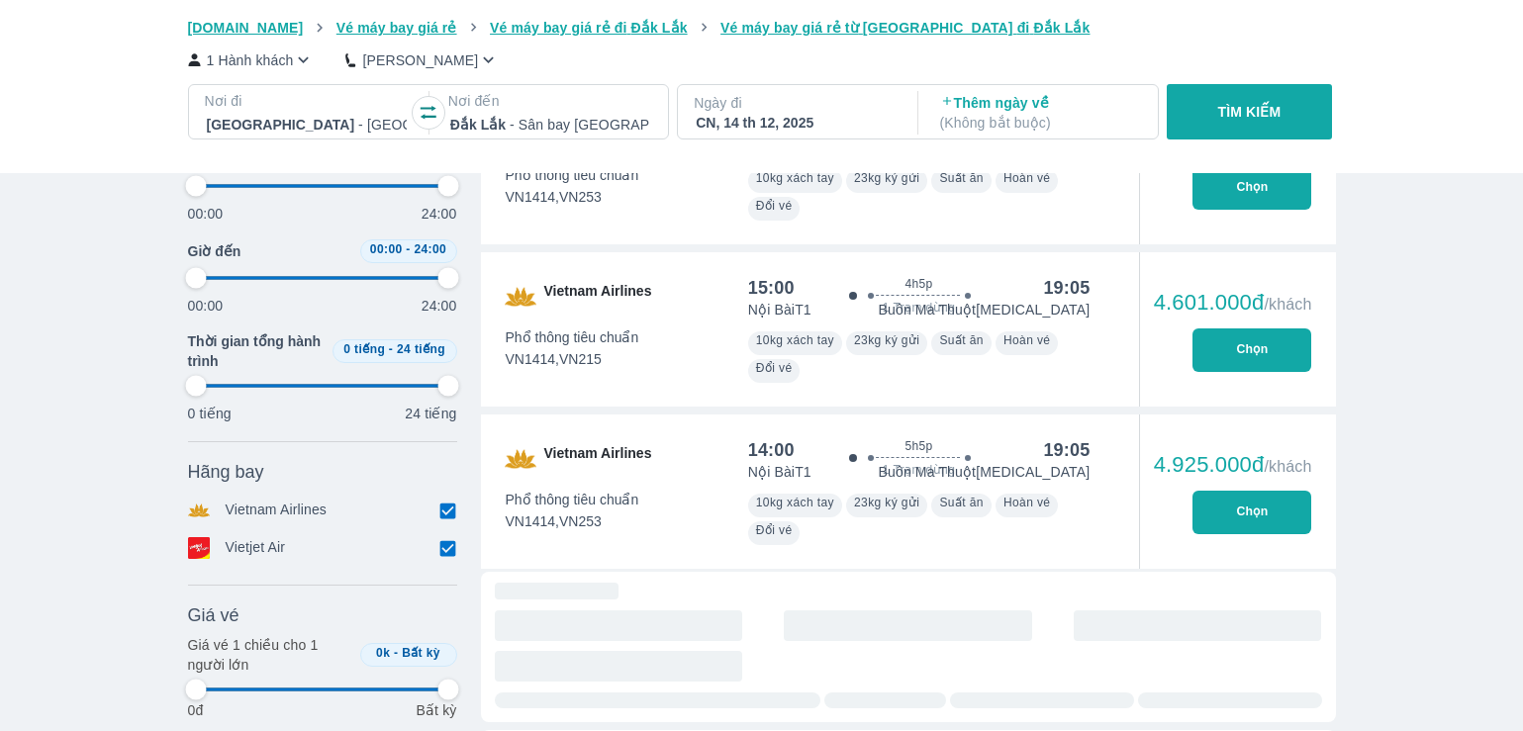
type input "97.9166666666667"
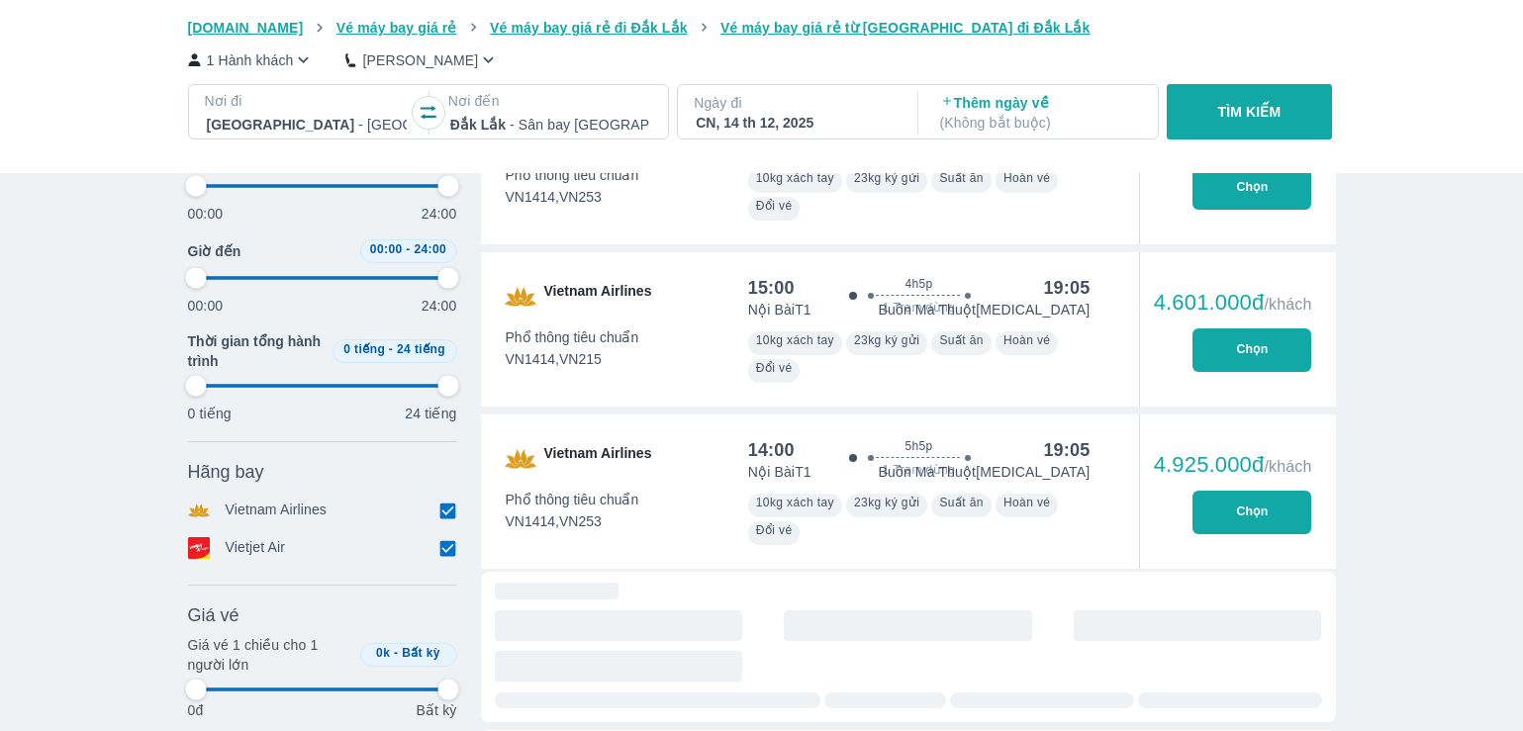
type input "97.9166666666667"
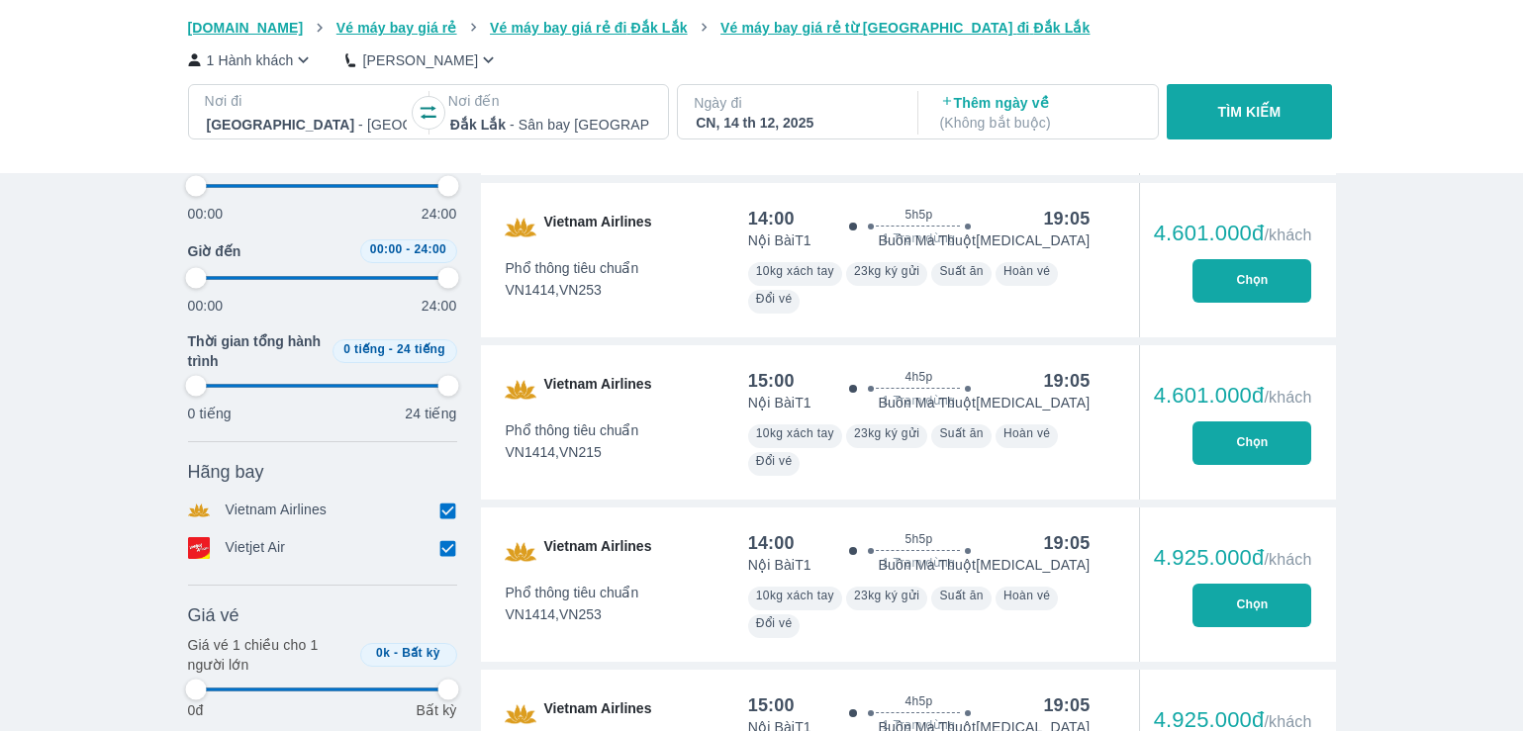
type input "97.9166666666667"
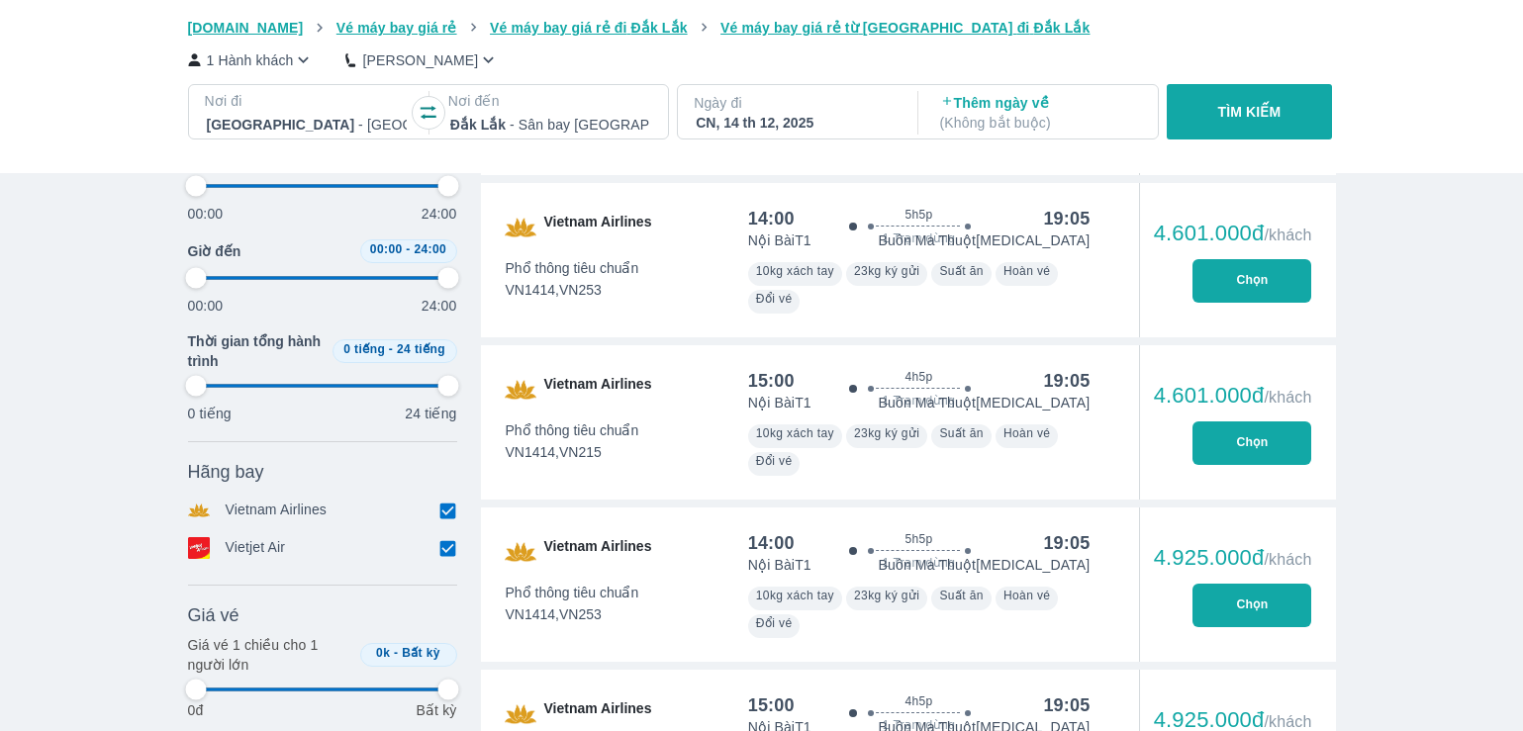
type input "97.9166666666667"
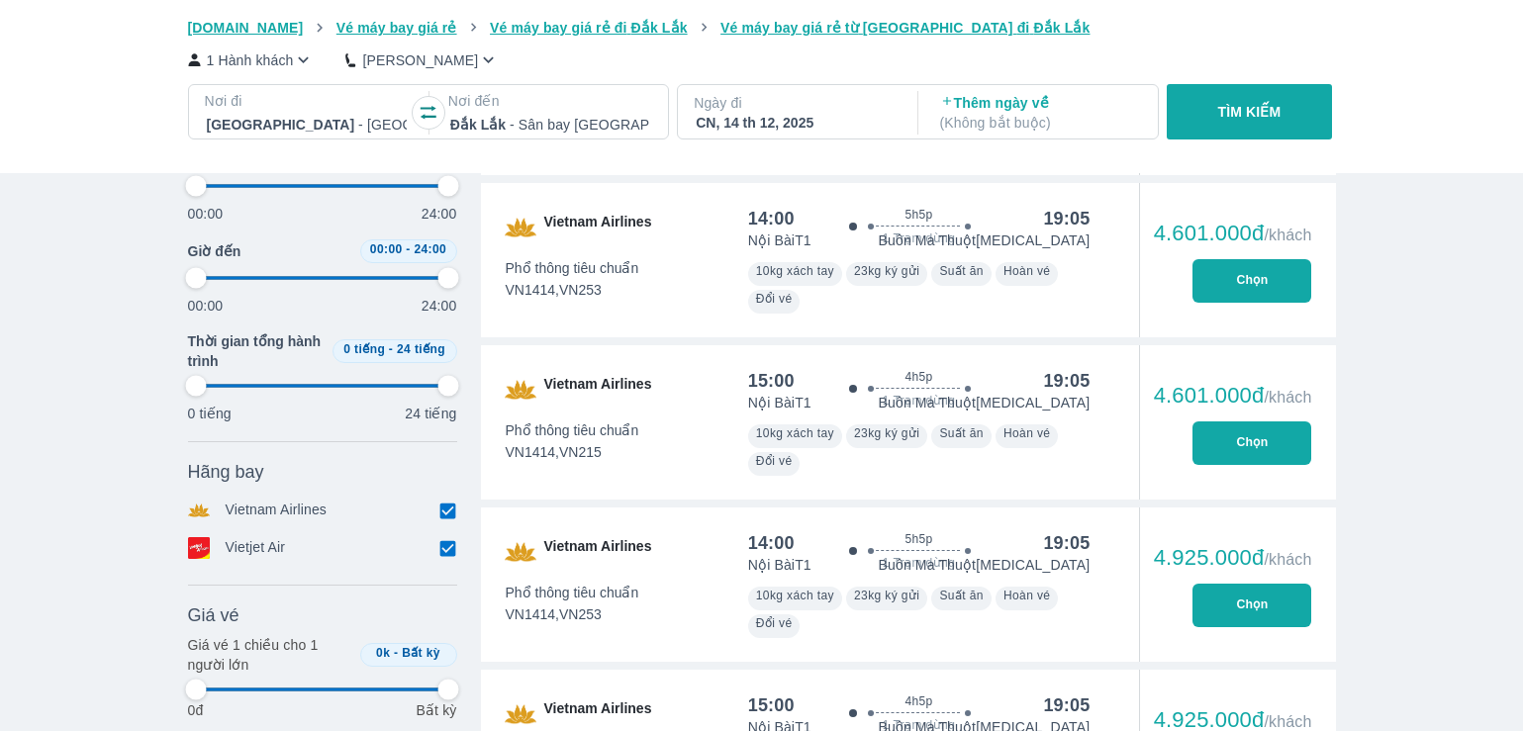
type input "97.9166666666667"
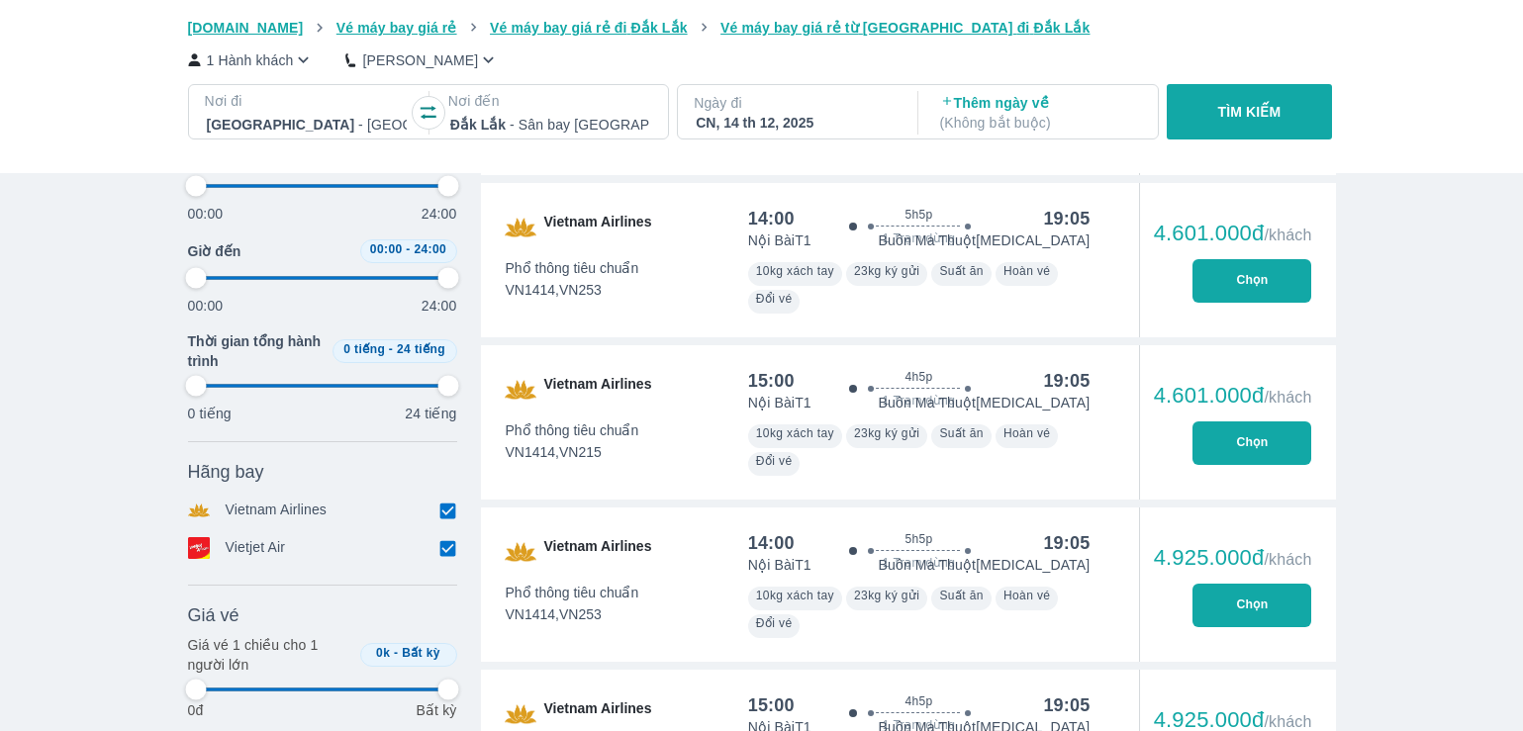
type input "97.9166666666667"
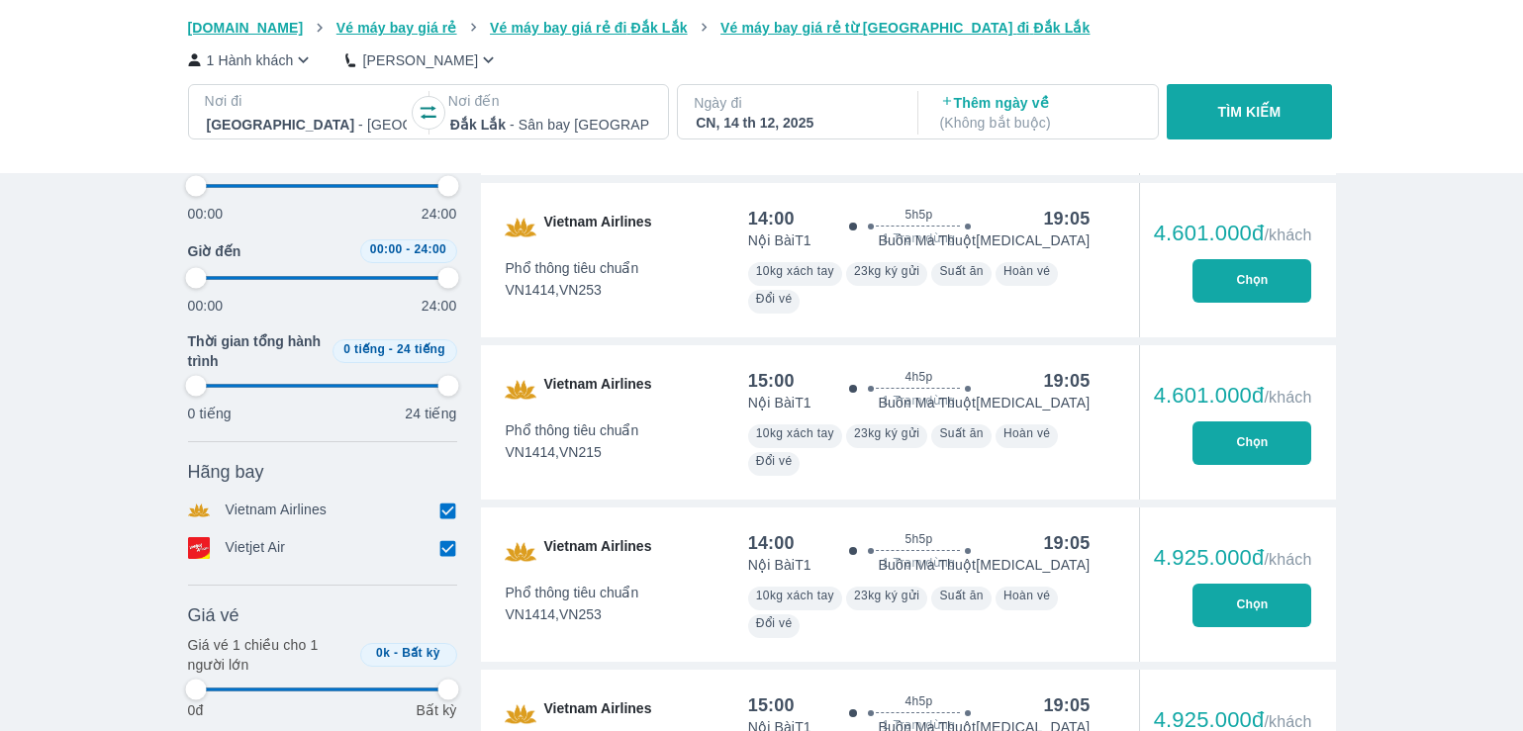
type input "97.9166666666667"
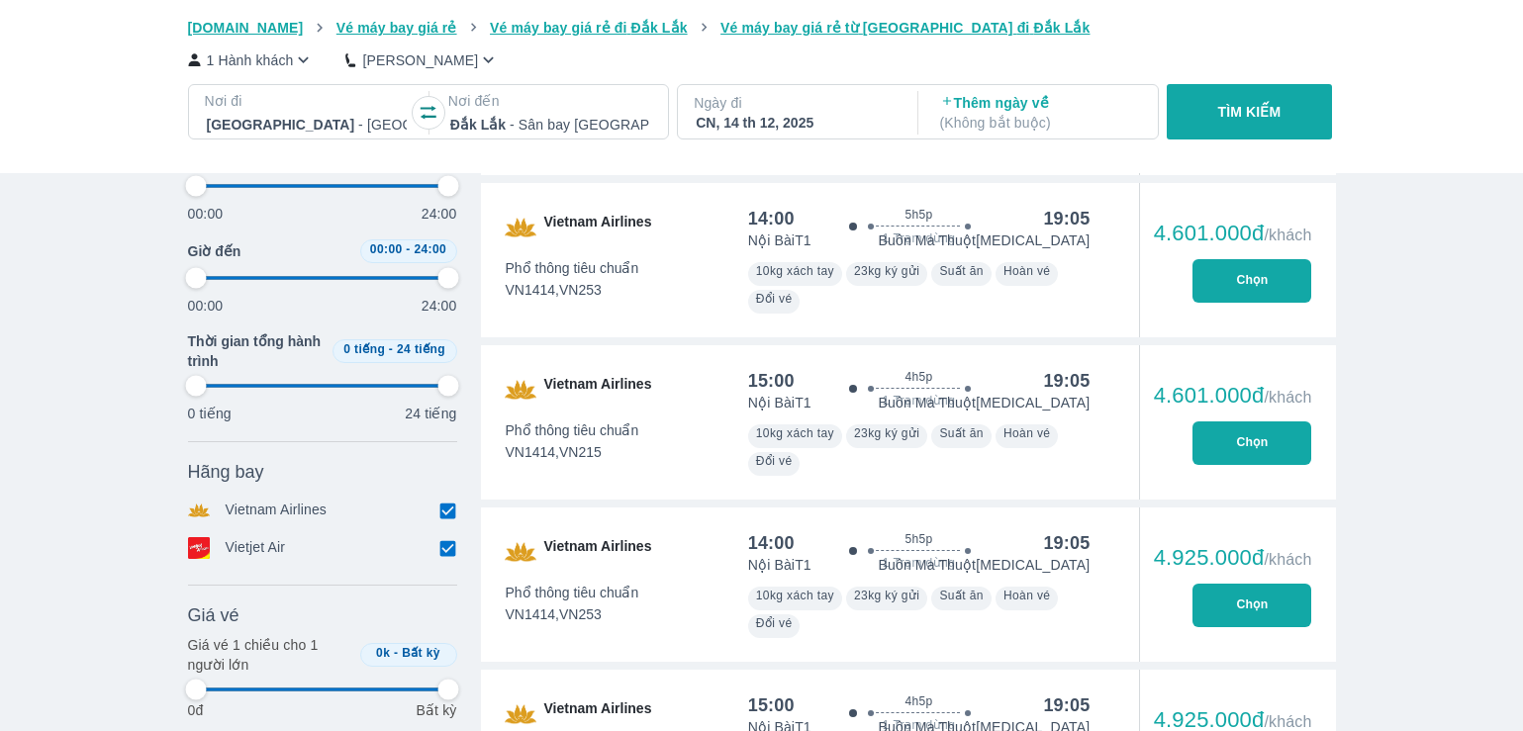
type input "97.9166666666667"
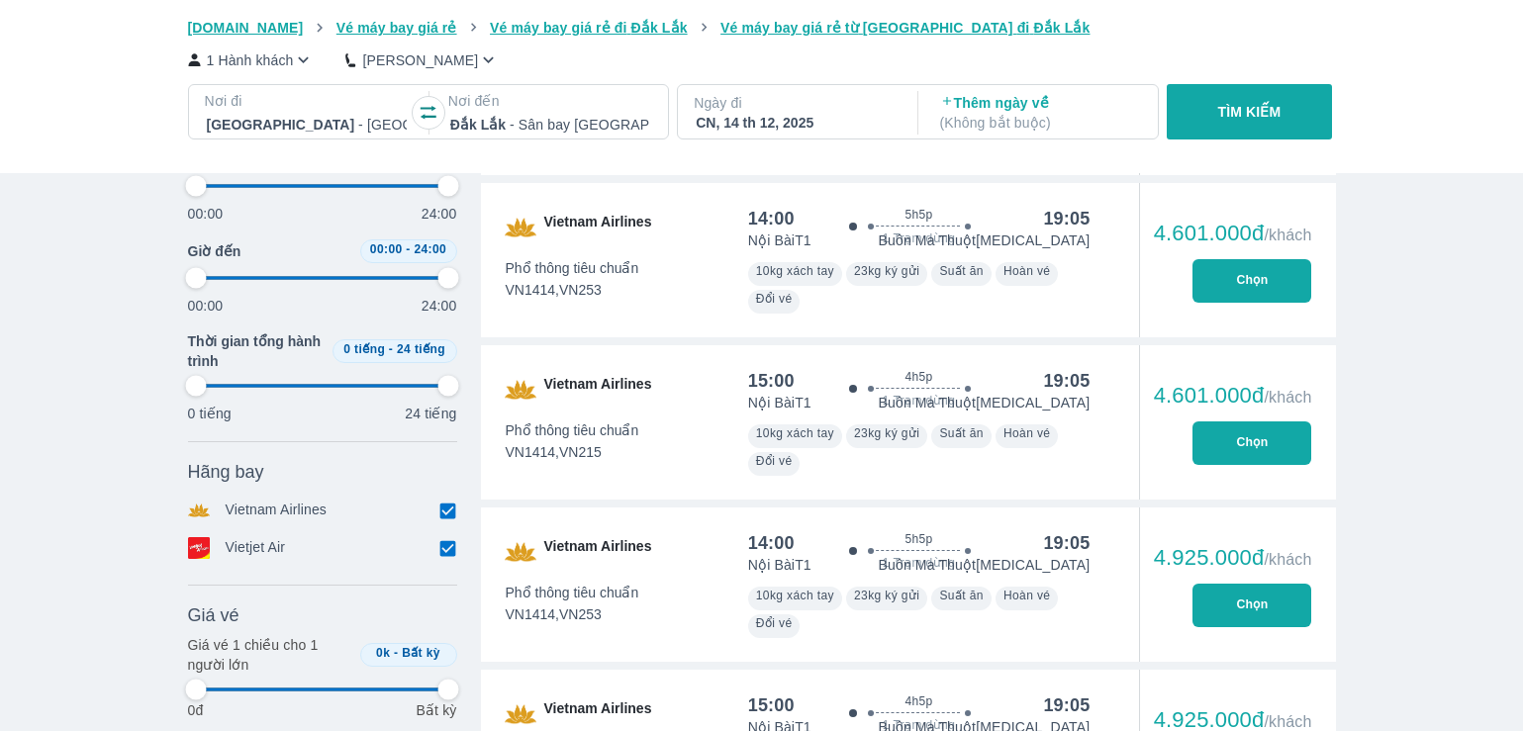
type input "97.9166666666667"
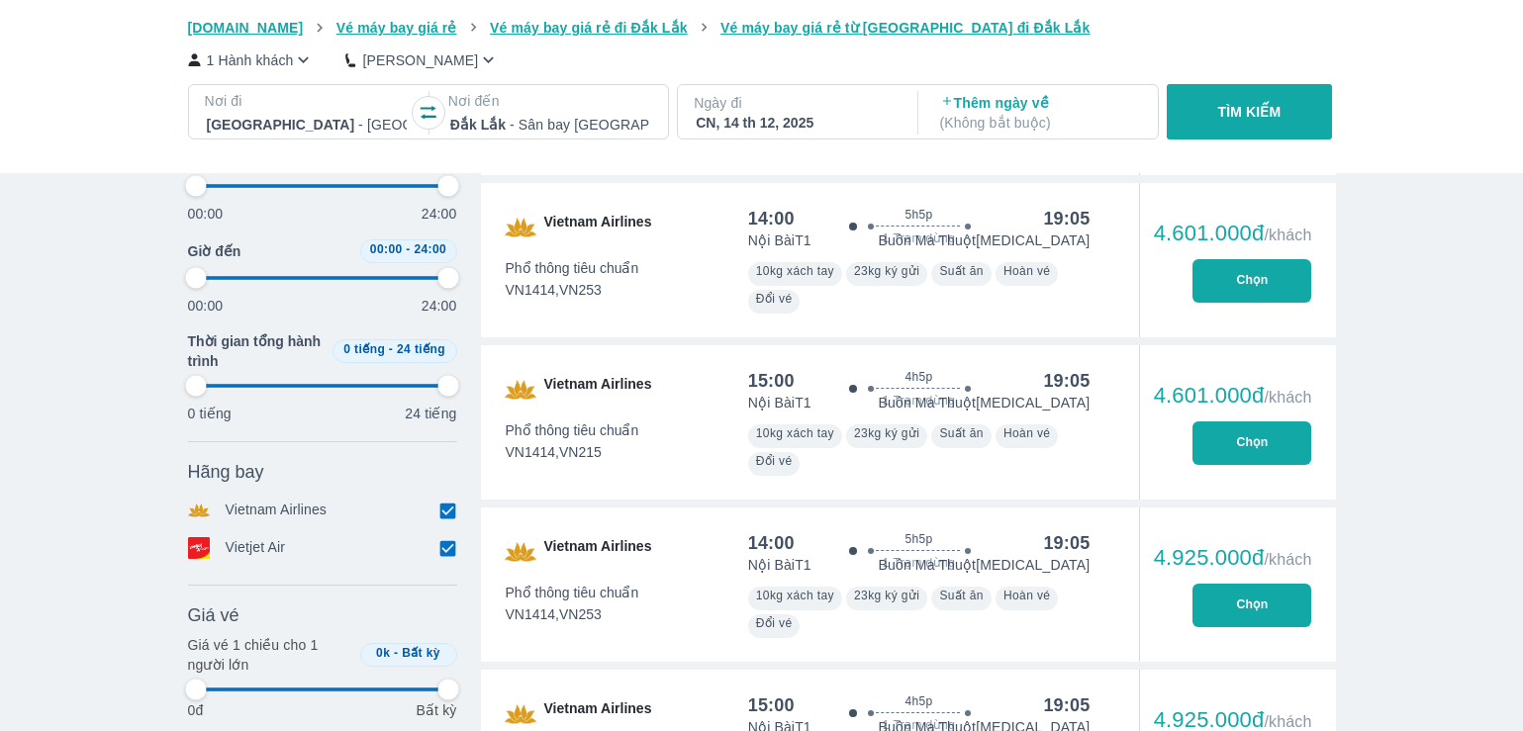
type input "97.9166666666667"
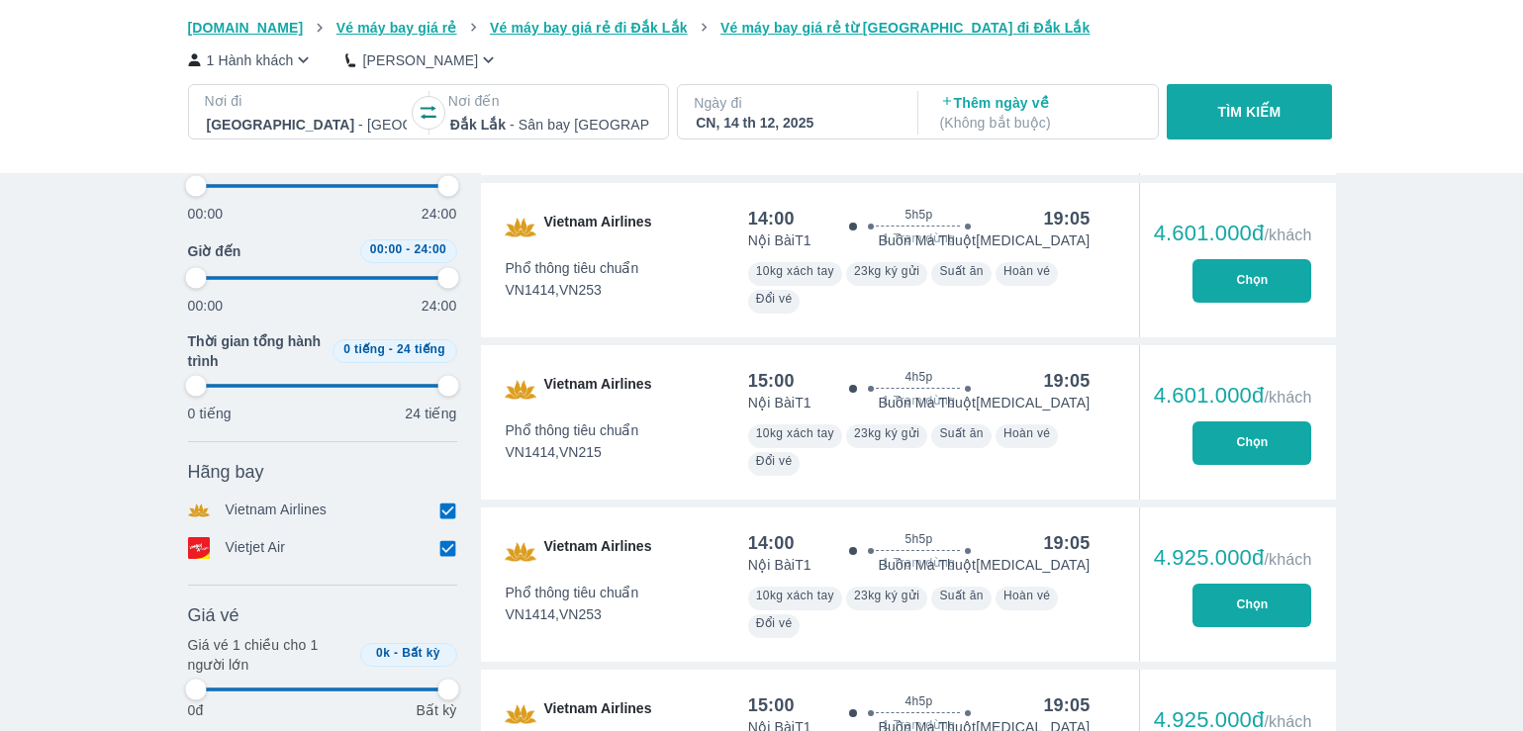
type input "97.9166666666667"
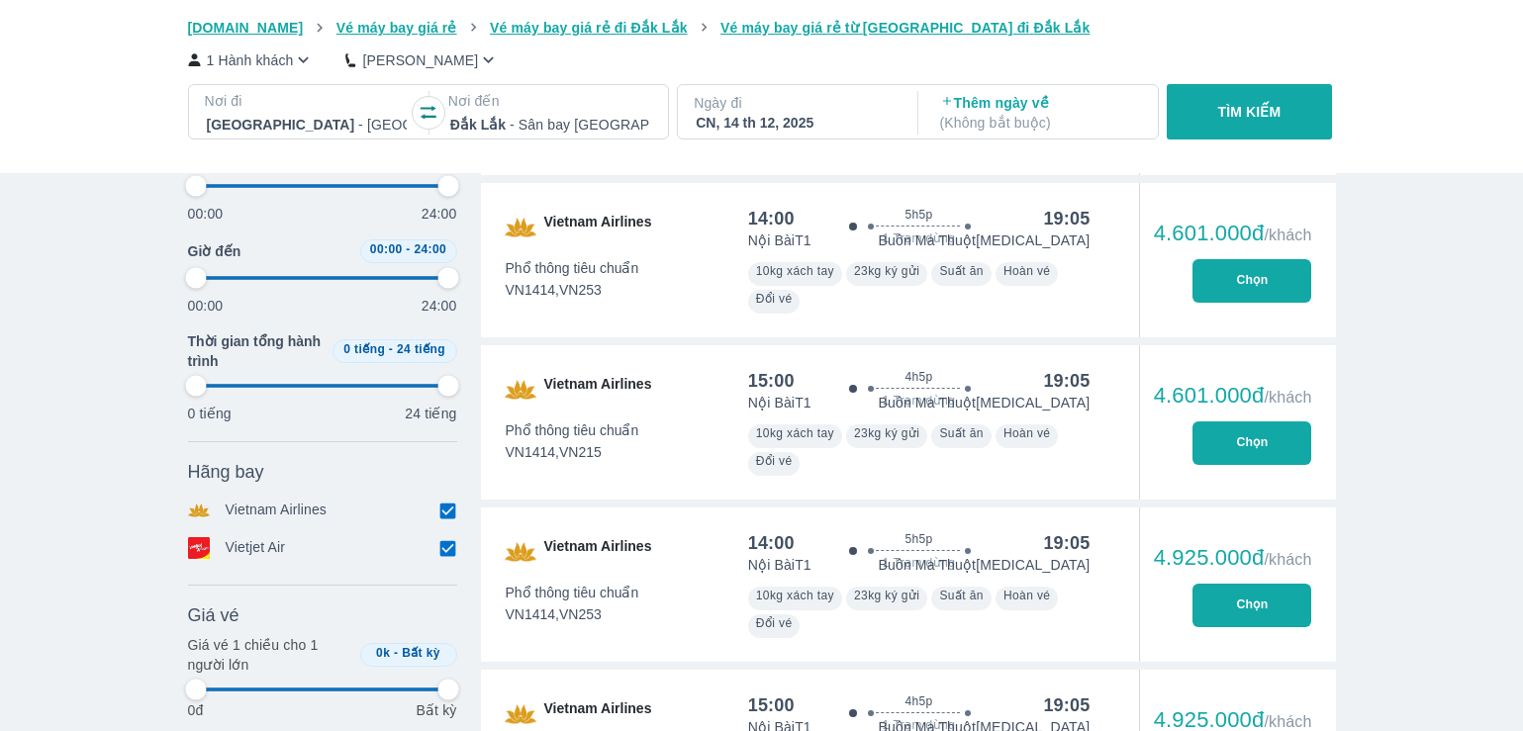
type input "97.9166666666667"
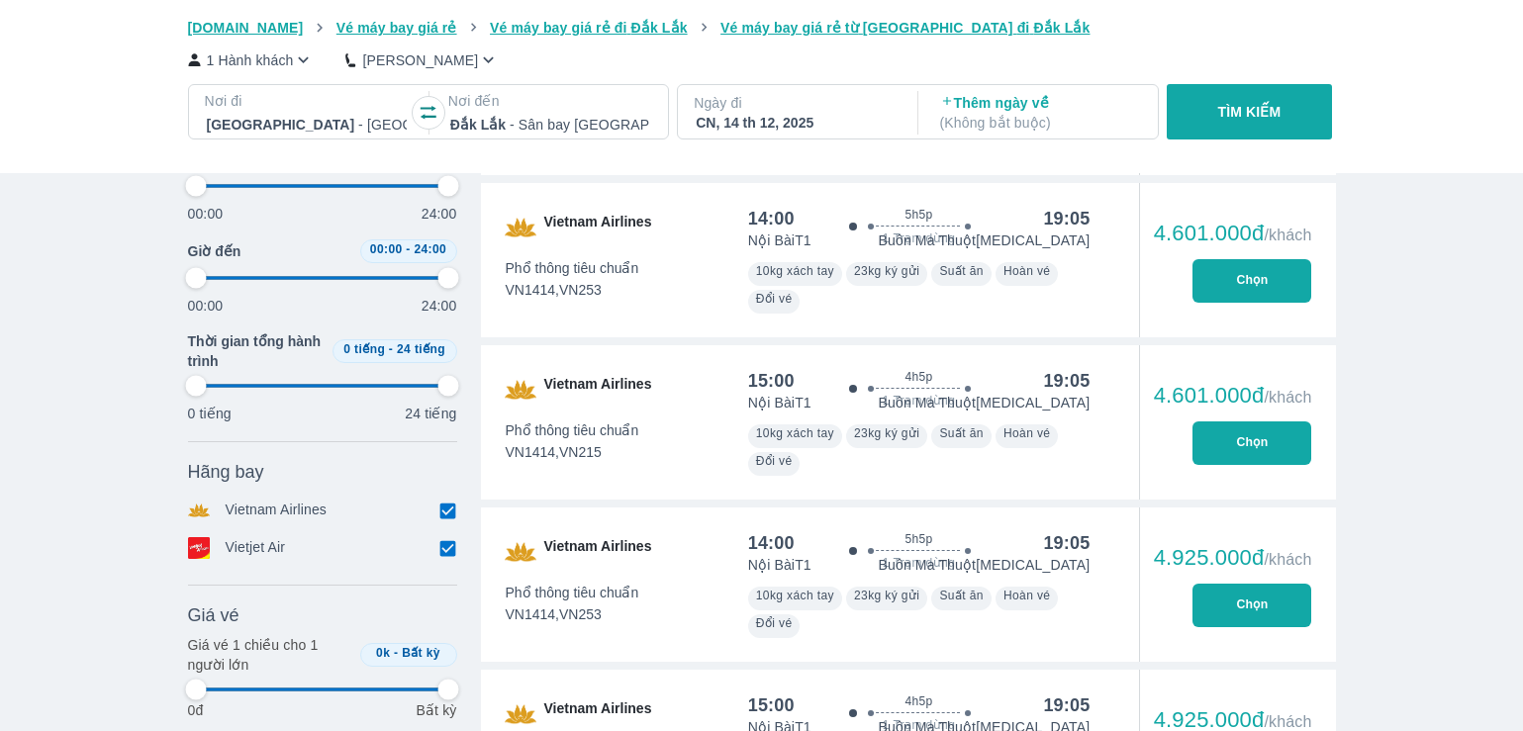
type input "97.9166666666667"
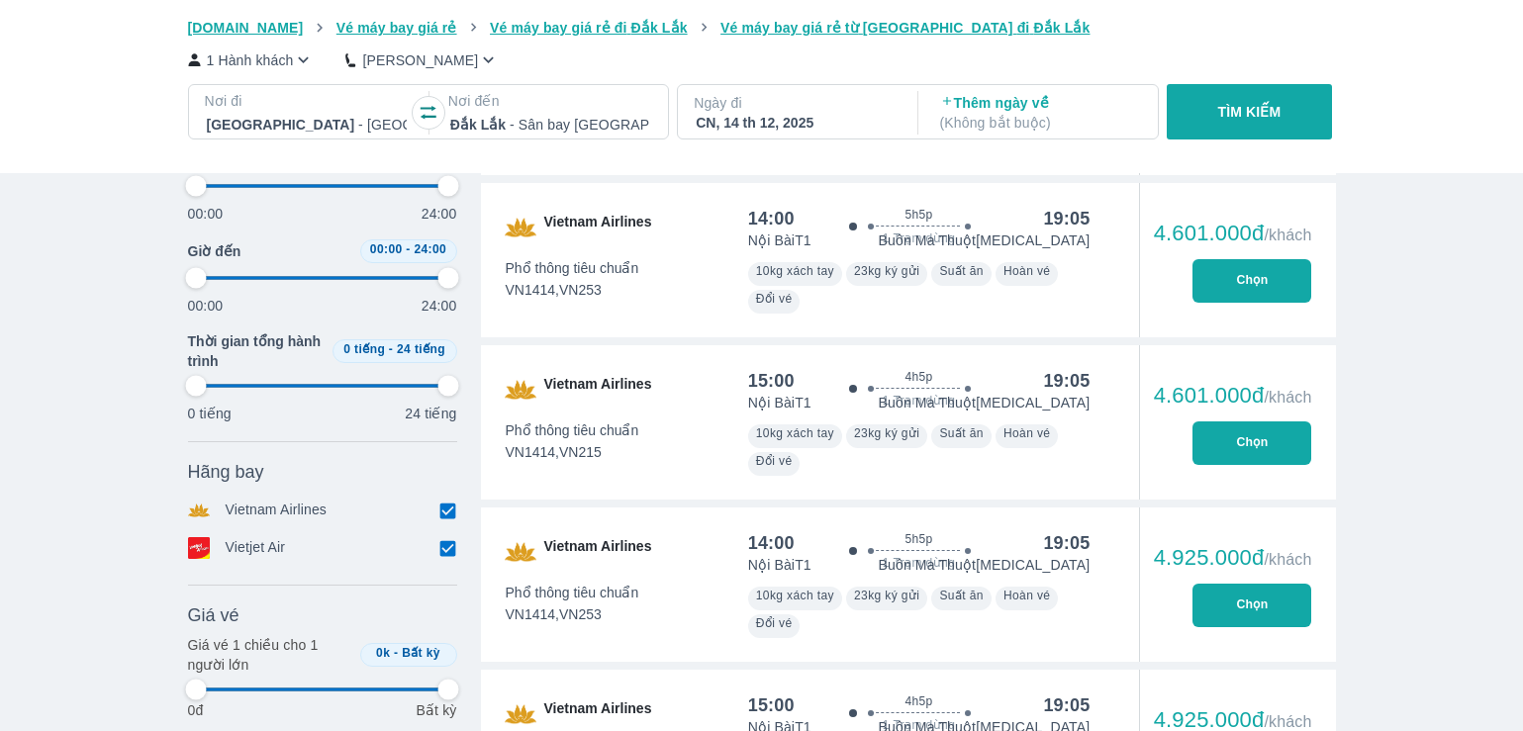
type input "97.9166666666667"
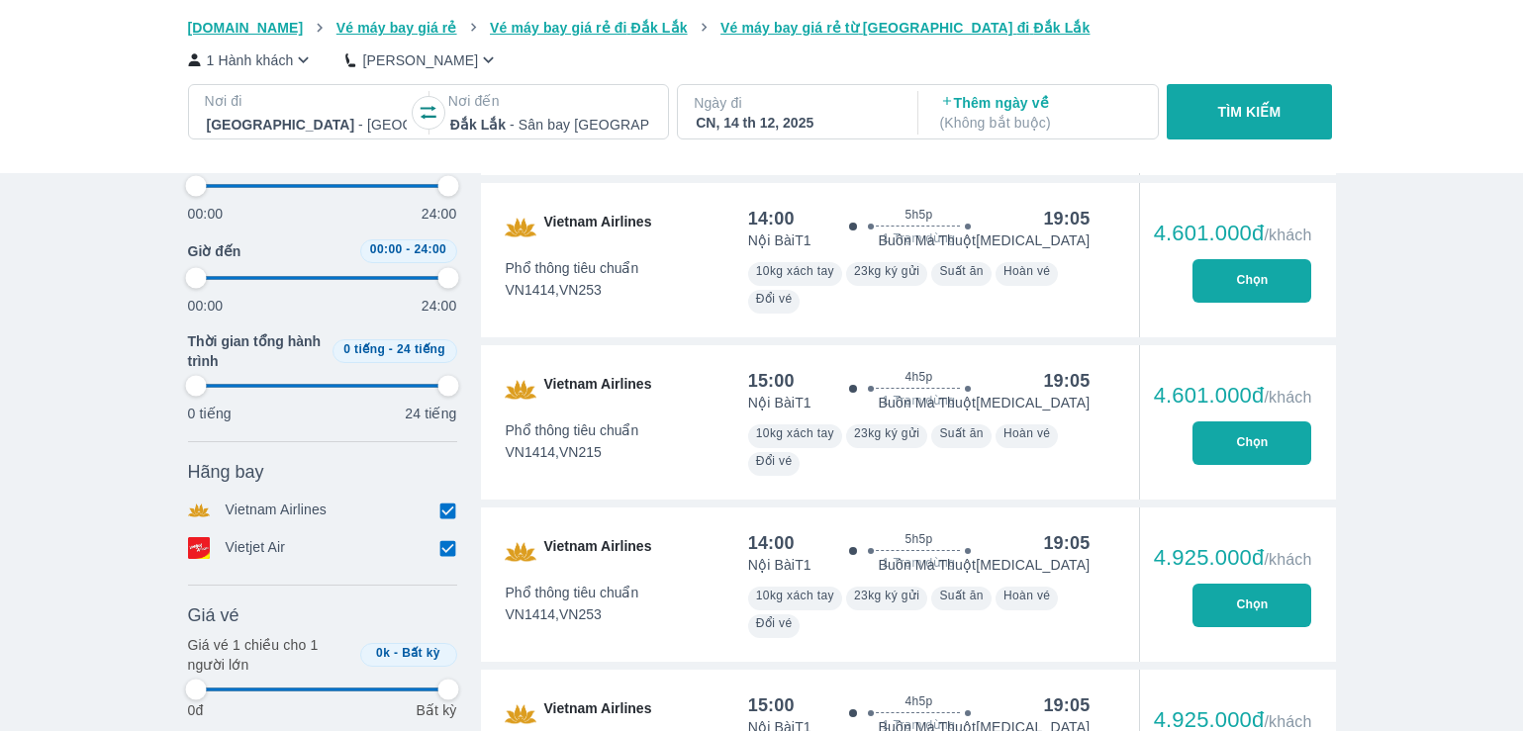
type input "97.9166666666667"
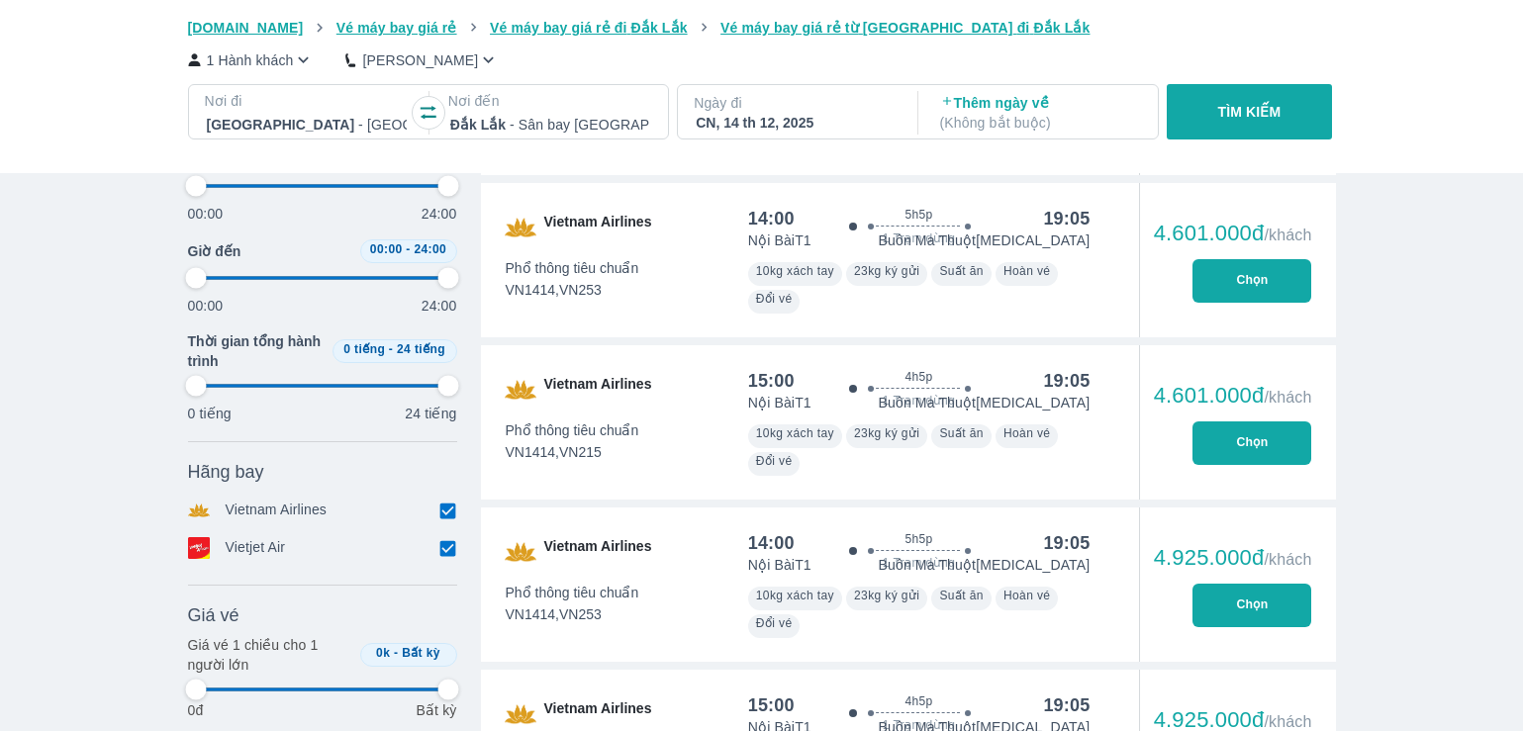
type input "97.9166666666667"
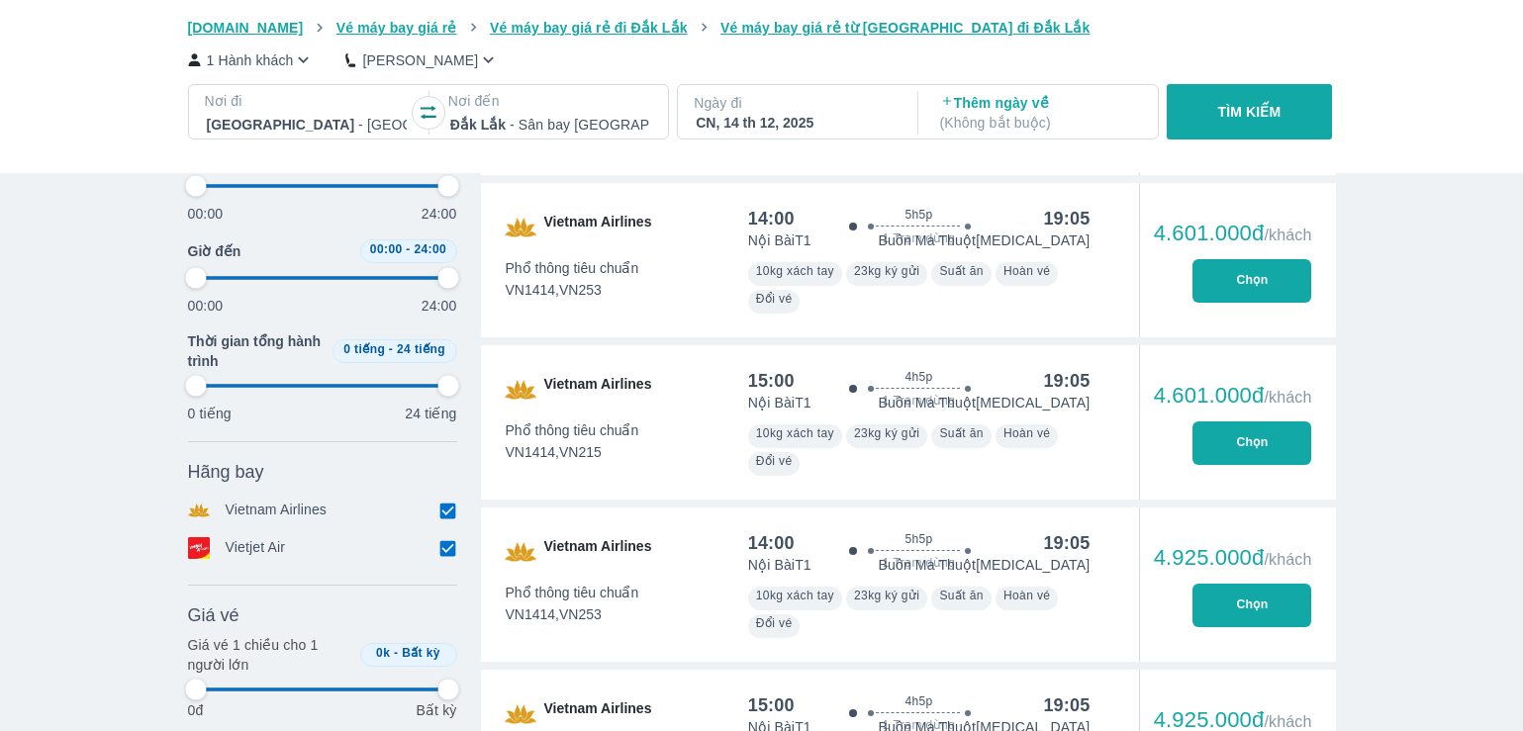
type input "97.9166666666667"
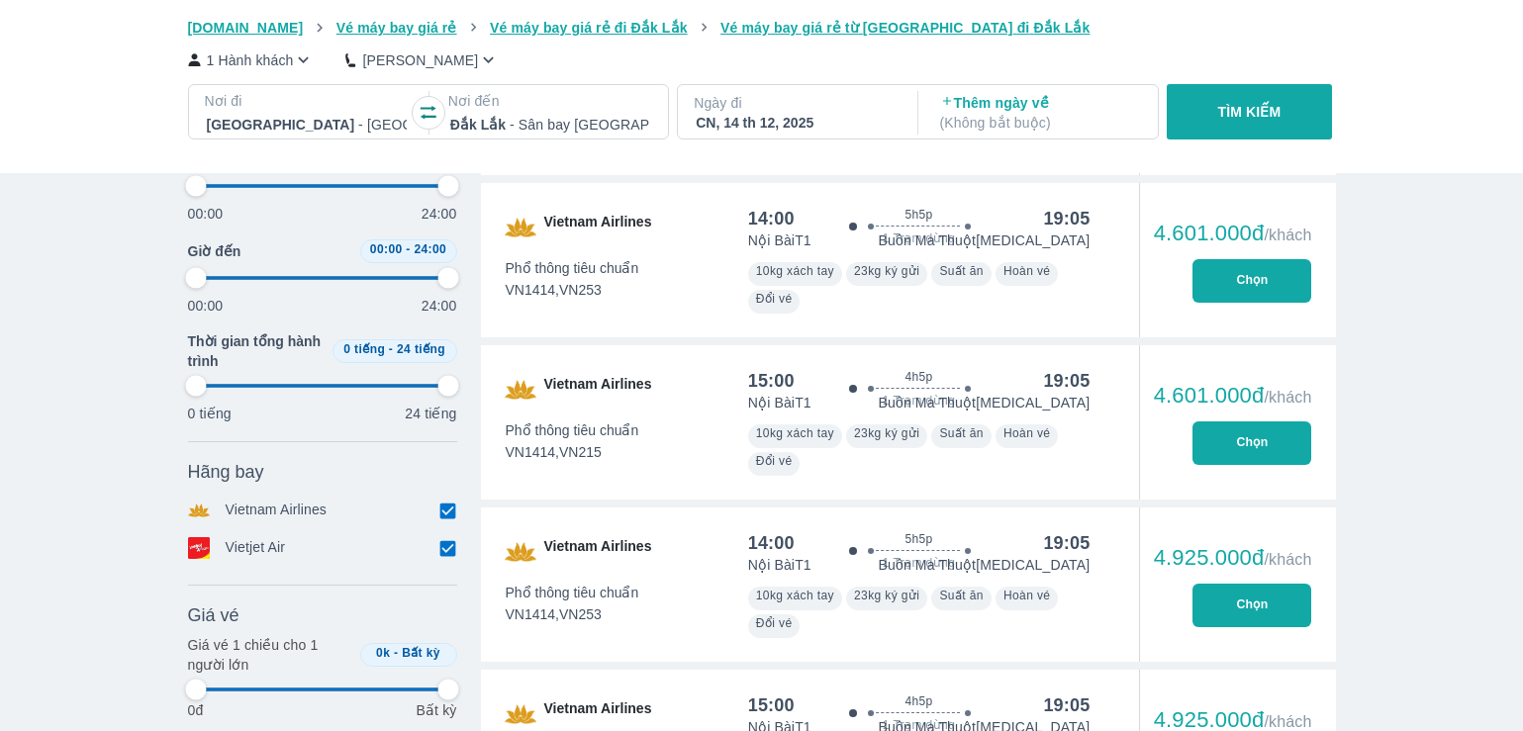
type input "97.9166666666667"
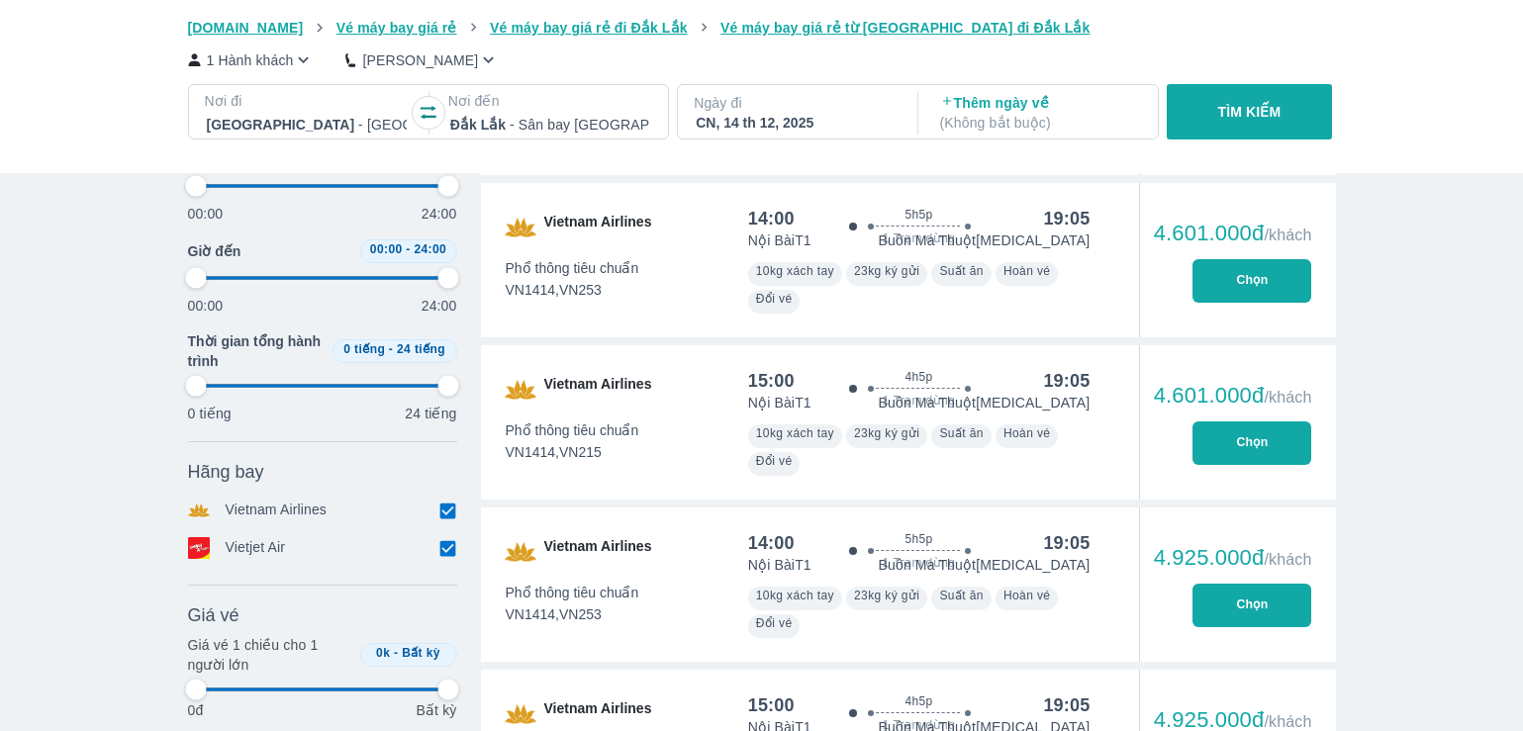
type input "97.9166666666667"
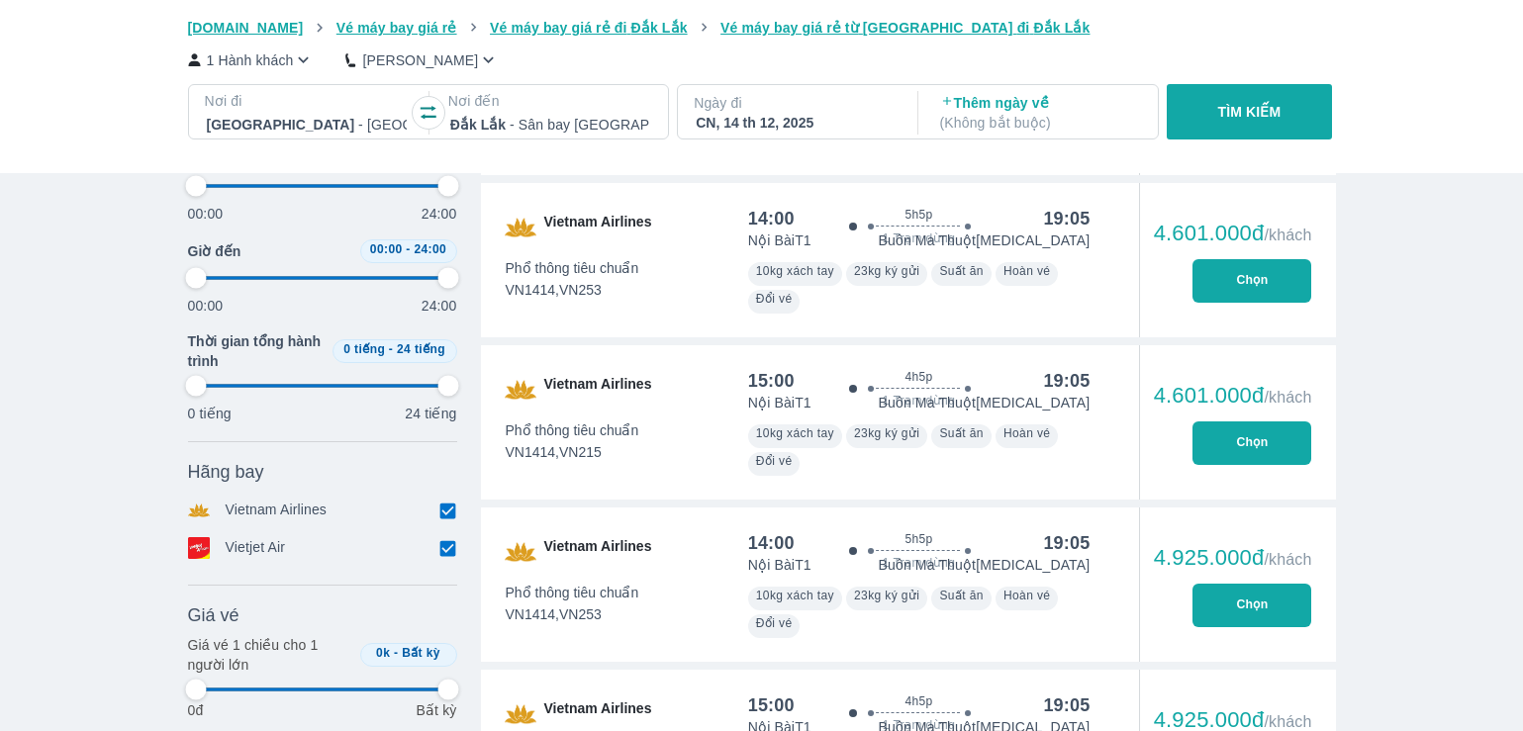
type input "97.9166666666667"
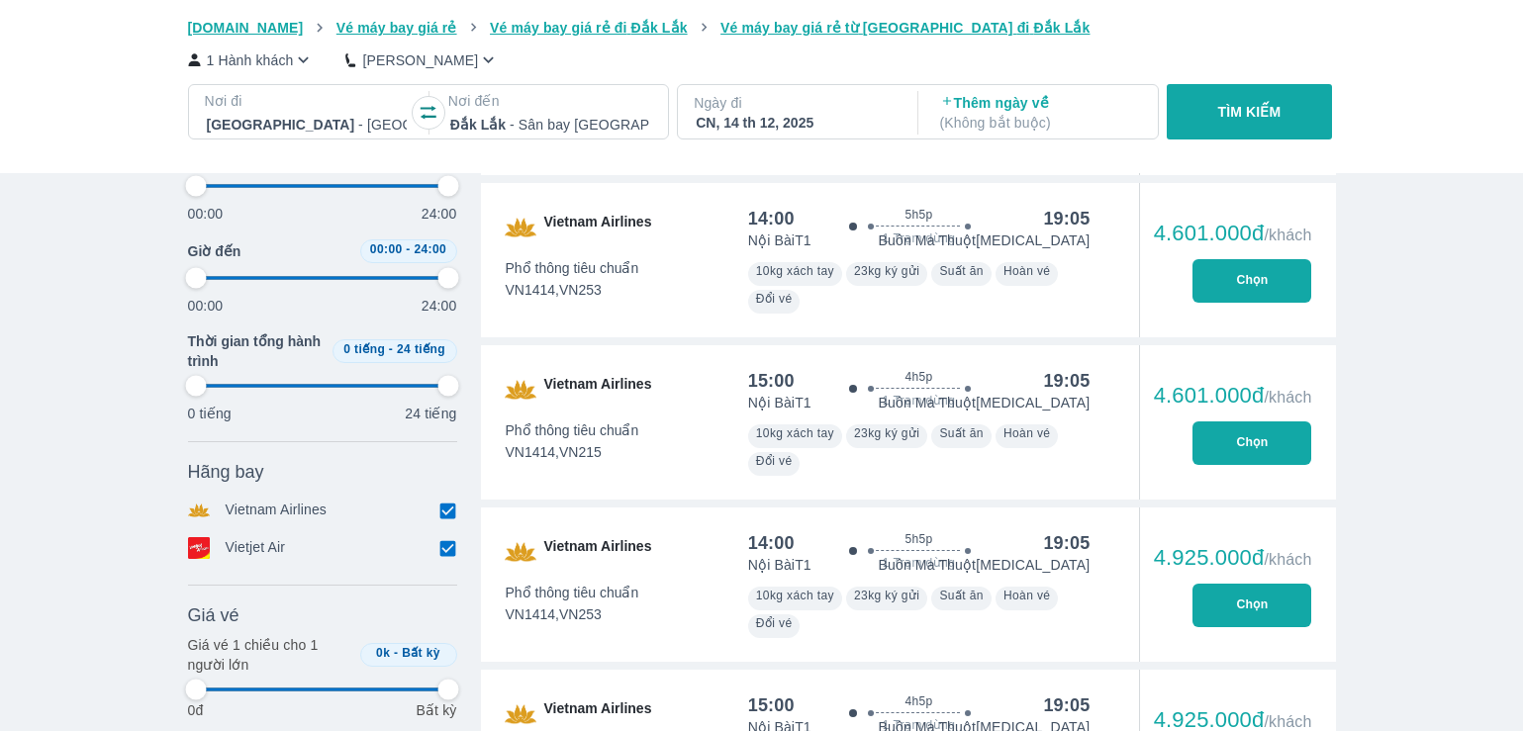
type input "97.9166666666667"
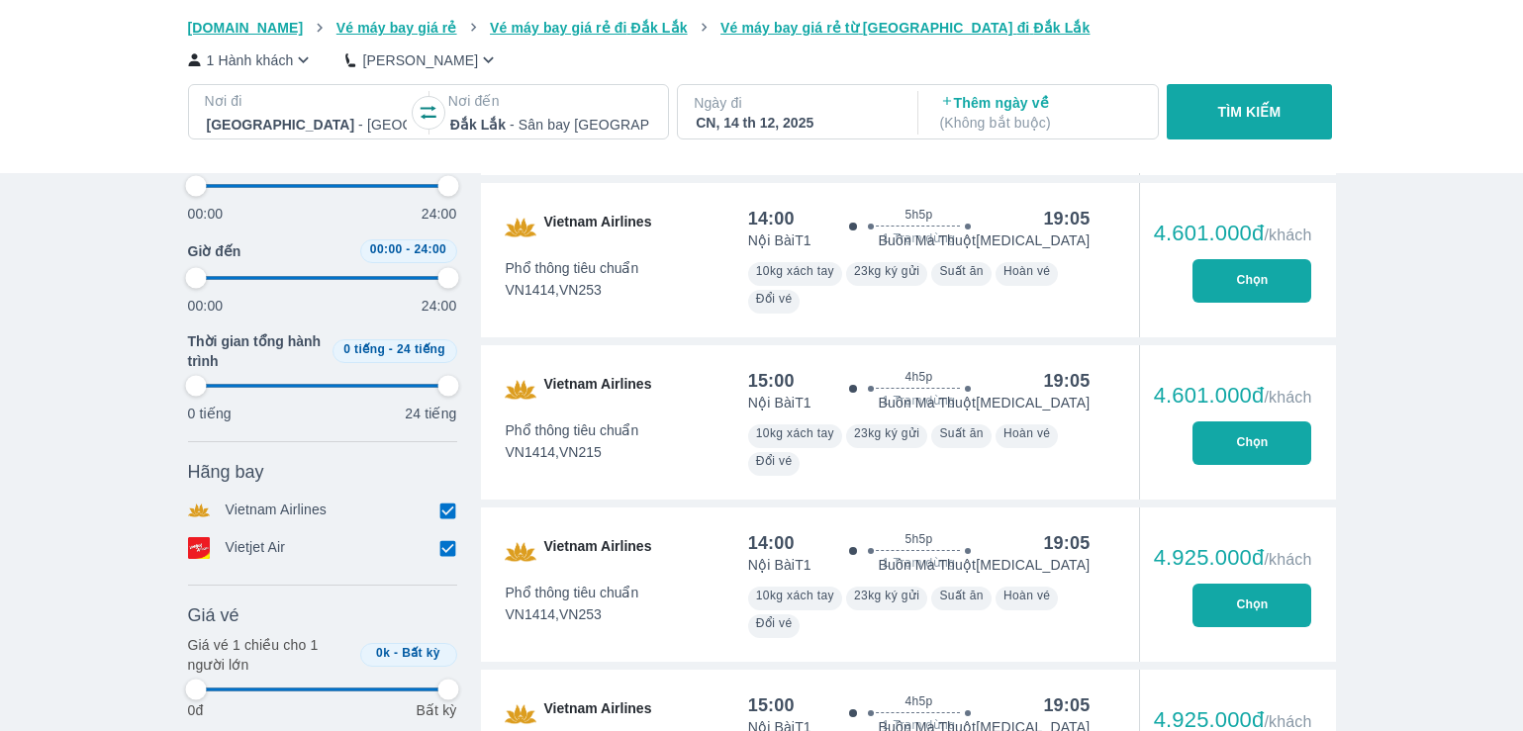
type input "97.9166666666667"
